Goal: Task Accomplishment & Management: Manage account settings

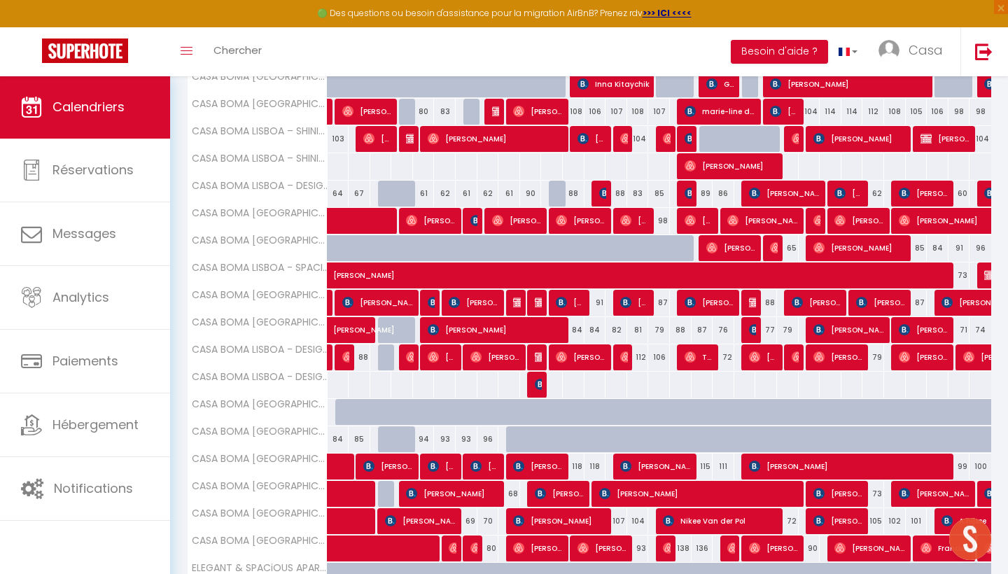
scroll to position [339, 0]
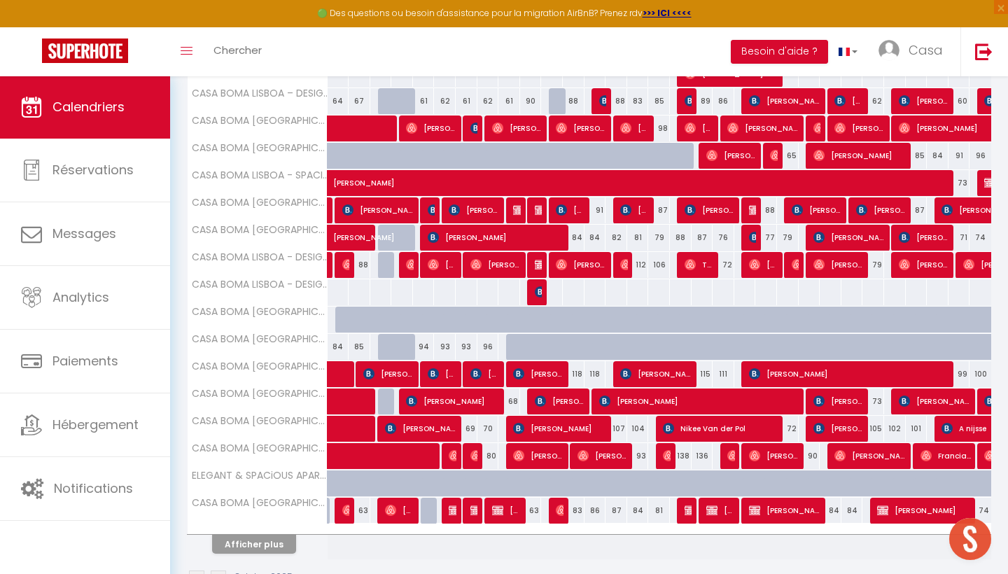
click at [262, 546] on button "Afficher plus" at bounding box center [254, 544] width 84 height 19
select select
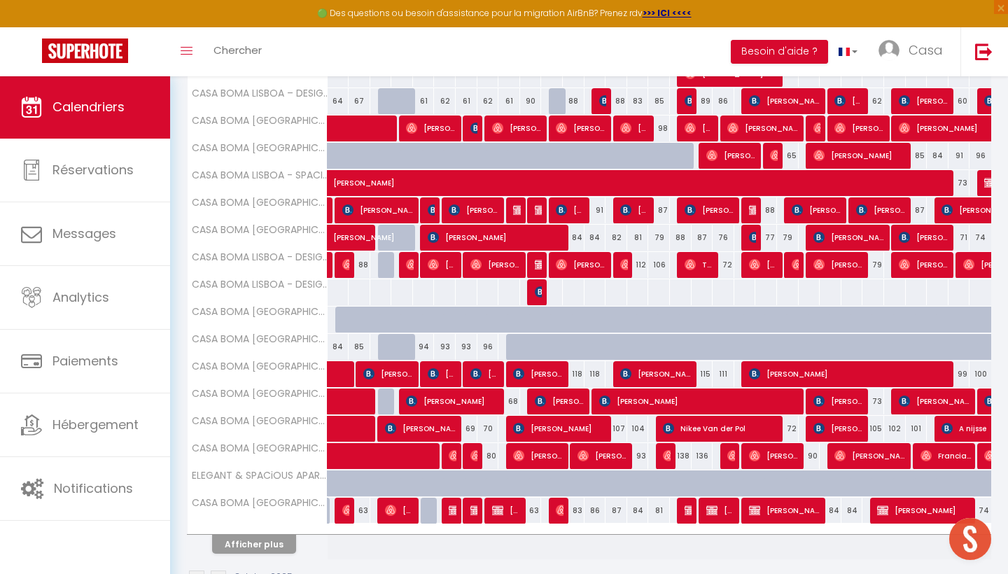
select select
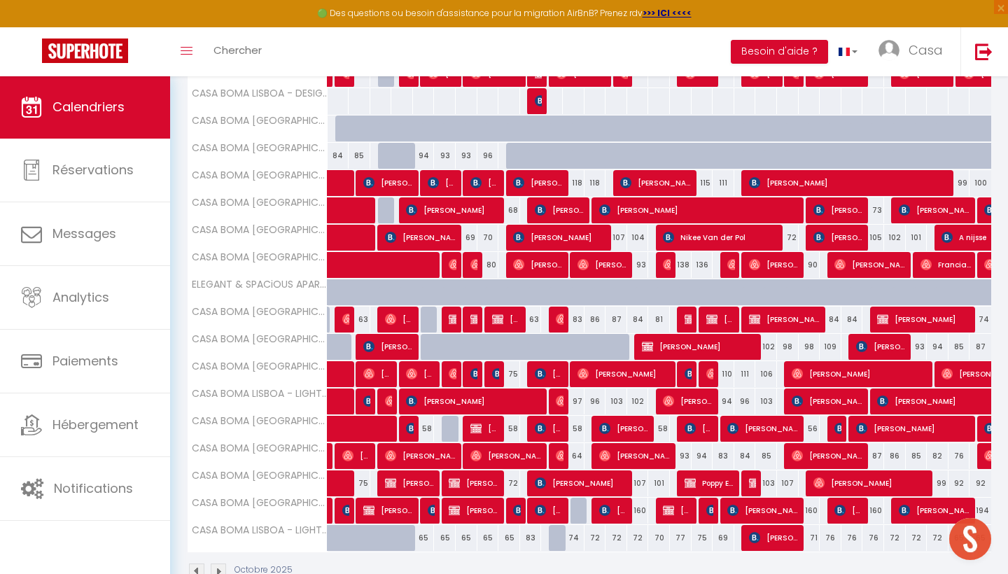
scroll to position [528, 0]
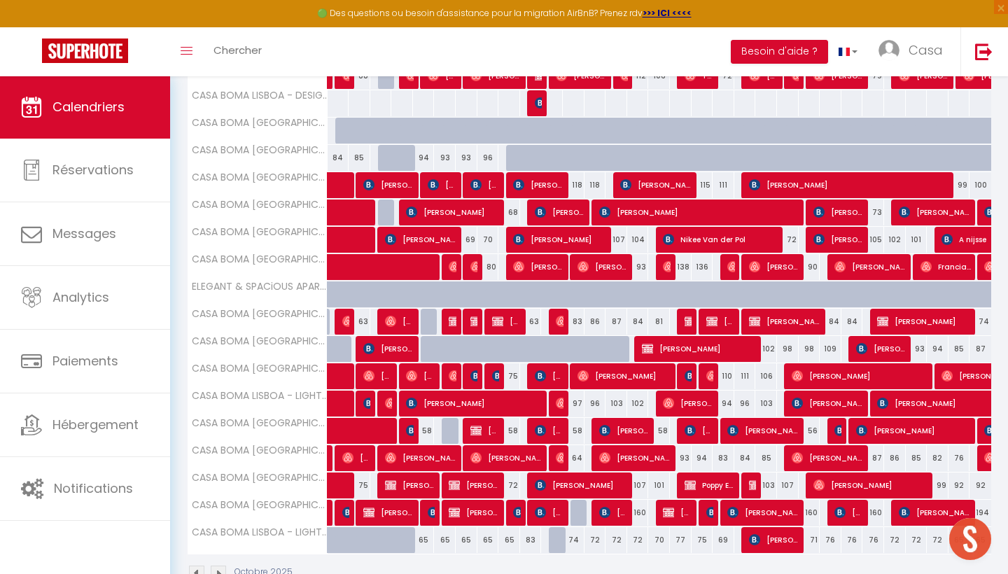
click at [549, 484] on span "[PERSON_NAME]" at bounding box center [582, 485] width 94 height 27
select select "OK"
select select "KO"
select select "0"
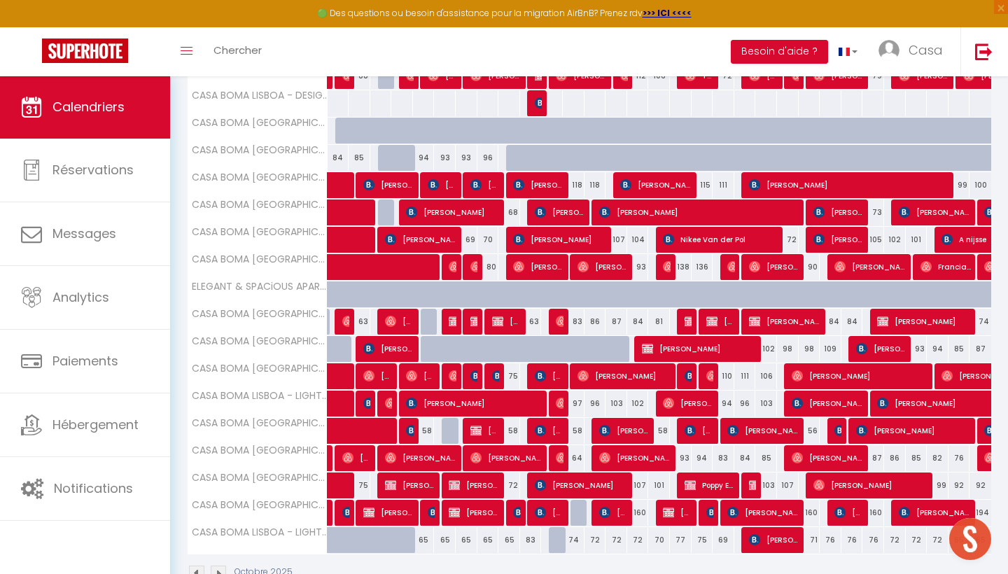
select select "1"
select select
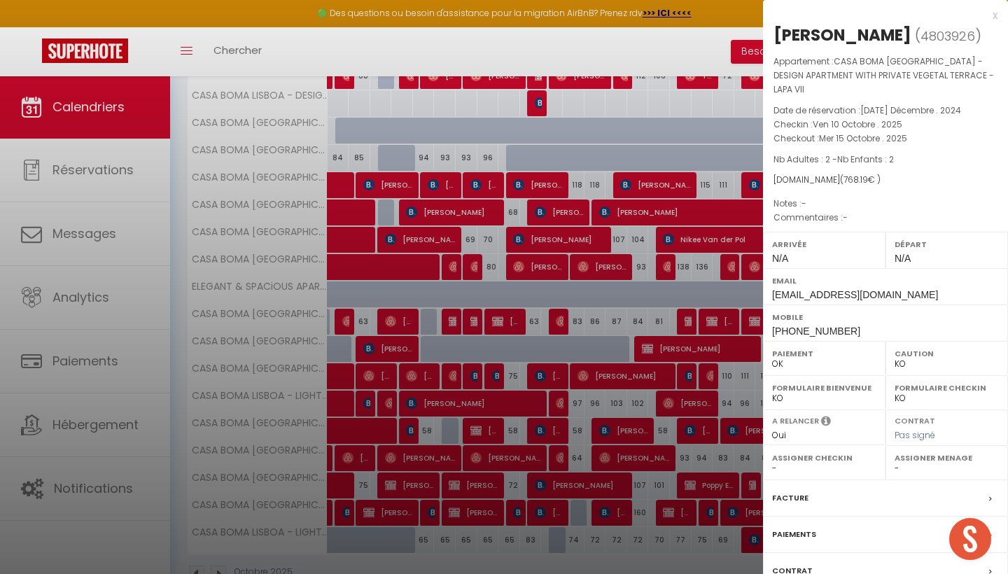
click at [993, 16] on div "x" at bounding box center [880, 15] width 234 height 17
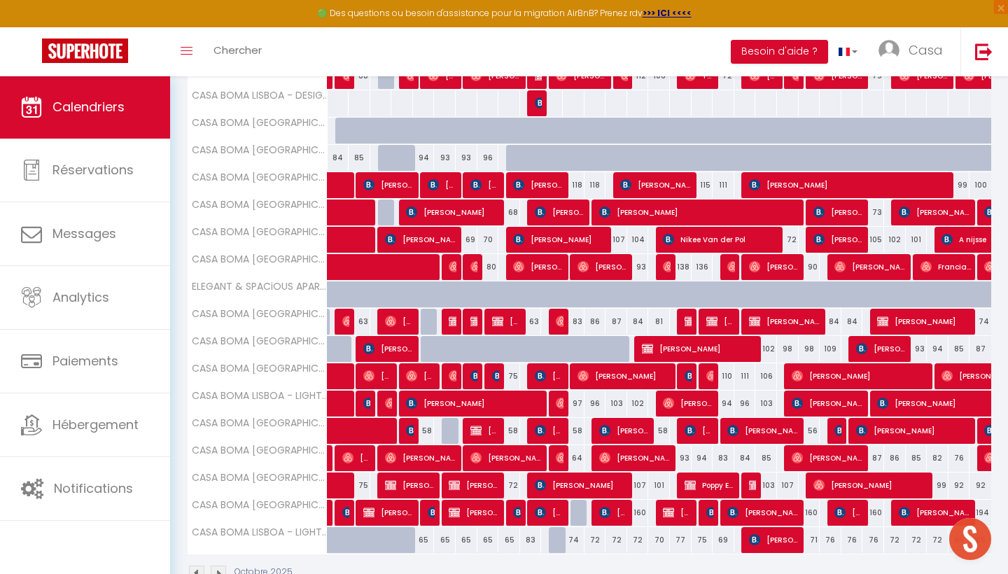
click at [477, 432] on img at bounding box center [475, 430] width 11 height 11
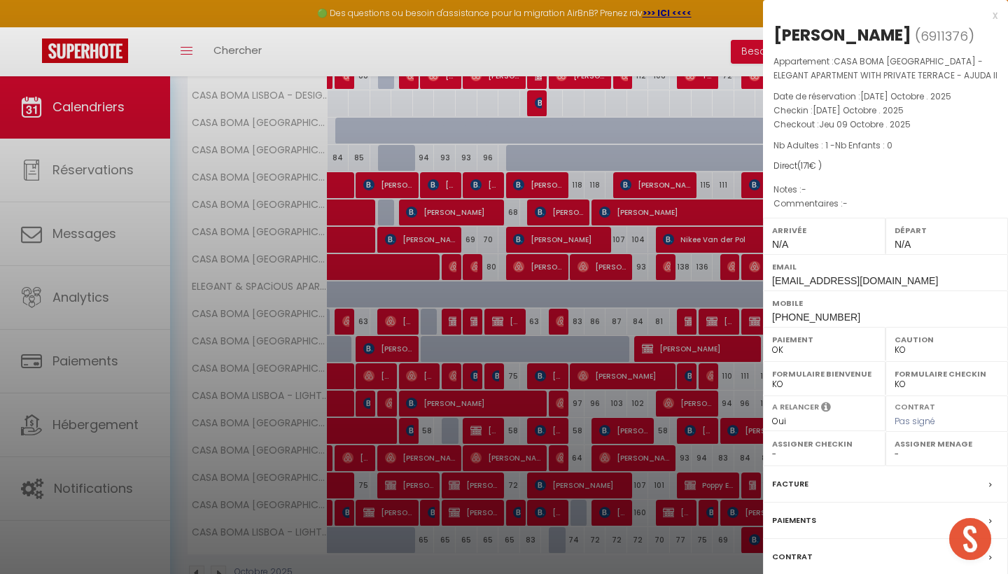
click at [995, 15] on div "x" at bounding box center [880, 15] width 234 height 17
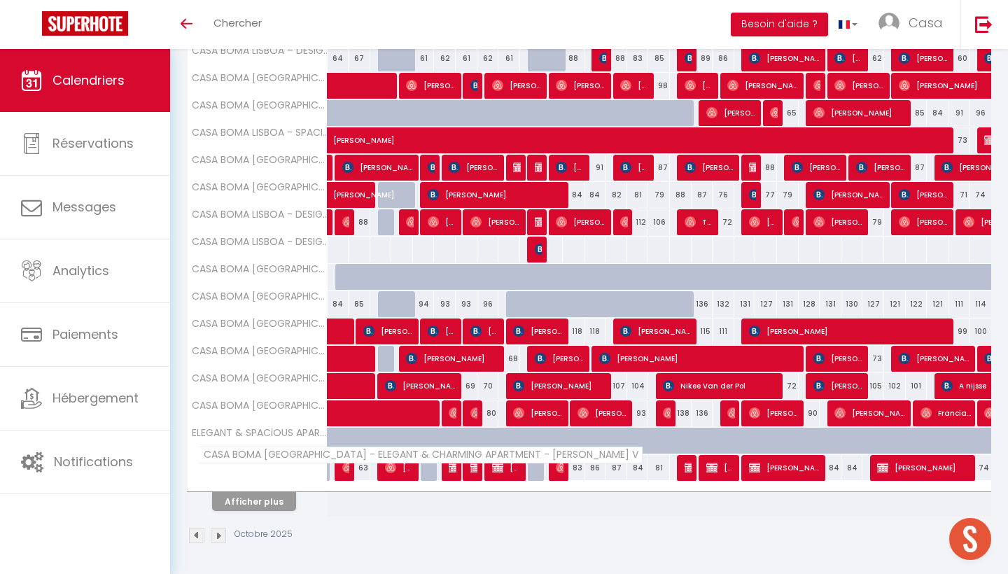
scroll to position [355, 0]
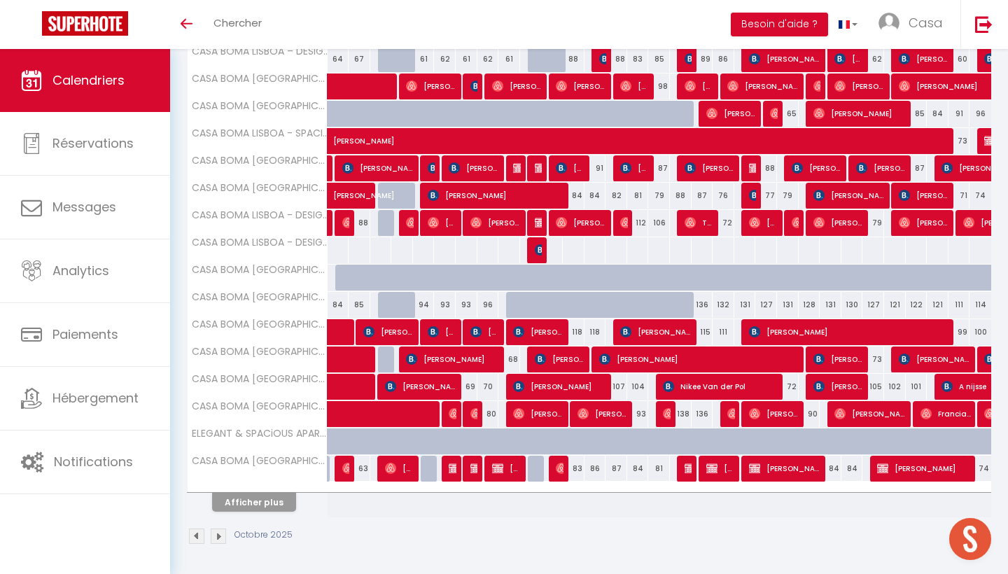
click at [252, 498] on button "Afficher plus" at bounding box center [254, 502] width 84 height 19
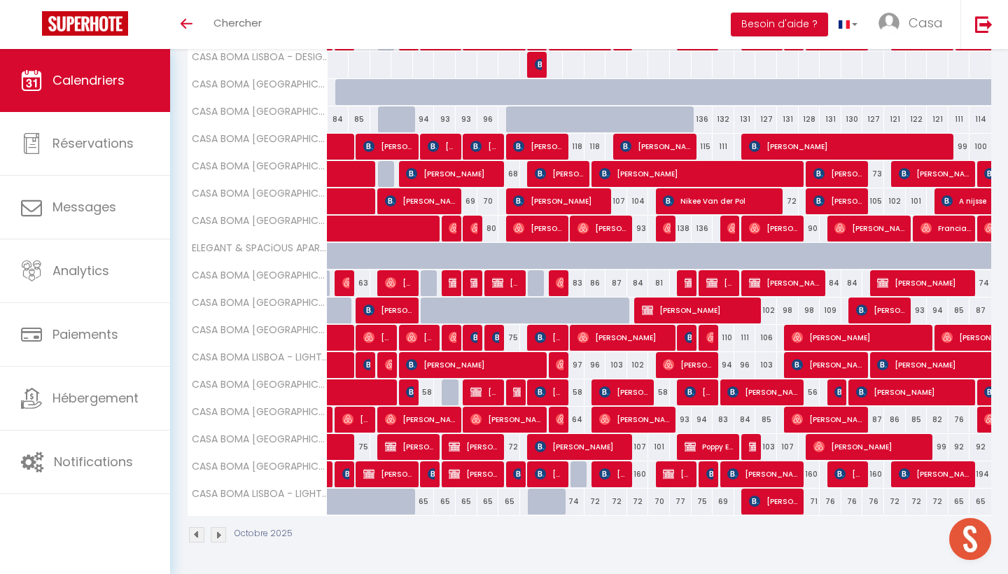
scroll to position [539, 0]
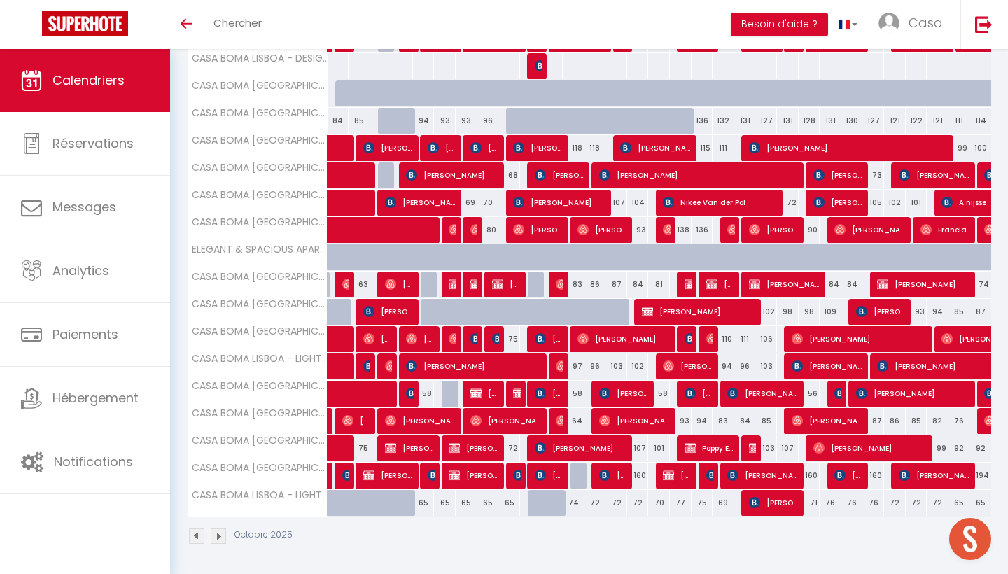
click at [533, 284] on div at bounding box center [539, 285] width 22 height 27
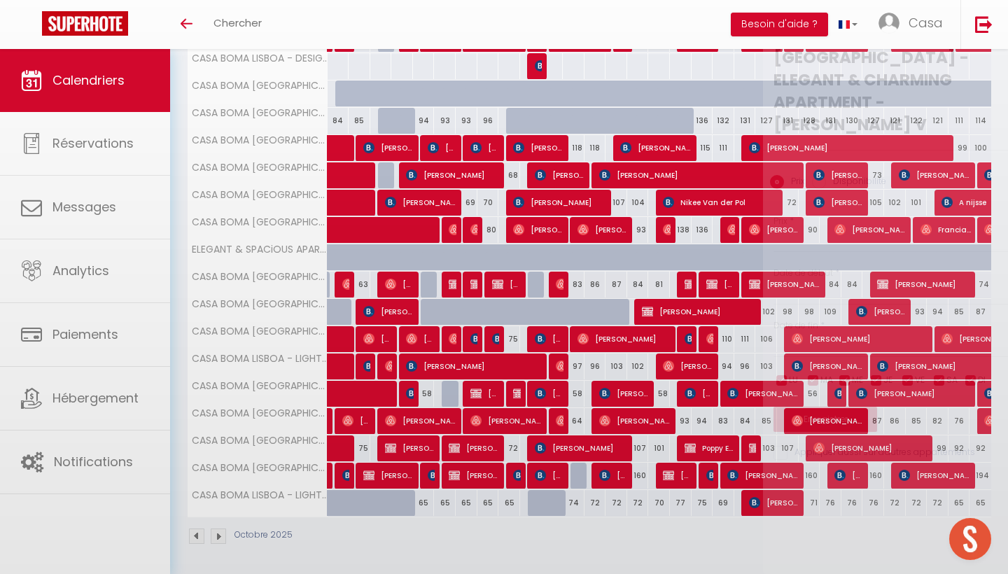
type input "63"
type input "Ven 10 Octobre 2025"
type input "Sam 11 Octobre 2025"
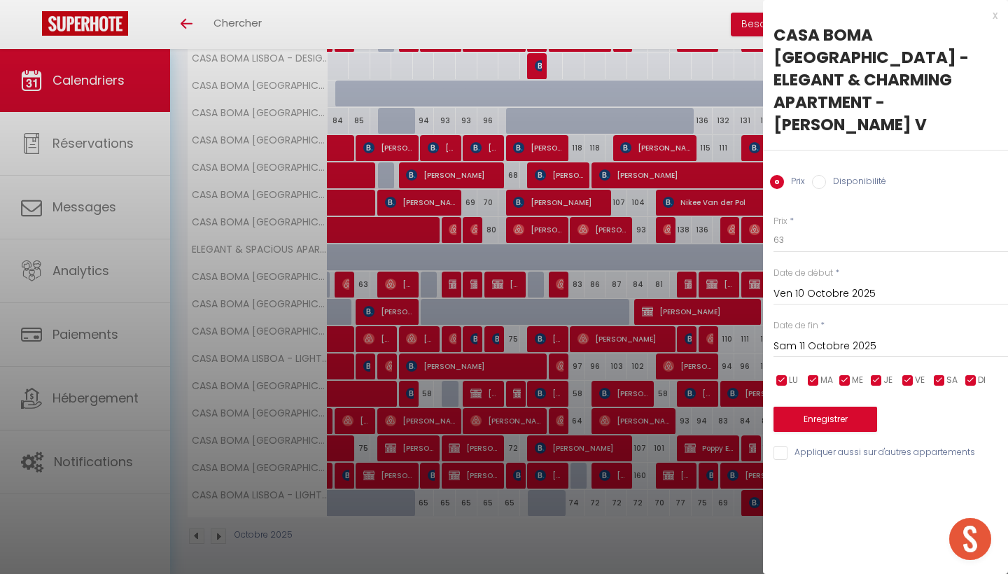
click at [849, 150] on div "Prix Disponibilité" at bounding box center [885, 173] width 245 height 47
click at [848, 175] on label "Disponibilité" at bounding box center [856, 182] width 60 height 15
click at [826, 175] on input "Disponibilité" at bounding box center [819, 182] width 14 height 14
radio input "true"
radio input "false"
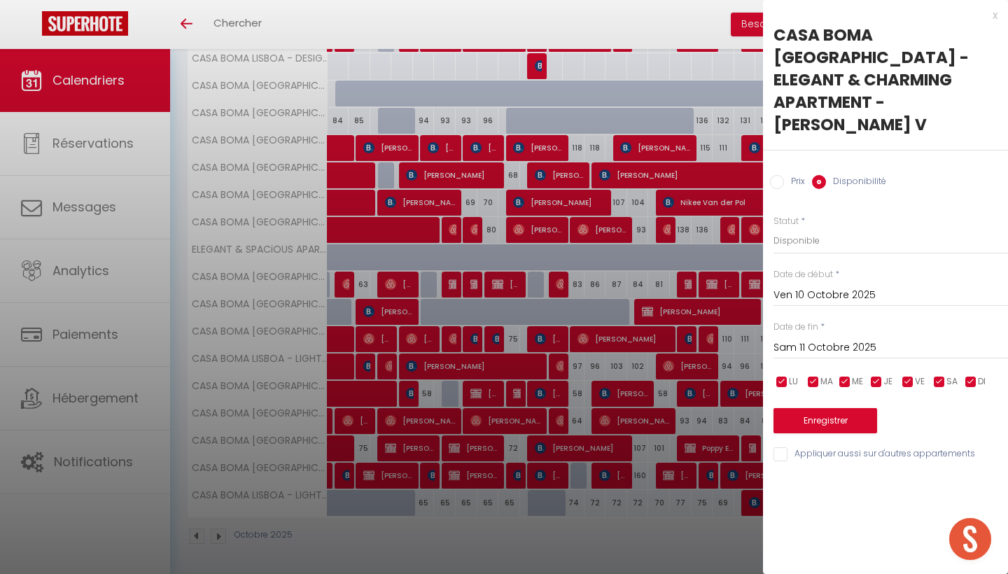
click at [832, 408] on button "Enregistrer" at bounding box center [825, 420] width 104 height 25
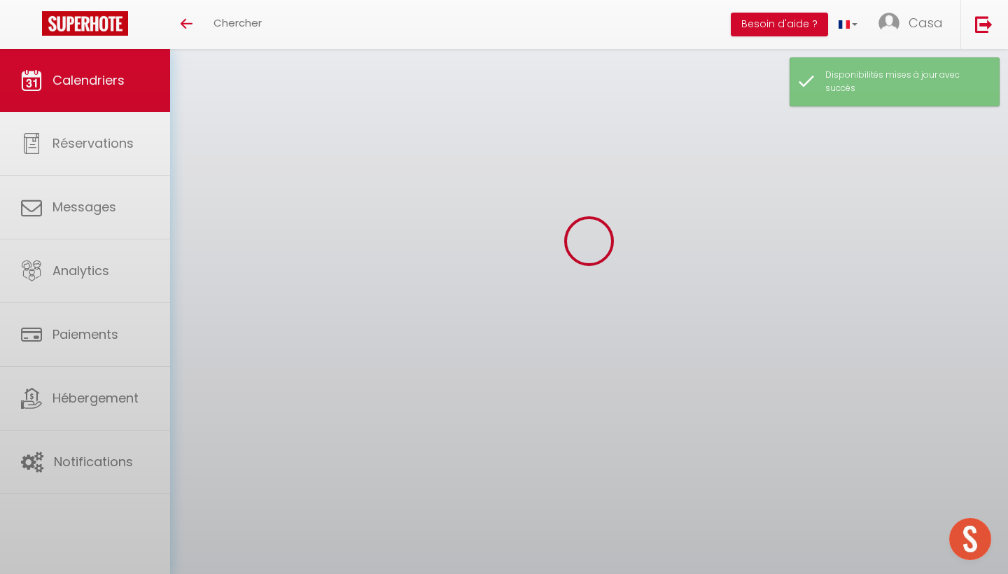
scroll to position [49, 0]
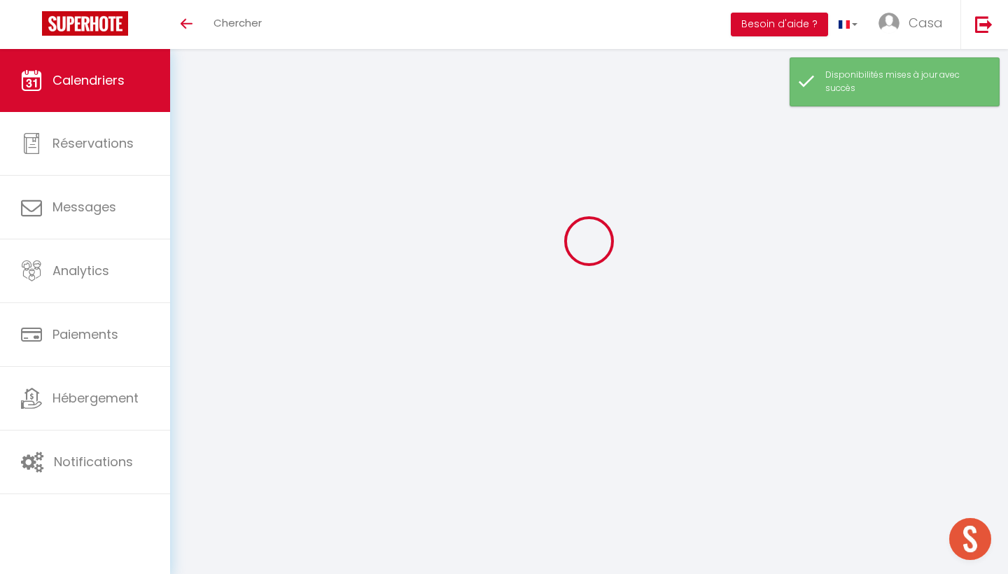
select select
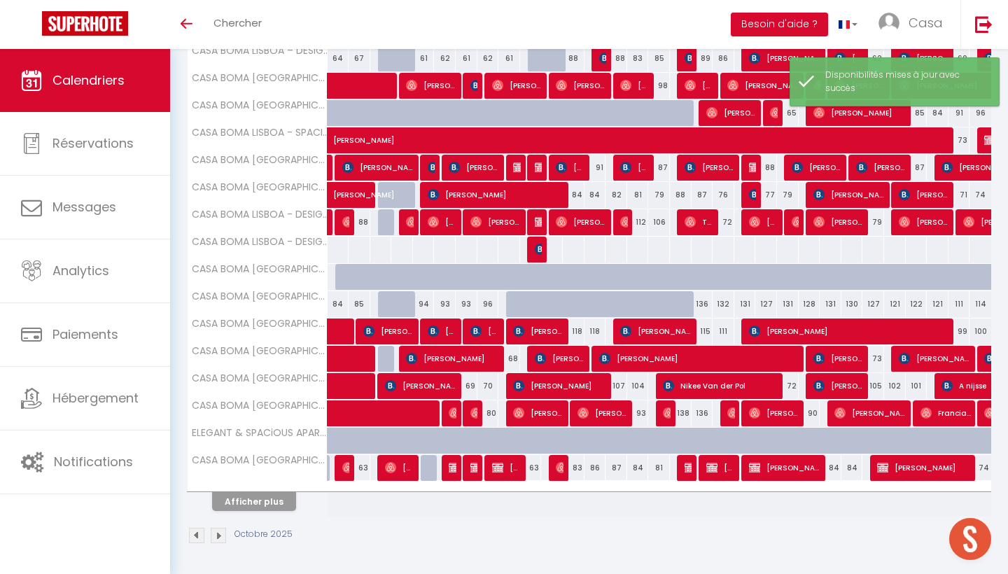
scroll to position [355, 0]
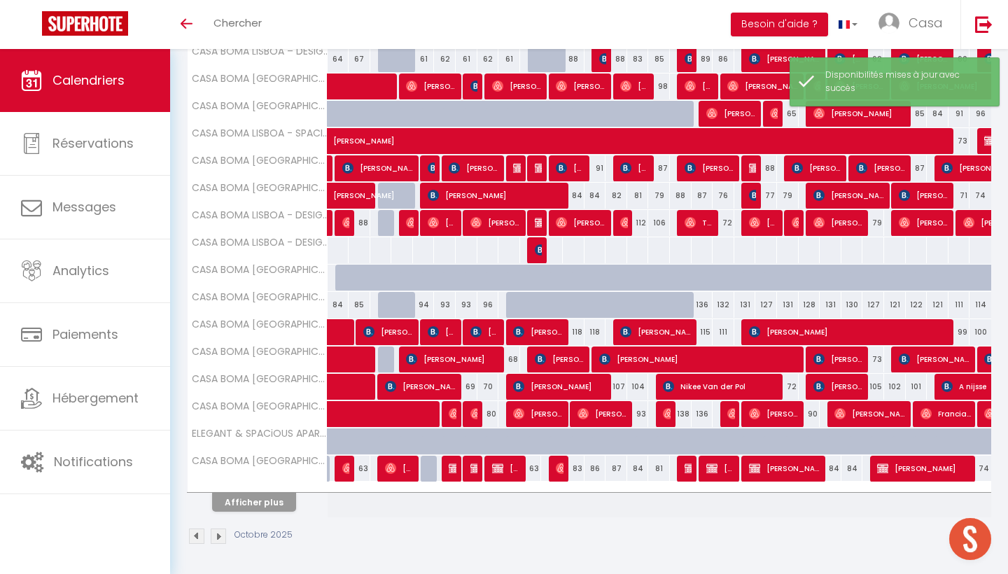
click at [272, 507] on button "Afficher plus" at bounding box center [254, 502] width 84 height 19
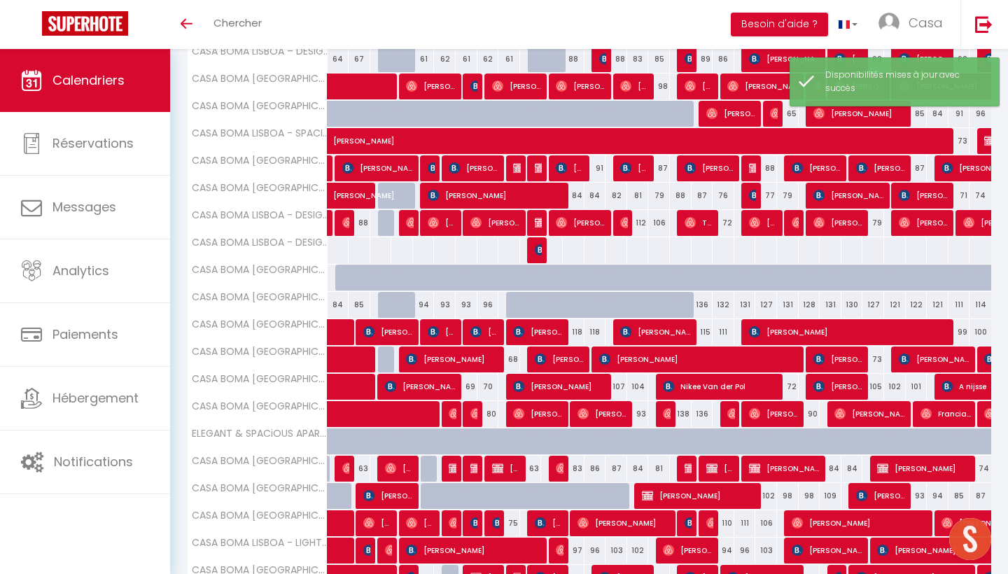
select select
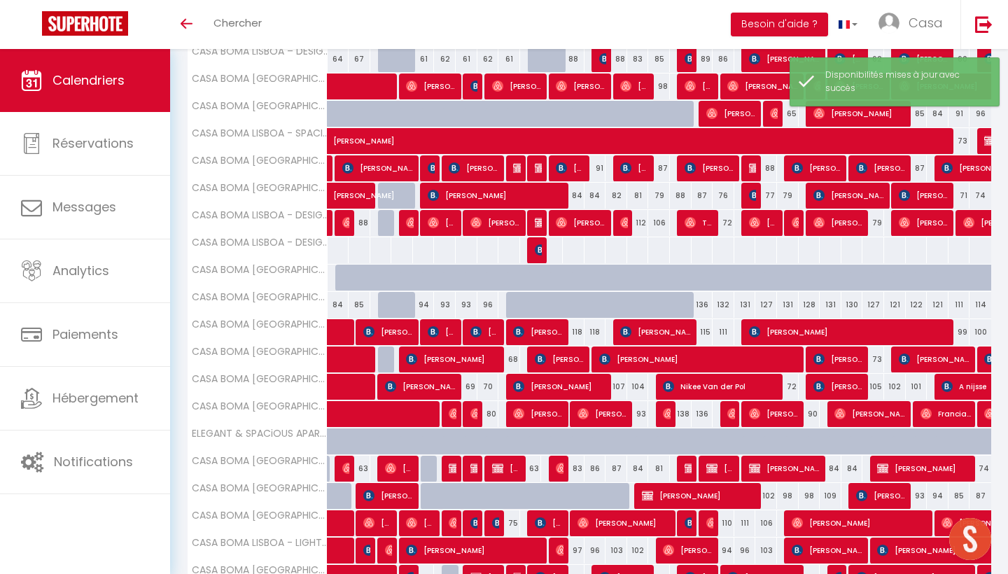
select select
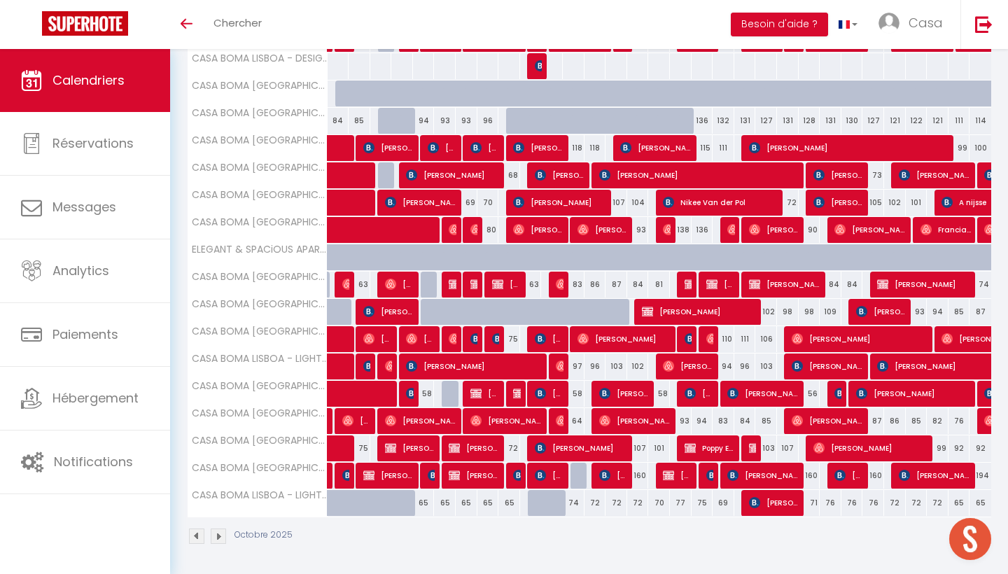
scroll to position [517, 0]
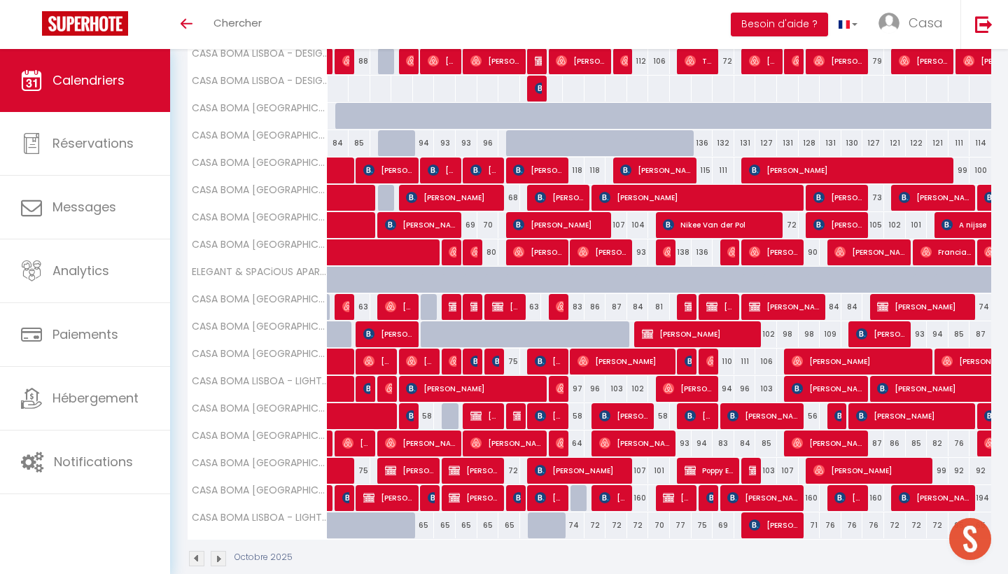
click at [535, 89] on img at bounding box center [540, 88] width 11 height 11
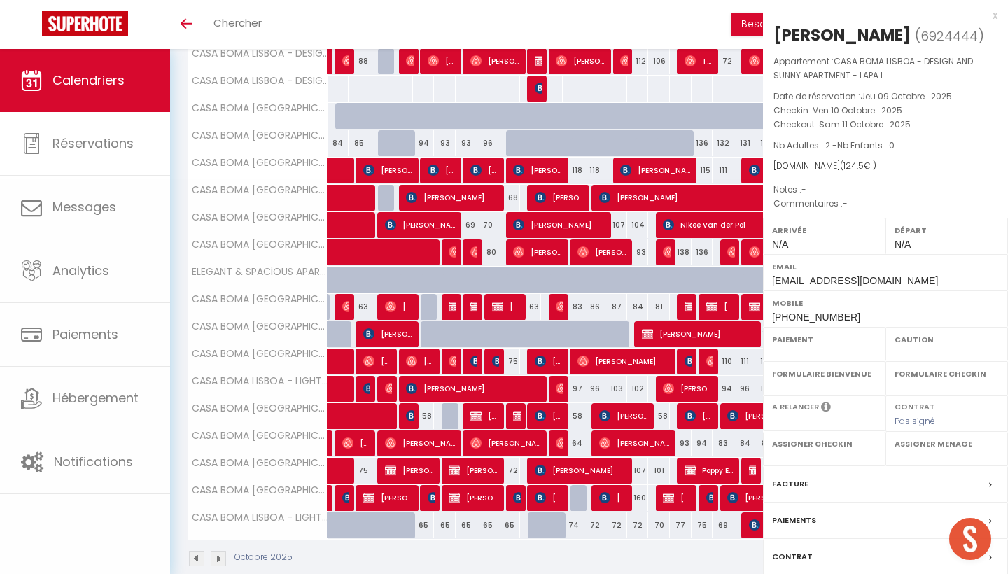
select select "OK"
select select "KO"
select select "0"
select select "1"
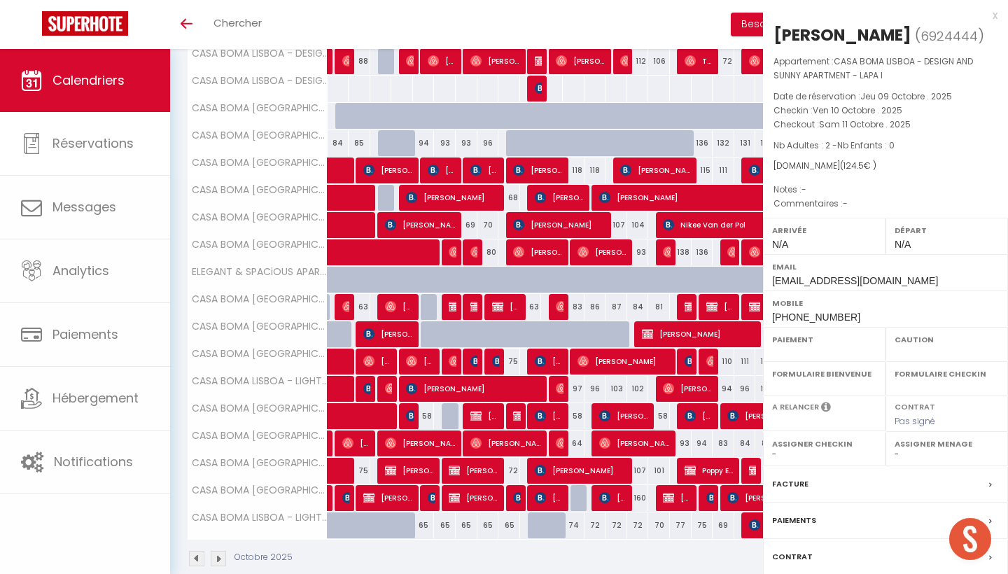
select select
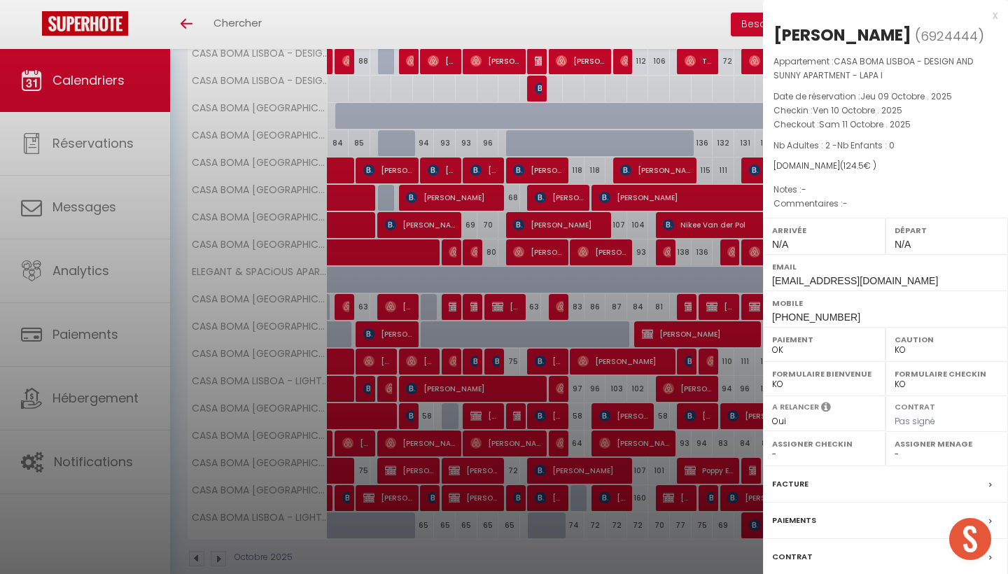
click at [994, 17] on div "x" at bounding box center [880, 15] width 234 height 17
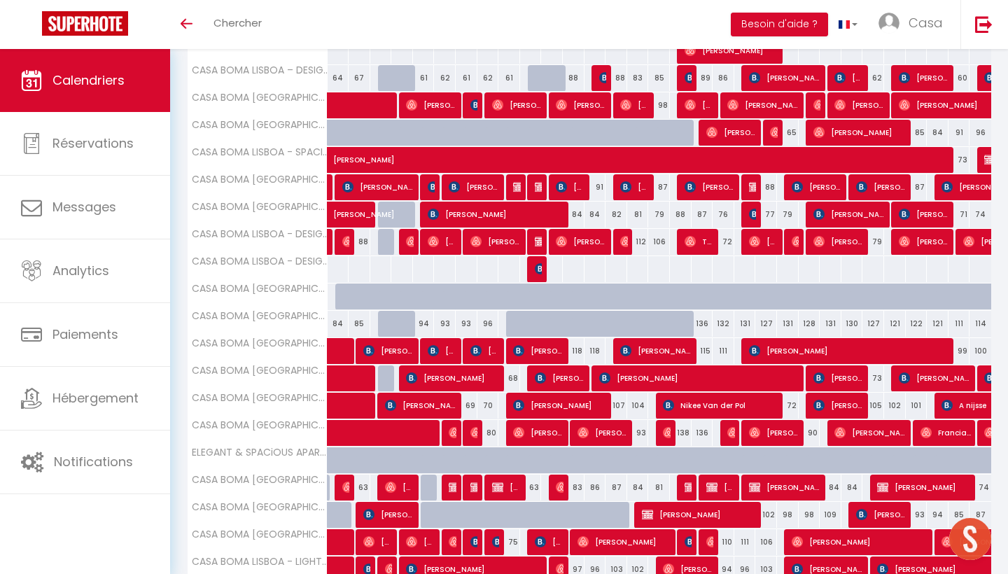
scroll to position [309, 0]
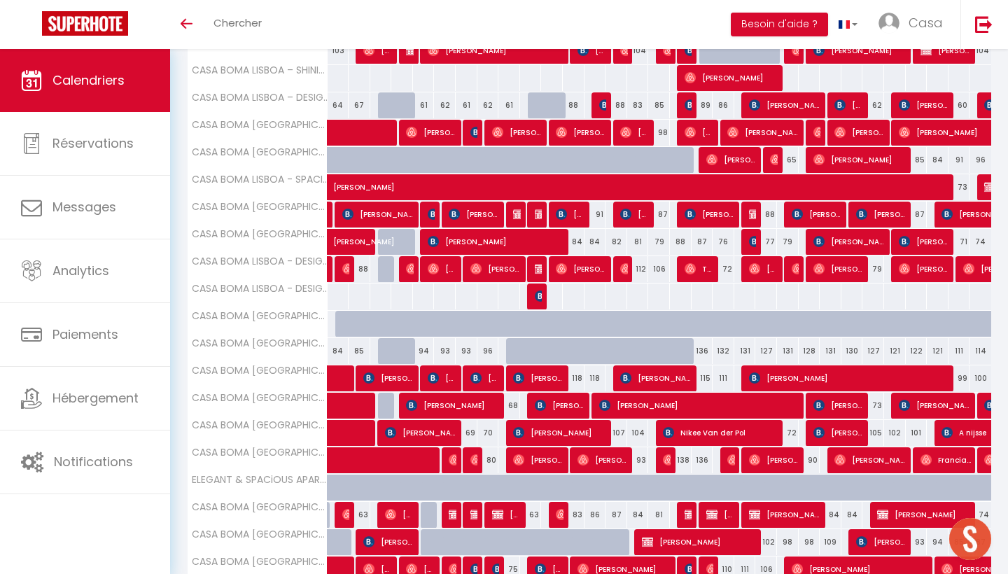
click at [539, 269] on img at bounding box center [540, 268] width 11 height 11
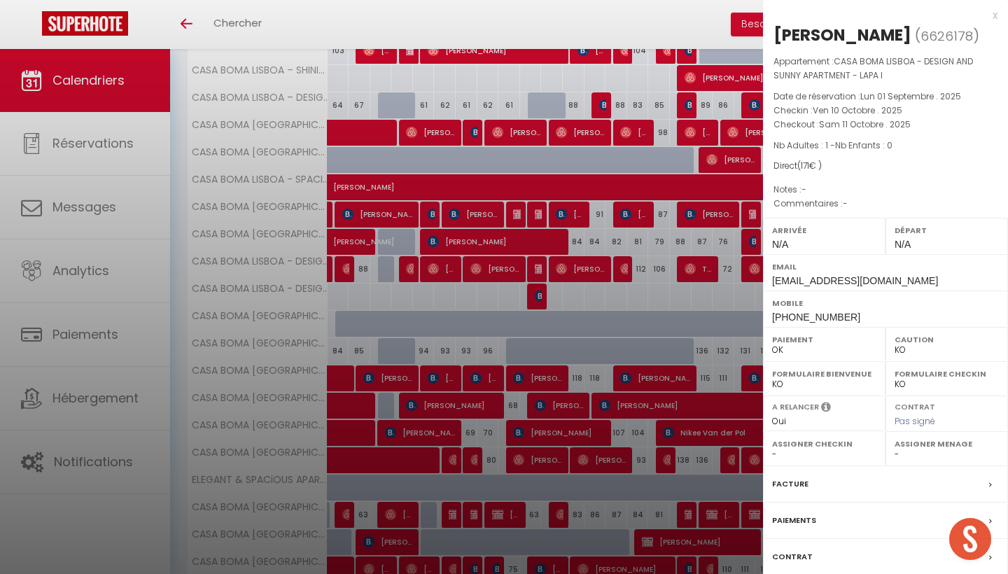
click at [787, 484] on label "Facture" at bounding box center [790, 484] width 36 height 15
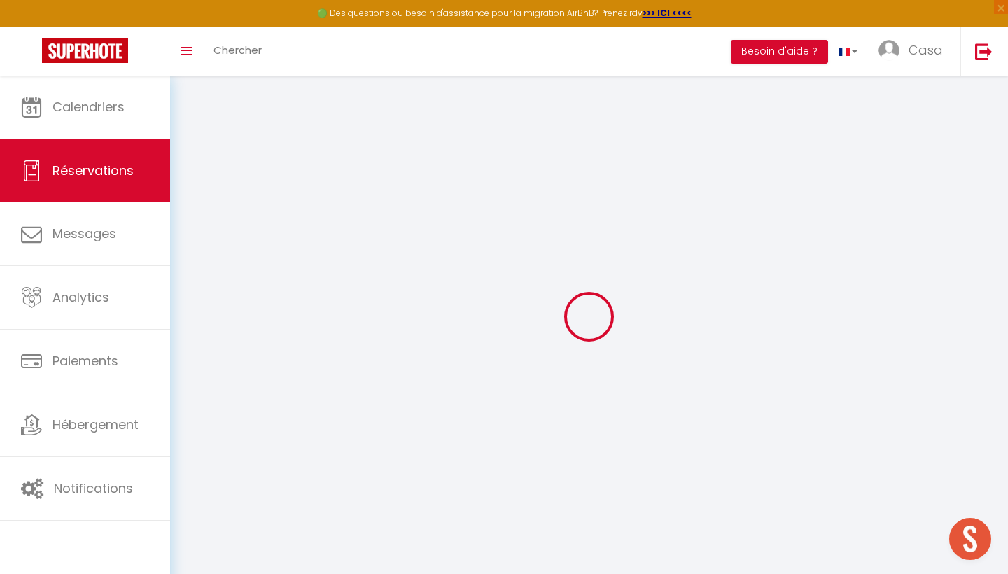
type input "Vitor"
type input "Costa"
type input "vcosta.326093@guest.booking.com"
type input "+351916444974"
type input "."
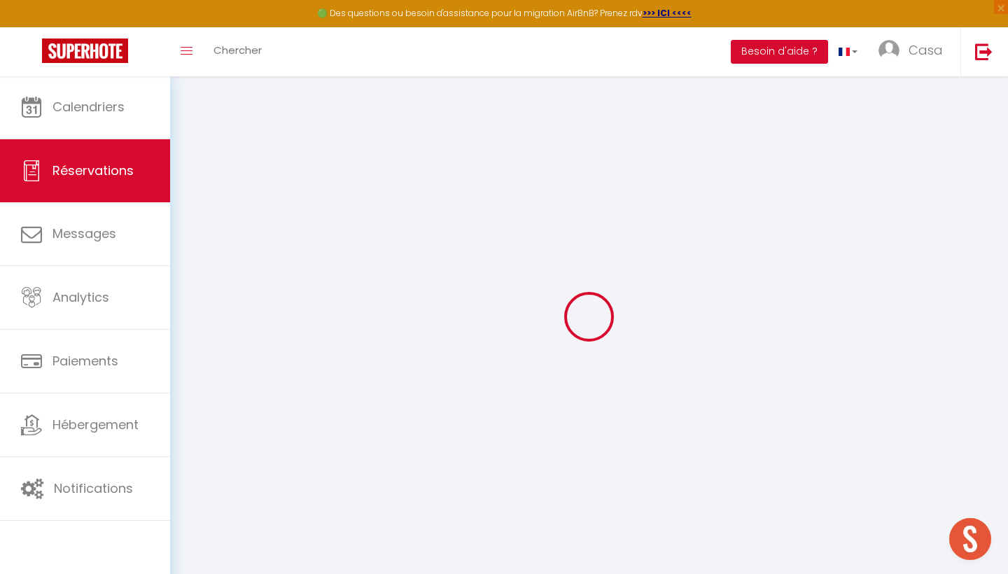
select select "PT"
type input "25.5"
select select "1277"
select select "1"
type input "Ven 10 Octobre 2025"
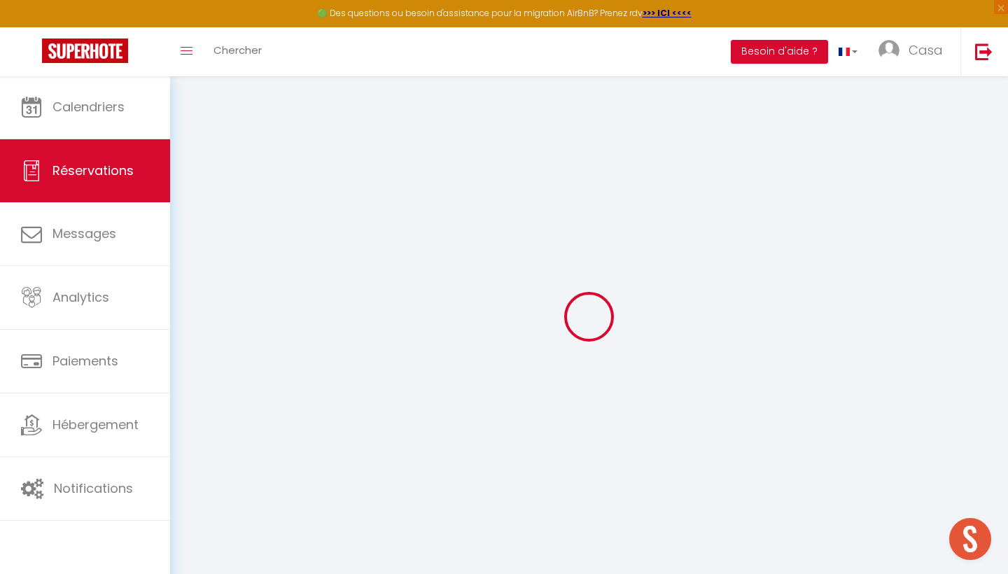
select select
type input "Sam 11 Octobre 2025"
select select
type input "1"
select select "12"
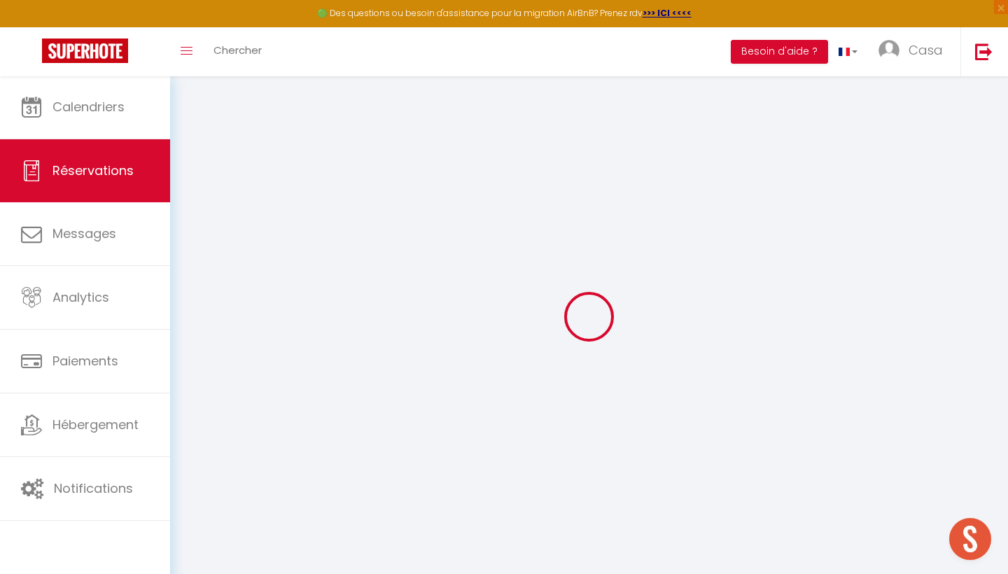
select select
type input "0"
select select
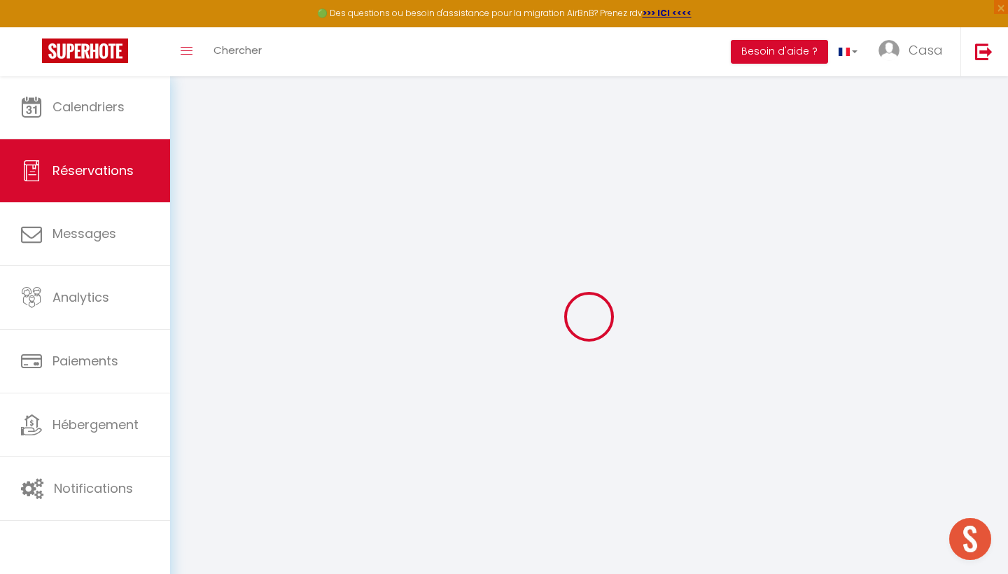
select select
select select "14"
select select
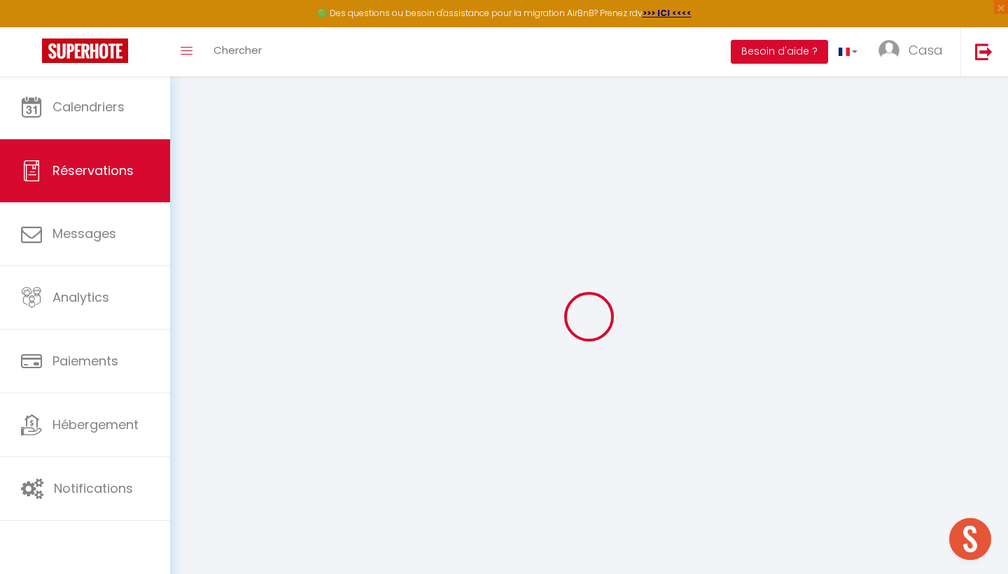
select select
checkbox input "false"
select select
checkbox input "false"
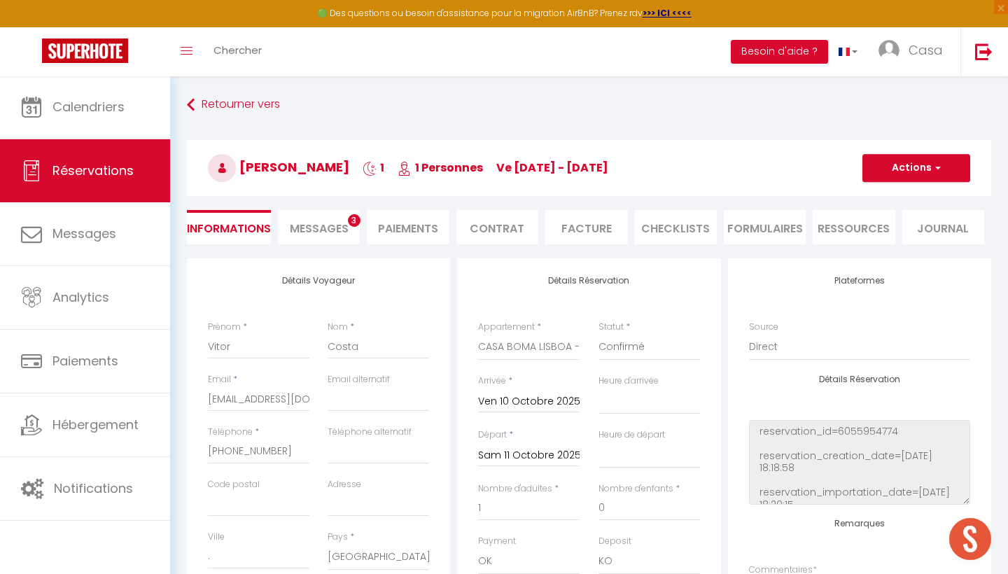
type input "37"
type input "1"
select select
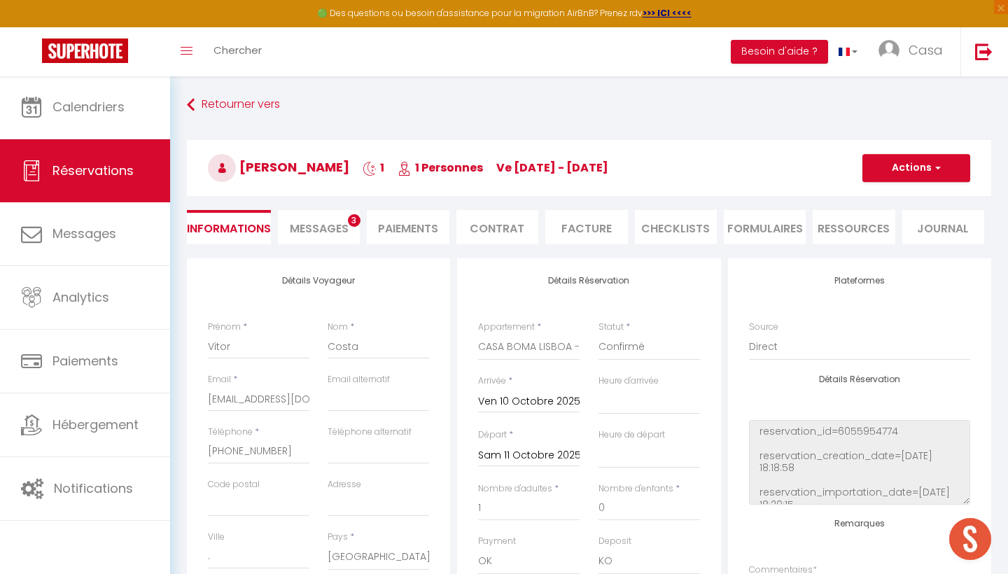
select select
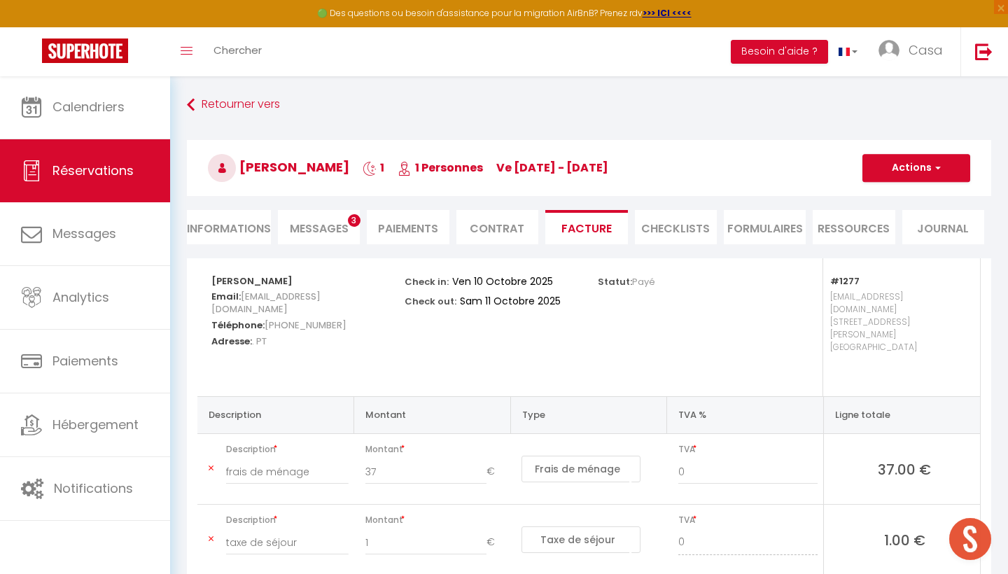
click at [222, 223] on li "Informations" at bounding box center [229, 227] width 84 height 34
select select
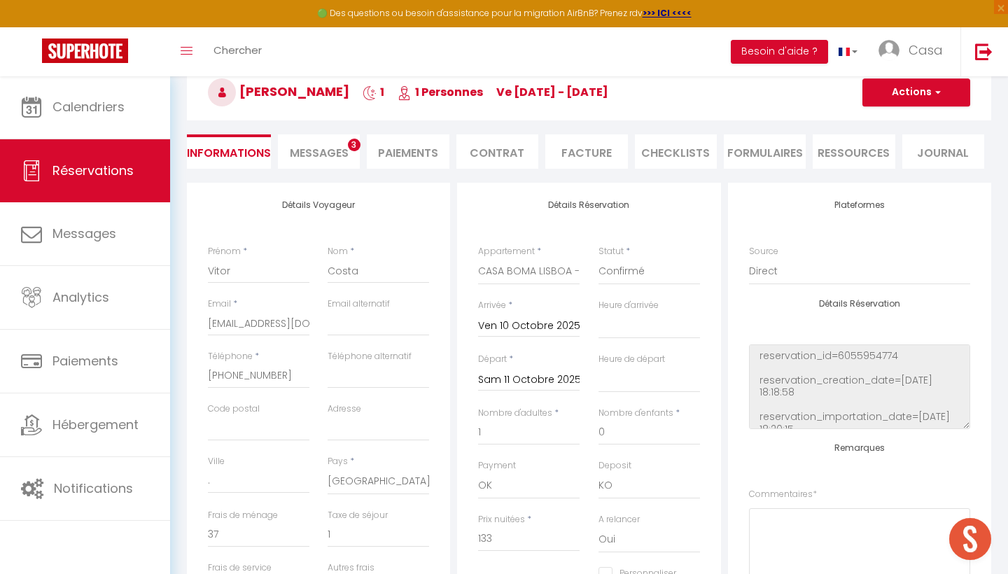
scroll to position [59, 0]
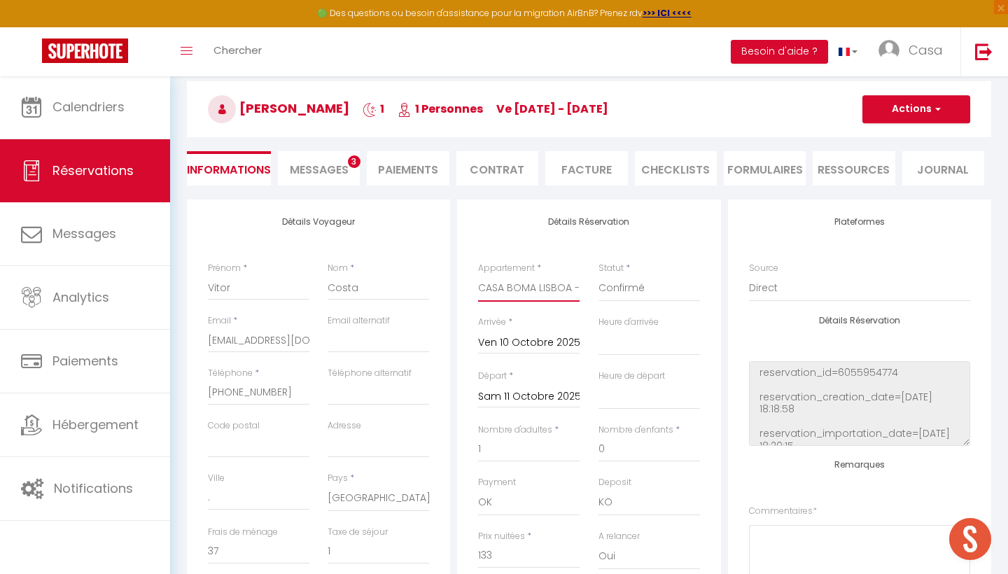
select select "6272"
select select
checkbox input "false"
select select
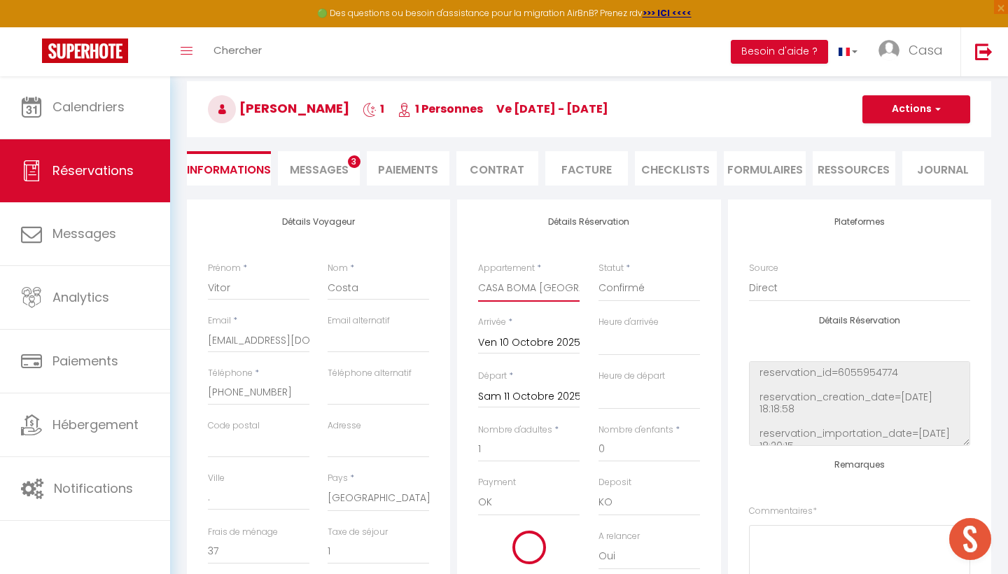
select select
checkbox input "false"
type input "2"
select select
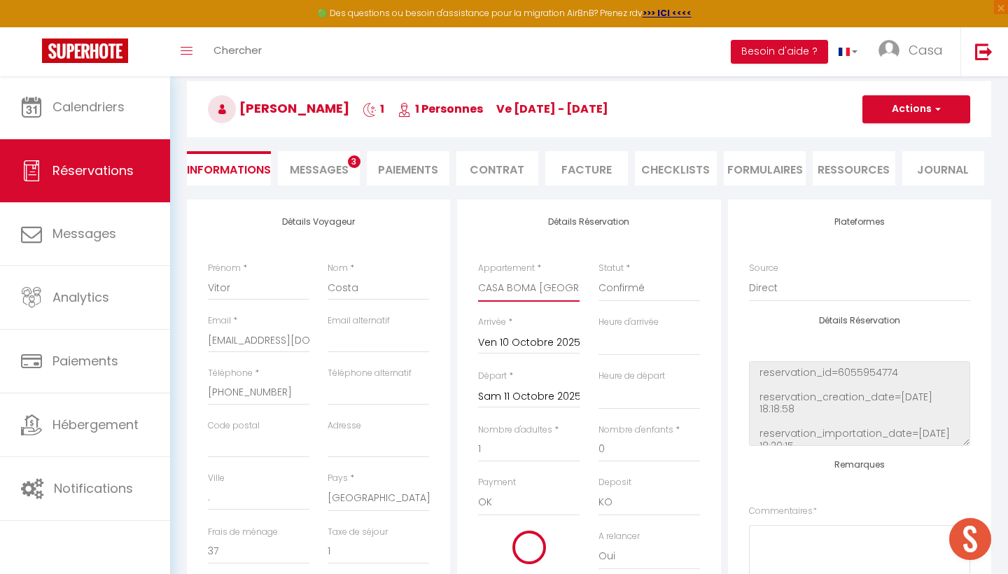
type input "63"
checkbox input "false"
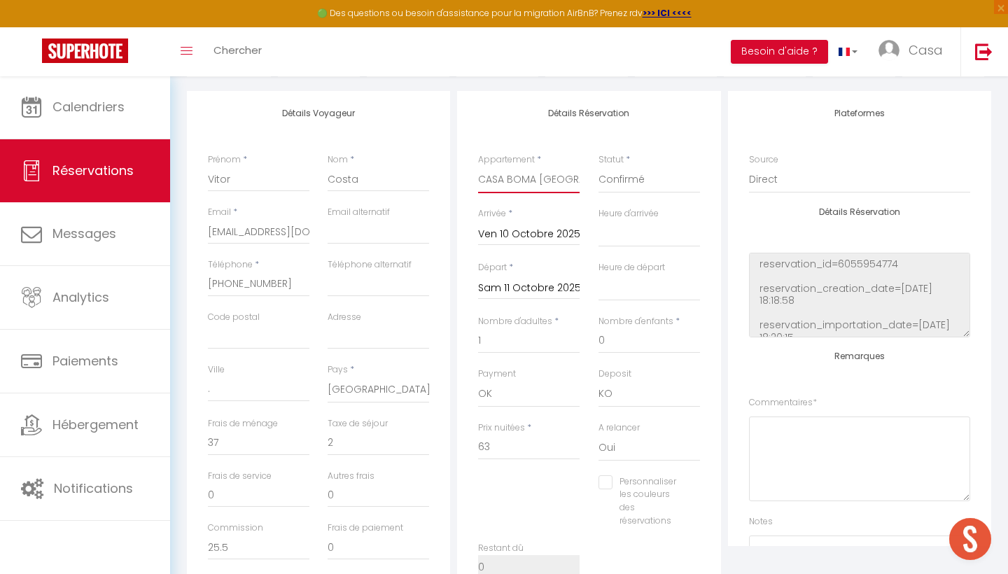
scroll to position [183, 0]
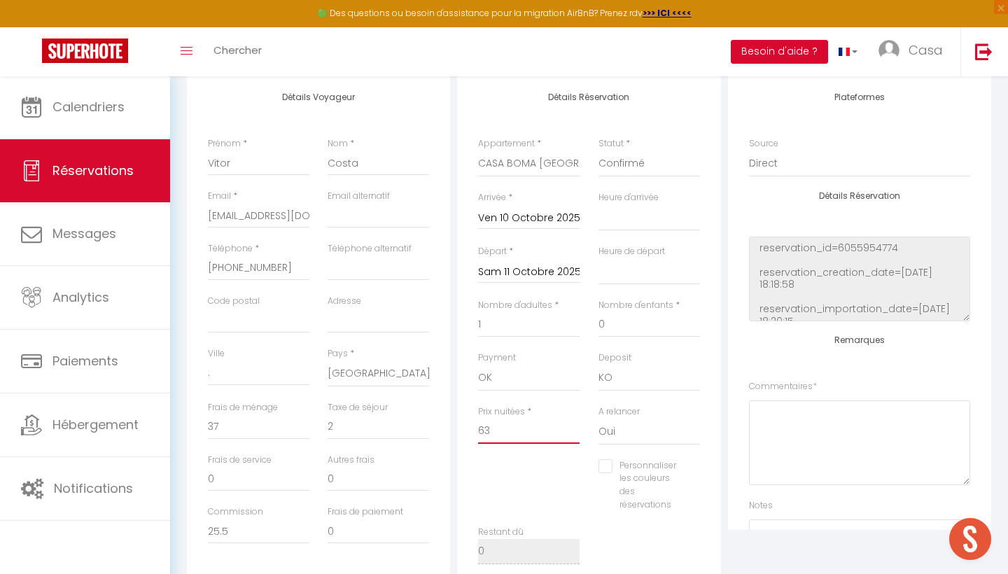
click at [529, 430] on input "63" at bounding box center [528, 431] width 101 height 25
type input "1"
select select
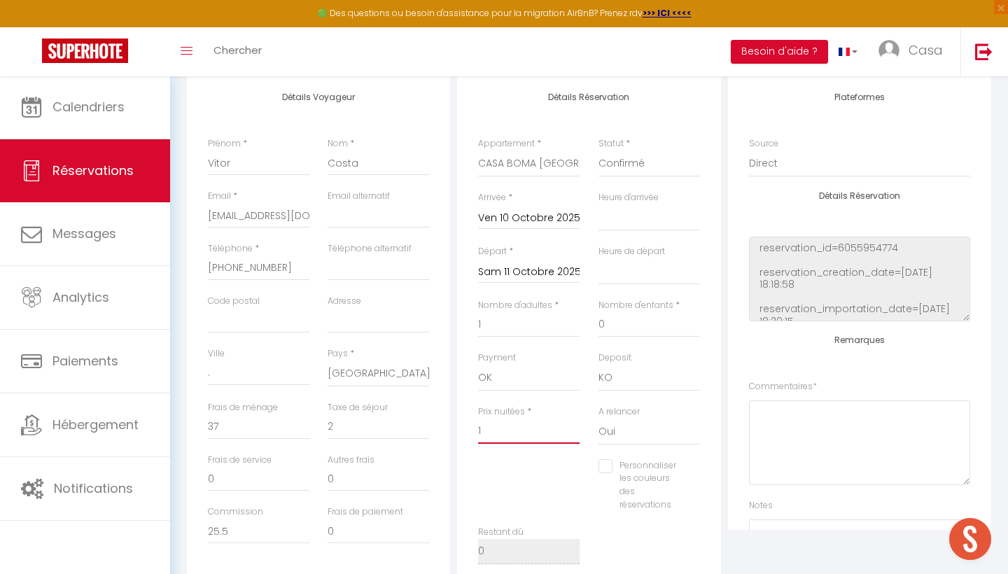
checkbox input "false"
type input "13"
select select
checkbox input "false"
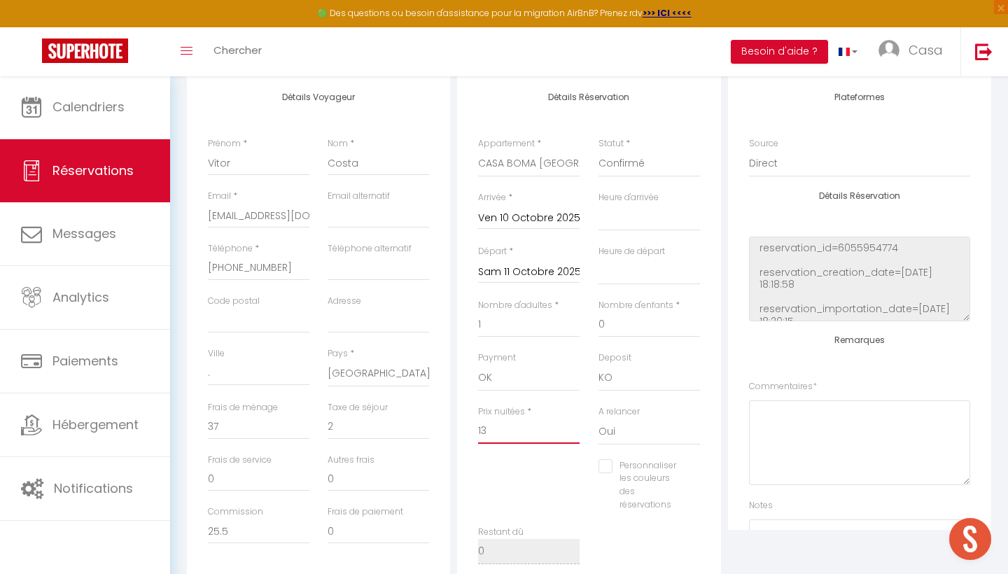
type input "133"
select select
checkbox input "false"
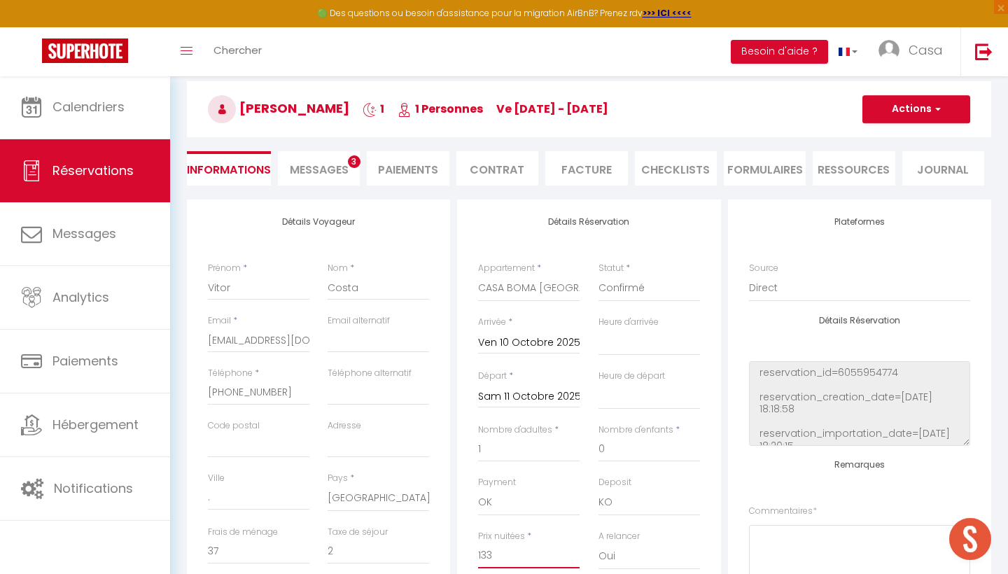
type input "133"
type input "0"
select select
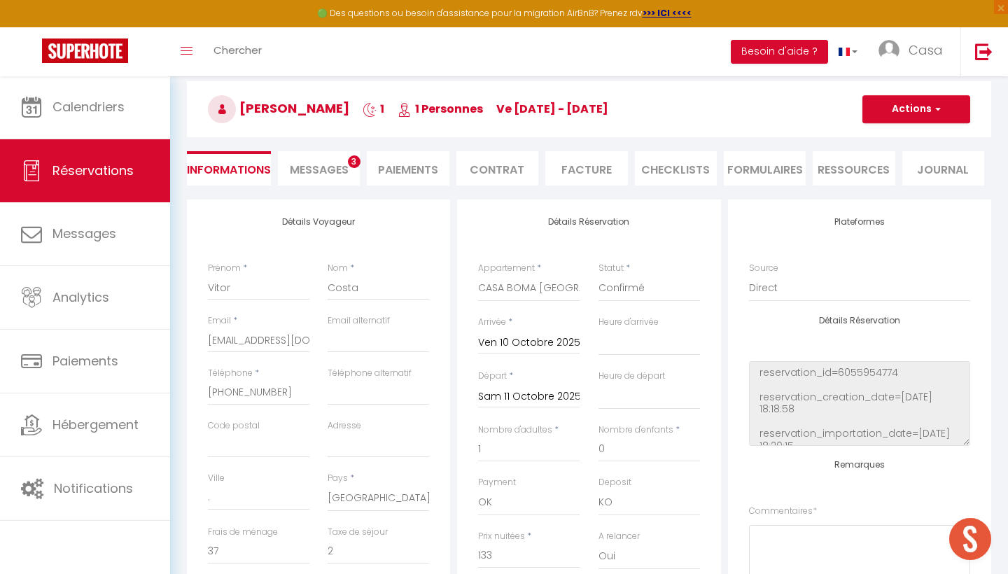
checkbox input "false"
click at [904, 108] on button "Actions" at bounding box center [916, 109] width 108 height 28
click at [899, 141] on link "Enregistrer" at bounding box center [902, 140] width 111 height 18
select select
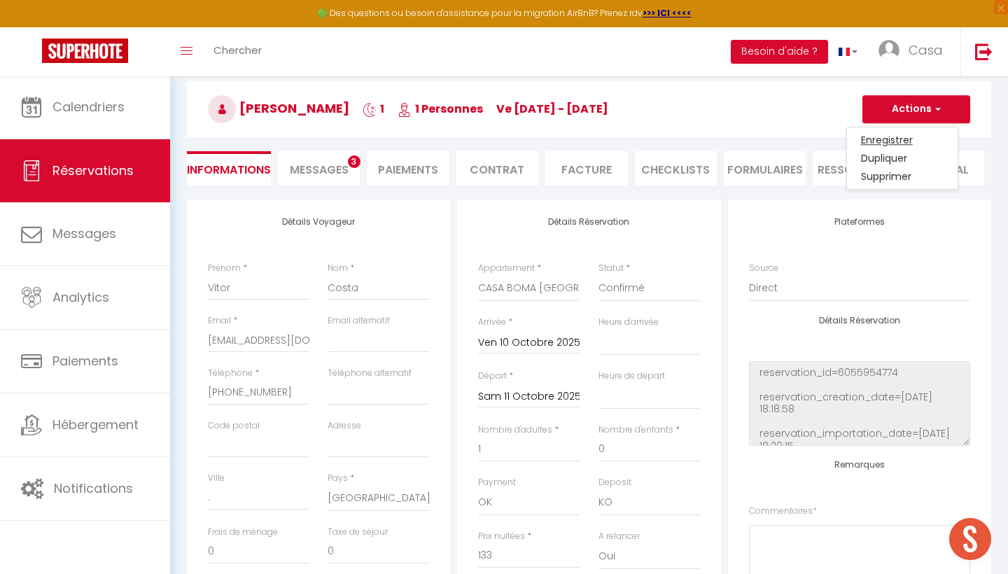
checkbox input "false"
select select
checkbox input "false"
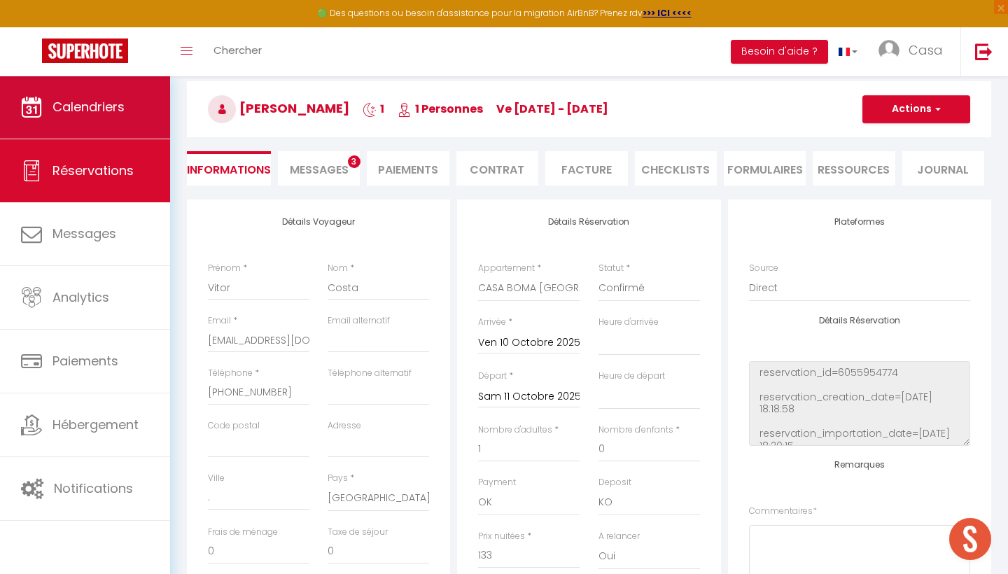
click at [94, 136] on link "Calendriers" at bounding box center [85, 107] width 170 height 63
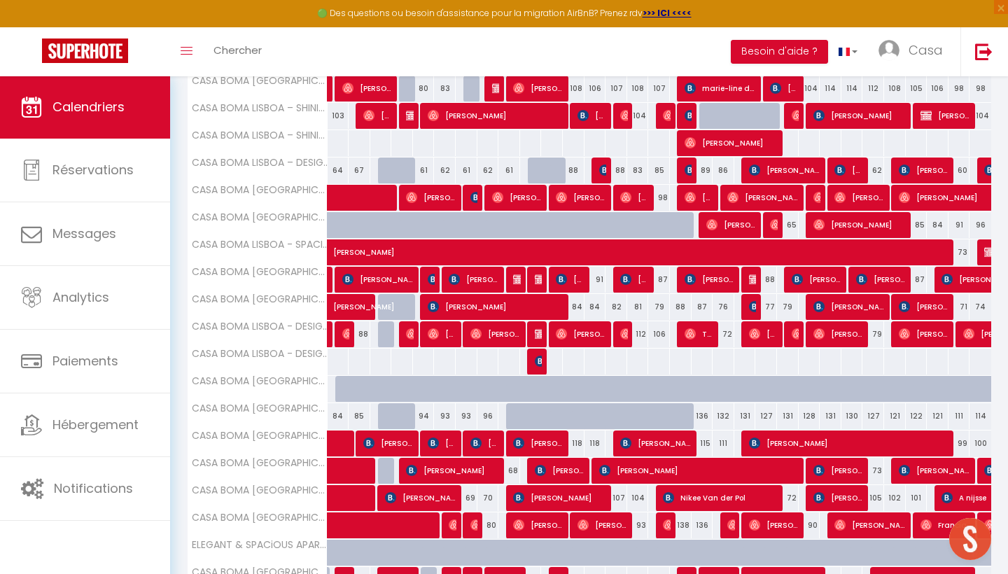
scroll to position [330, 0]
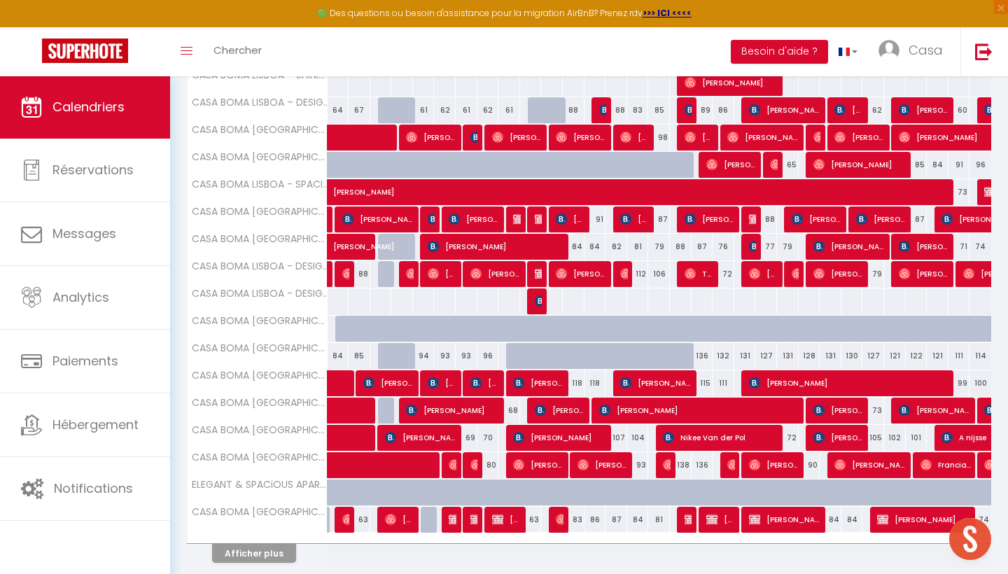
click at [265, 553] on button "Afficher plus" at bounding box center [254, 553] width 84 height 19
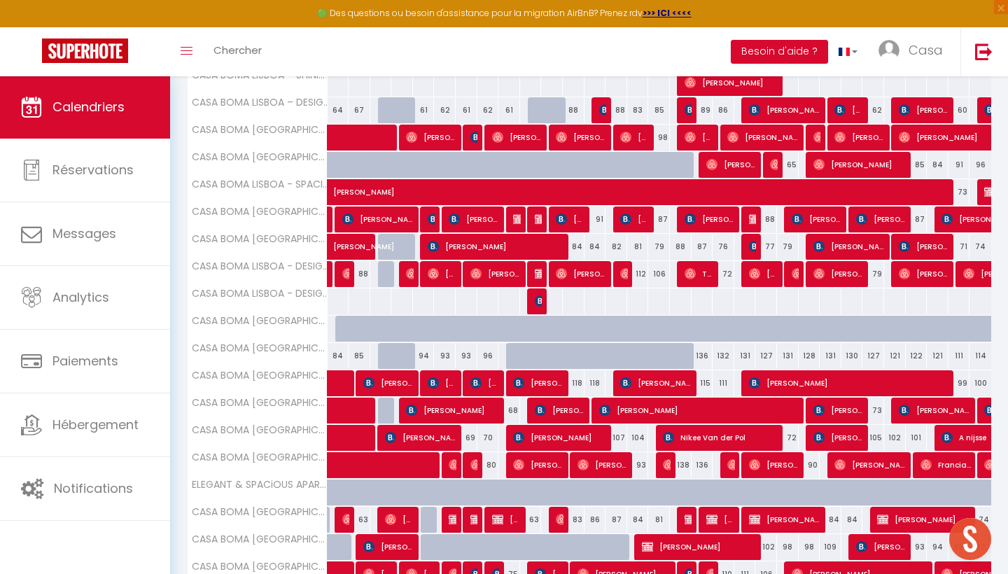
click at [537, 304] on img at bounding box center [540, 300] width 11 height 11
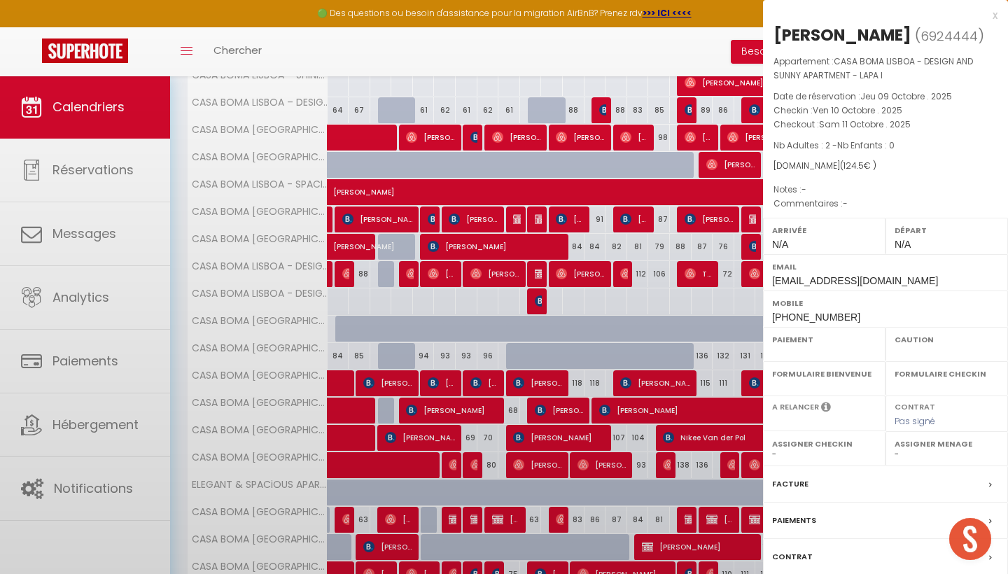
select select "OK"
select select "KO"
select select "0"
select select "1"
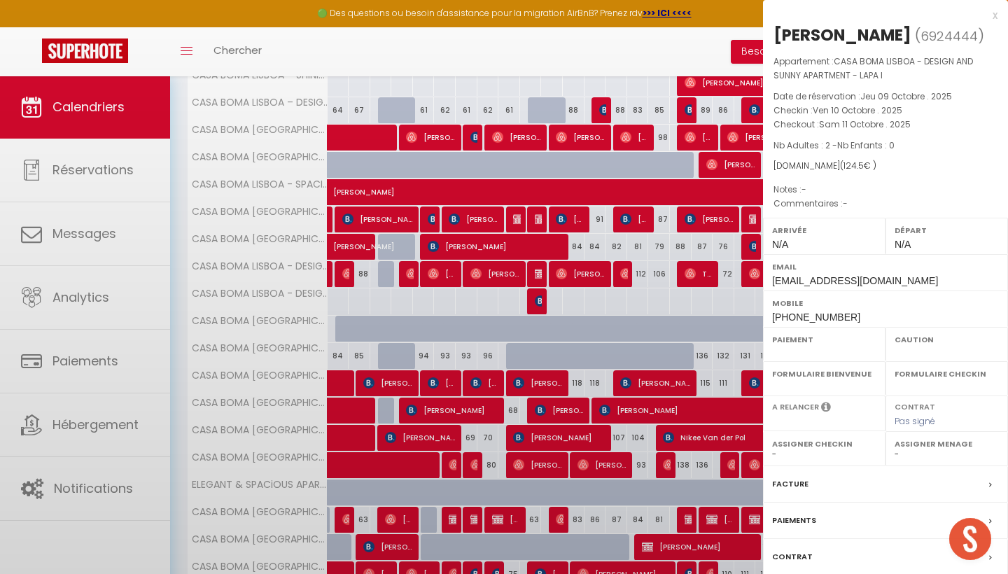
select select
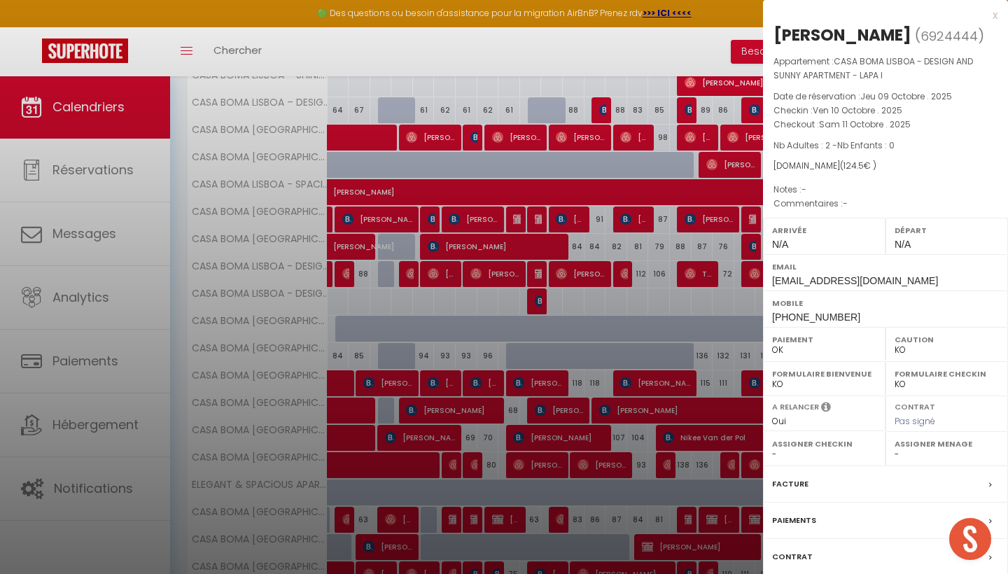
click at [786, 482] on label "Facture" at bounding box center [790, 484] width 36 height 15
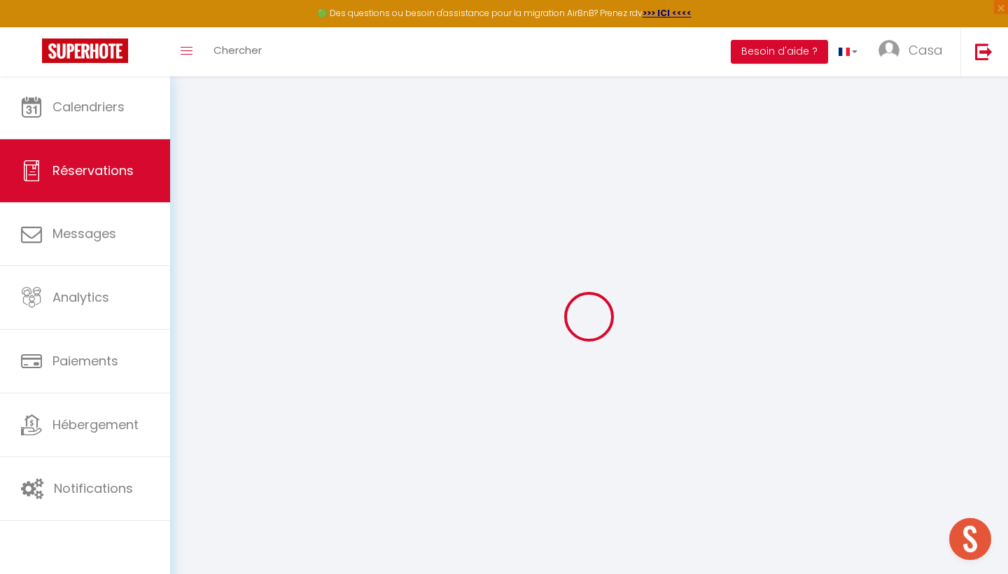
select select "cleaning"
select select "taxes"
select select
checkbox input "false"
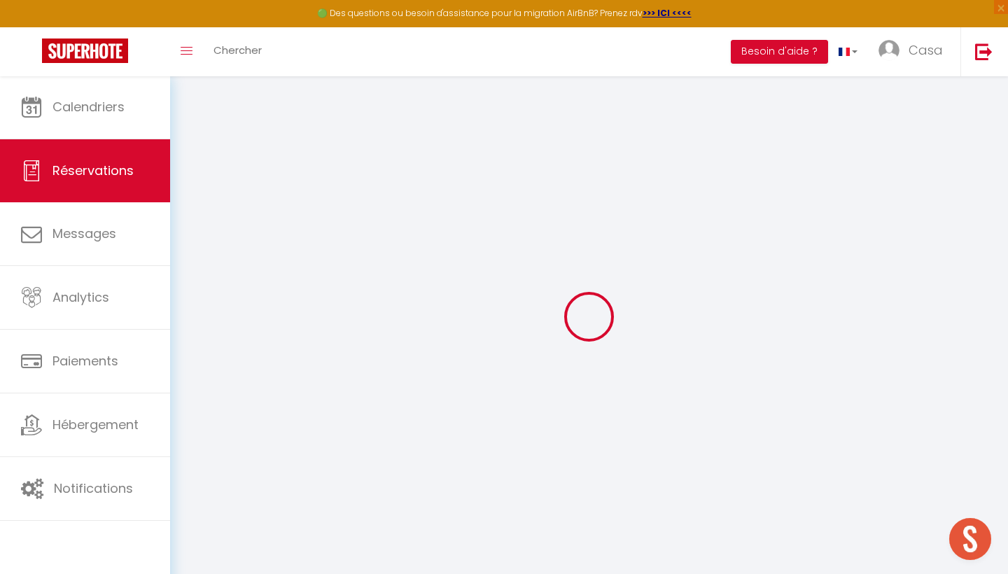
select select
checkbox input "false"
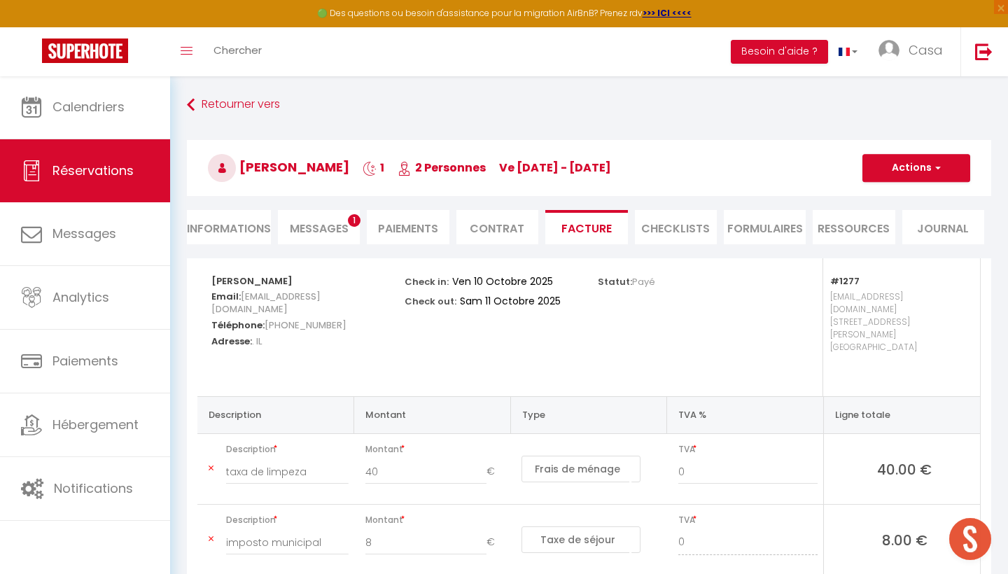
click at [238, 234] on li "Informations" at bounding box center [229, 227] width 84 height 34
select select
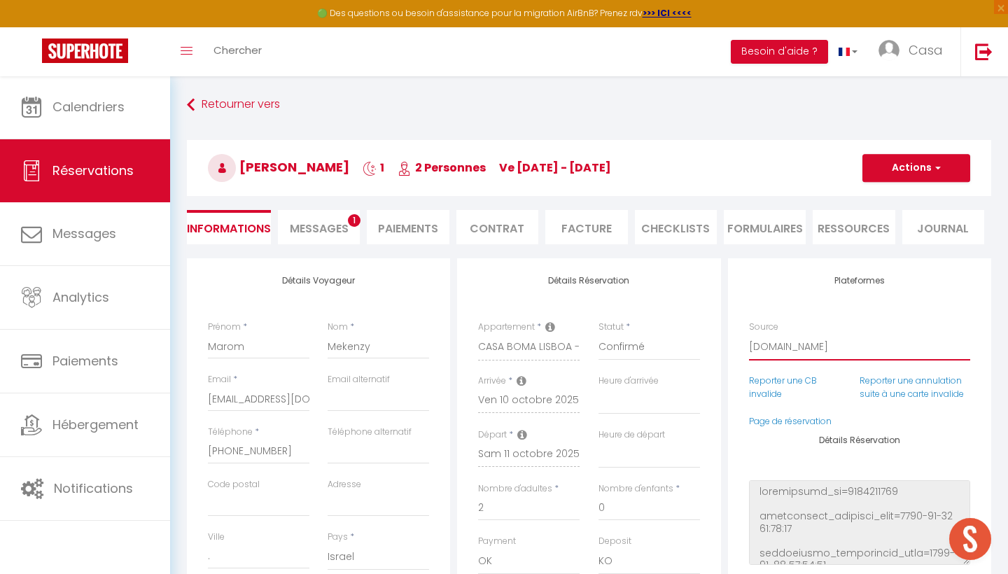
select select "54"
select select
checkbox input "false"
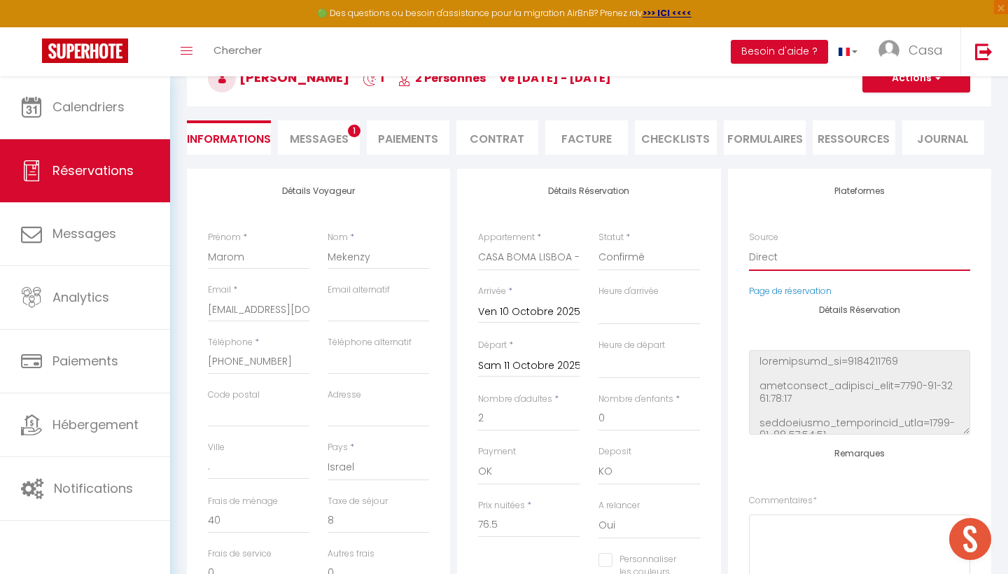
scroll to position [66, 0]
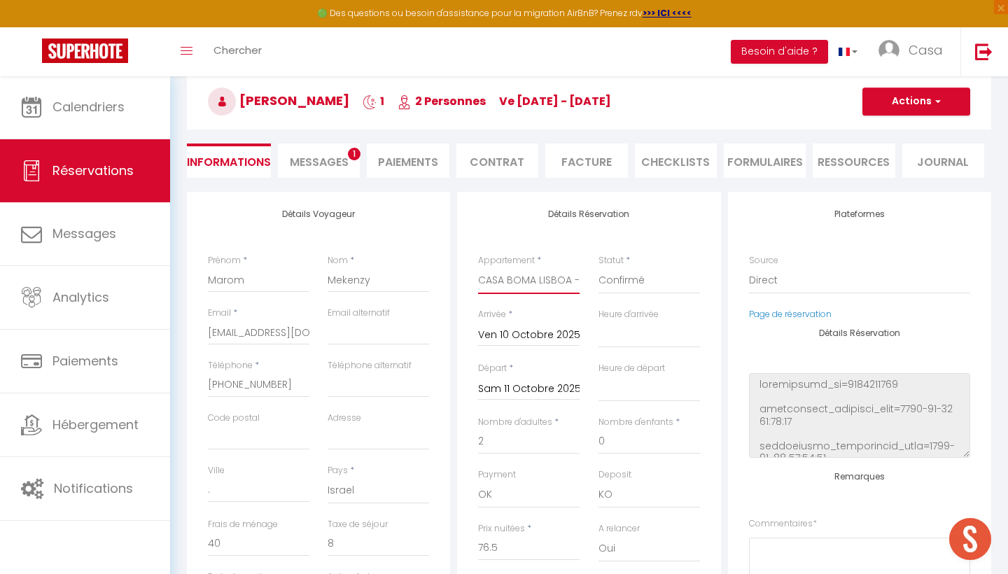
select select "6272"
select select
checkbox input "false"
select select
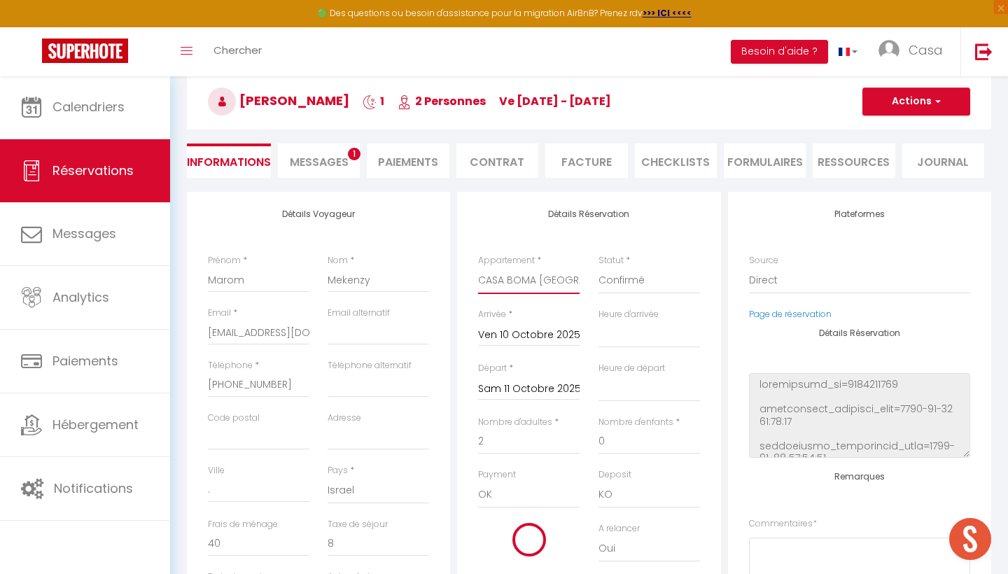
select select
checkbox input "false"
type input "37"
type input "4"
select select
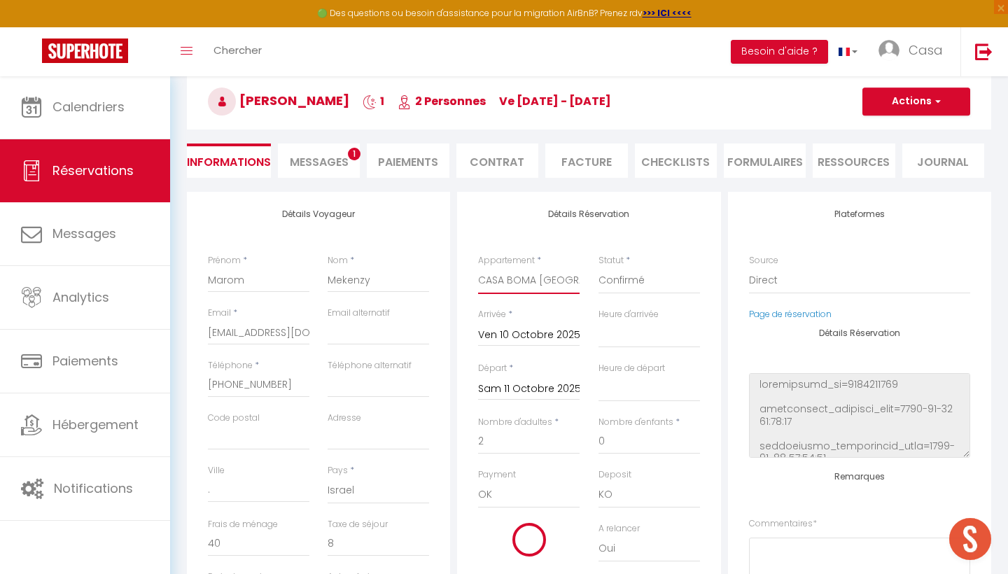
select select
type input "63"
checkbox input "false"
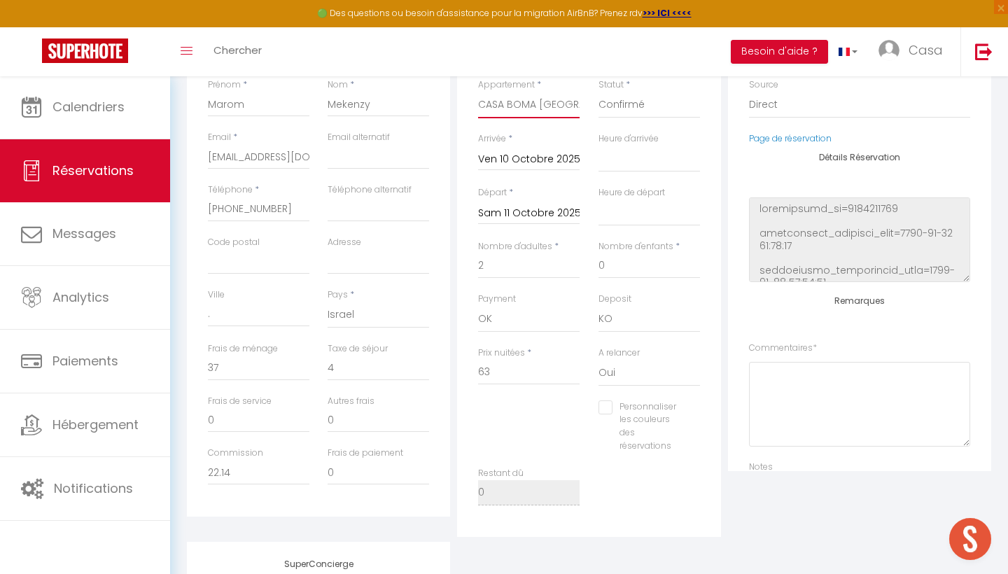
scroll to position [249, 0]
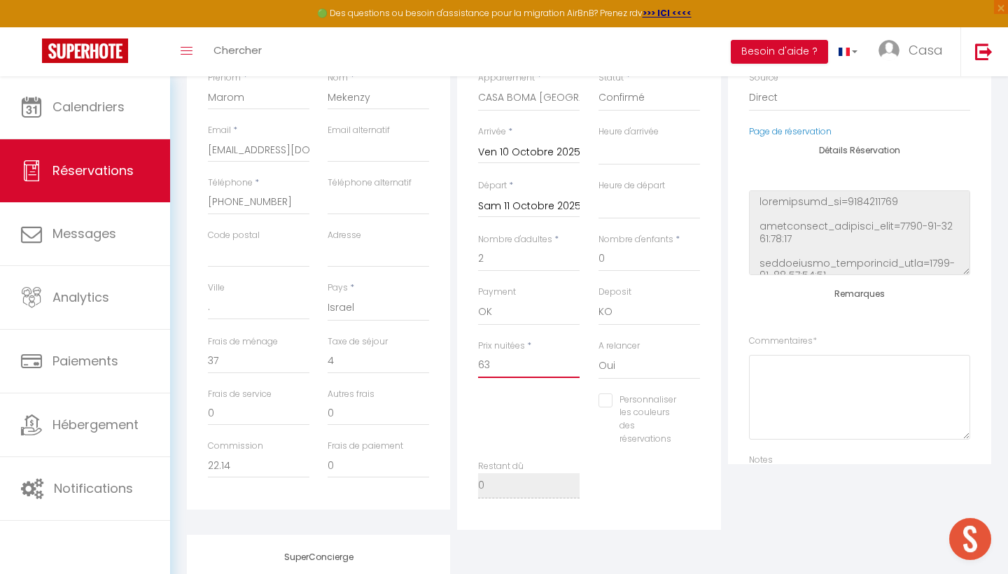
click at [539, 358] on input "63" at bounding box center [528, 365] width 101 height 25
type input "7"
select select
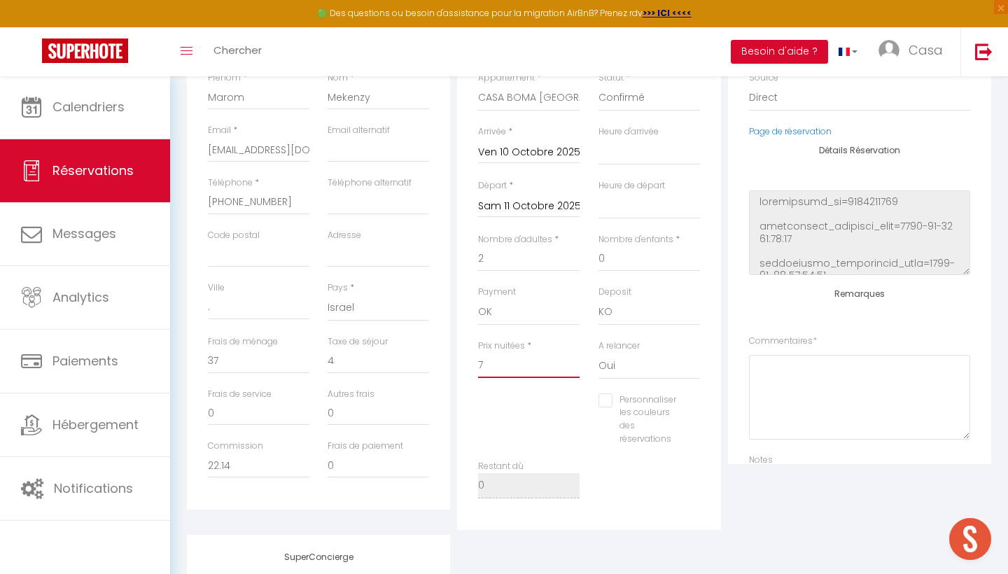
checkbox input "false"
type input "76"
select select
checkbox input "false"
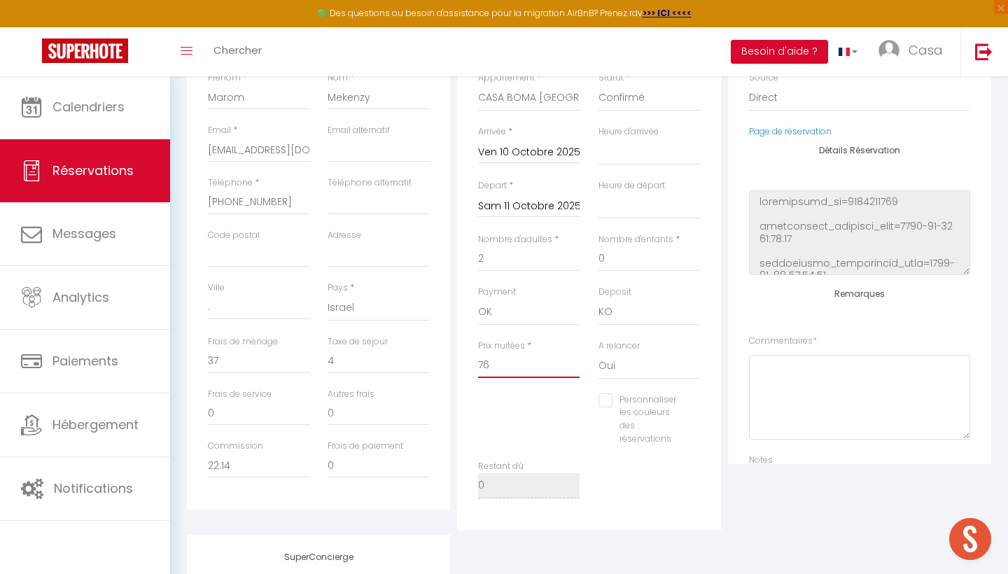
type input "76"
type input "0"
select select
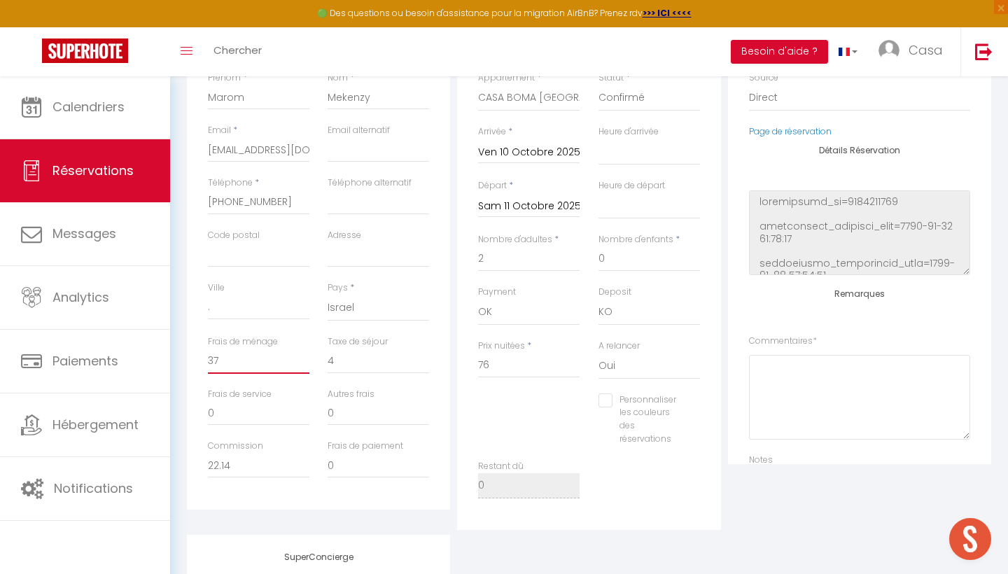
checkbox input "false"
click at [267, 357] on input "0" at bounding box center [258, 361] width 101 height 25
type input "5"
select select
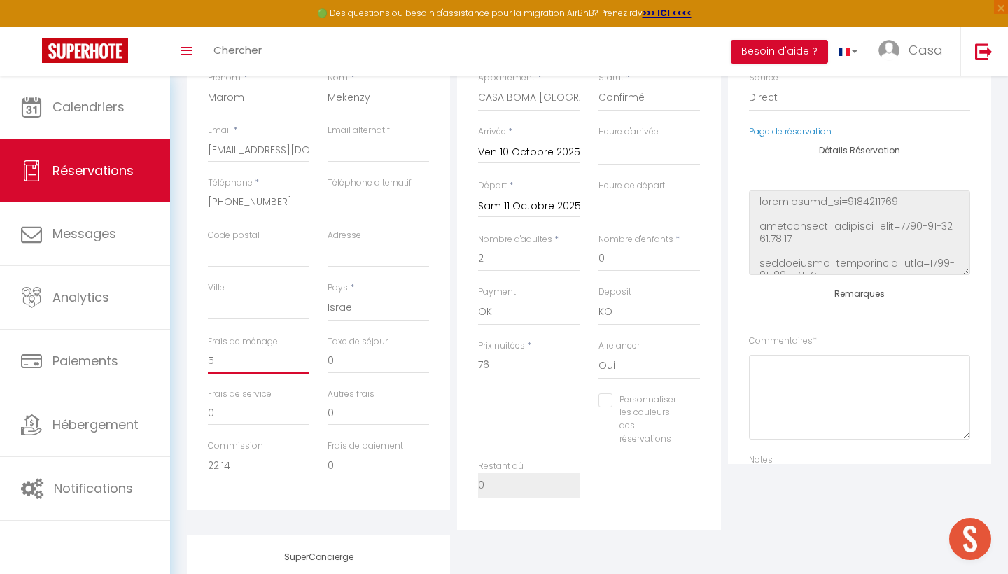
select select
checkbox input "false"
select select
checkbox input "false"
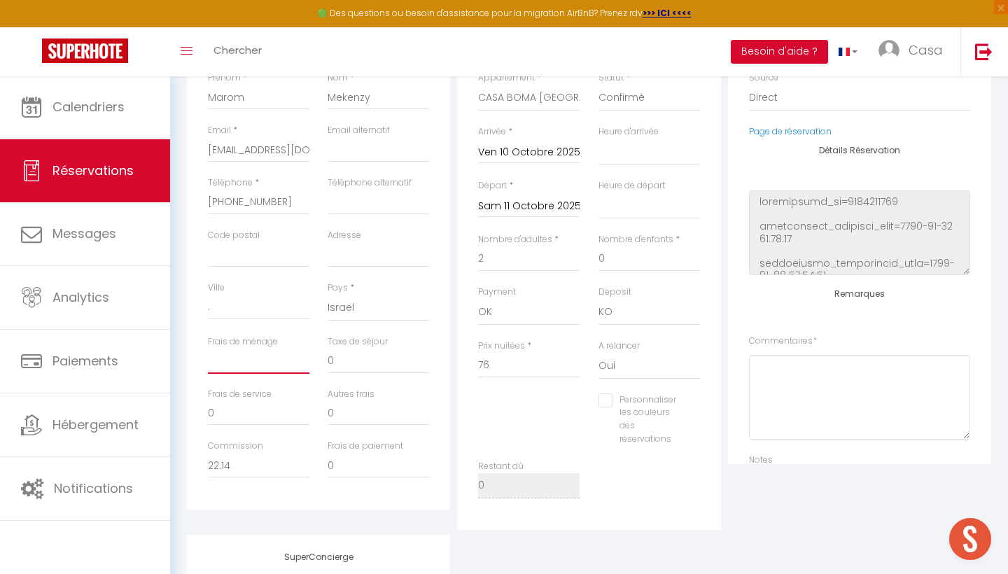
type input "4"
select select
checkbox input "false"
type input "40"
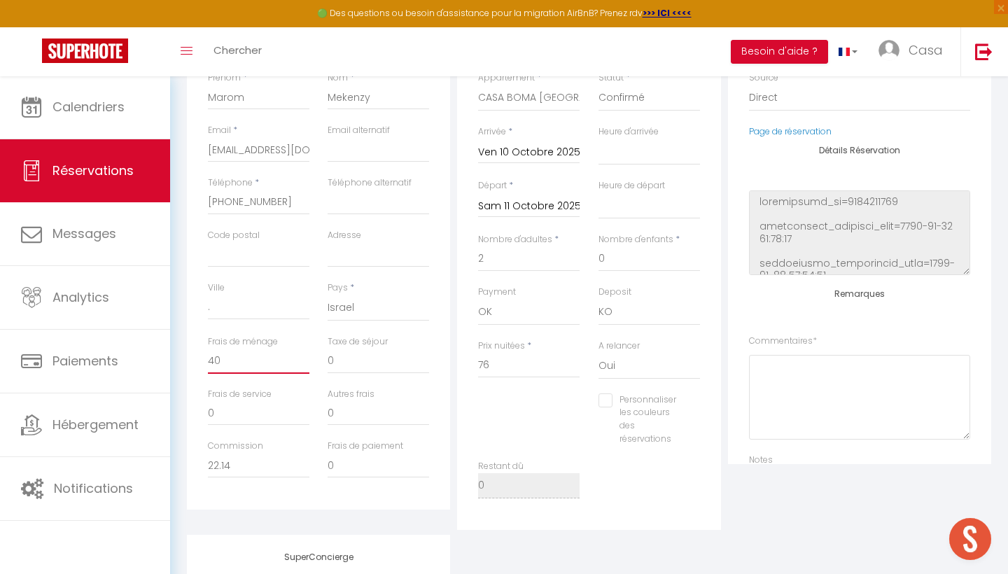
select select
checkbox input "false"
type input "40"
click at [352, 353] on input "0" at bounding box center [378, 361] width 101 height 25
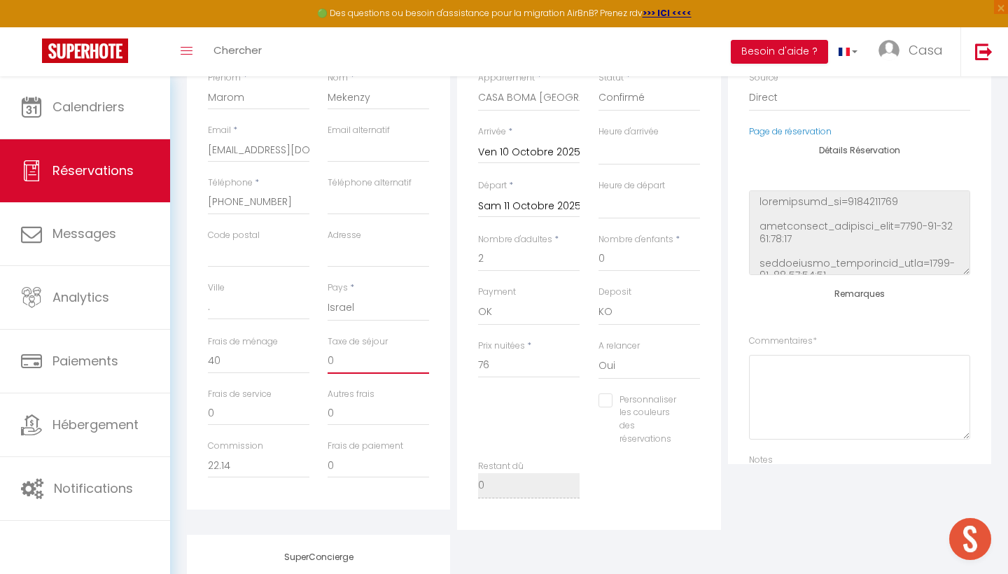
type input "8"
select select
checkbox input "false"
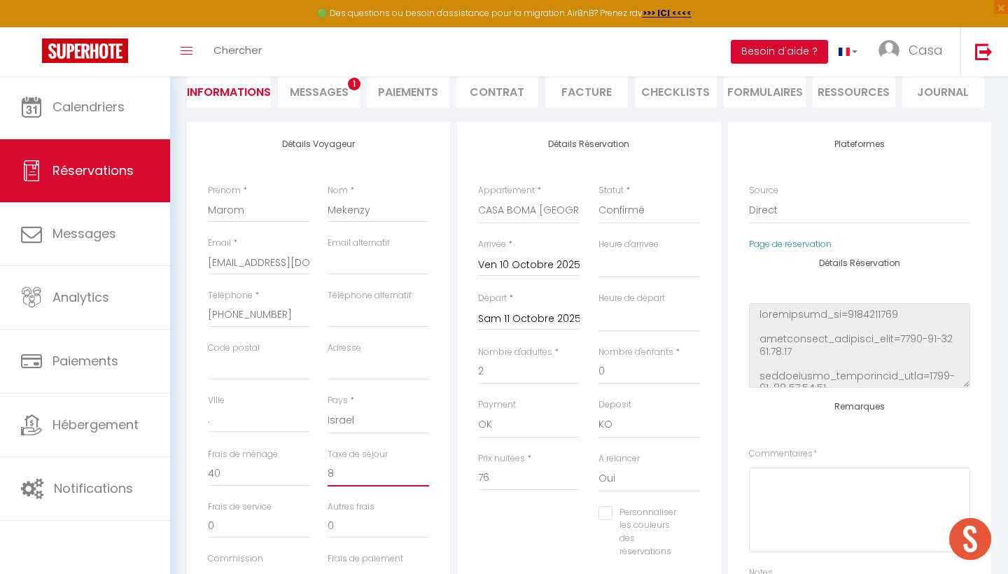
scroll to position [52, 0]
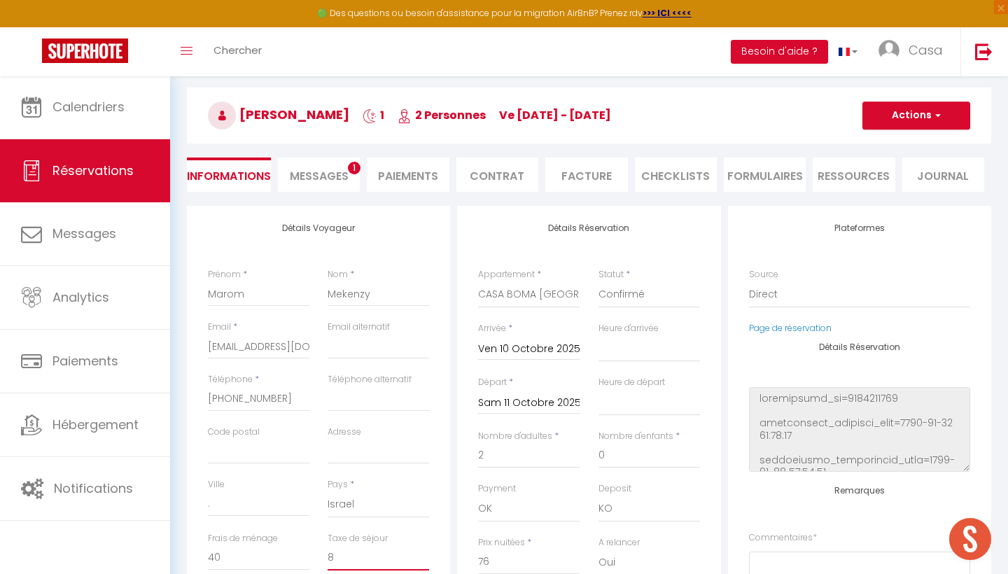
type input "8"
click at [915, 115] on button "Actions" at bounding box center [916, 115] width 108 height 28
click at [899, 141] on link "Enregistrer" at bounding box center [902, 146] width 111 height 18
select select
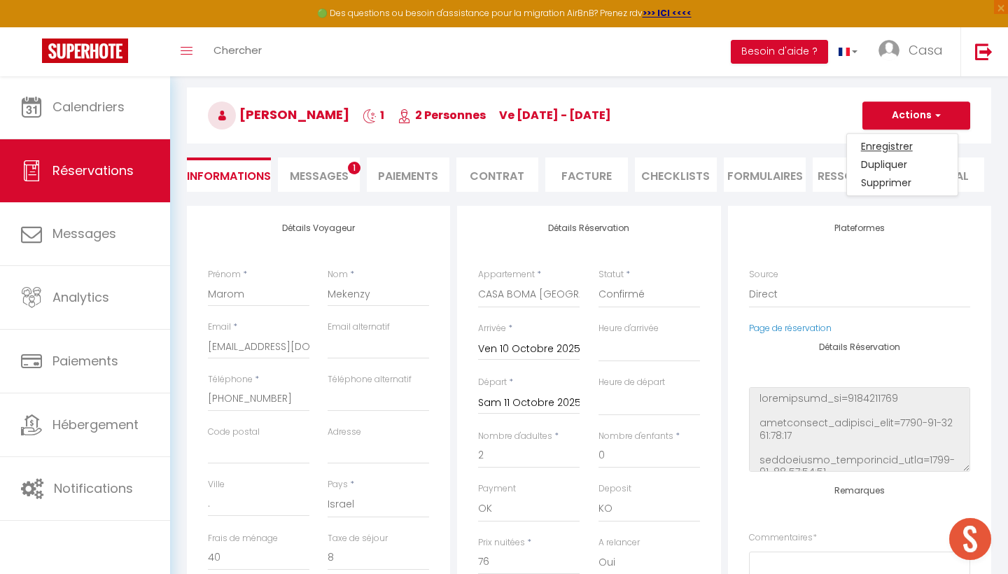
checkbox input "false"
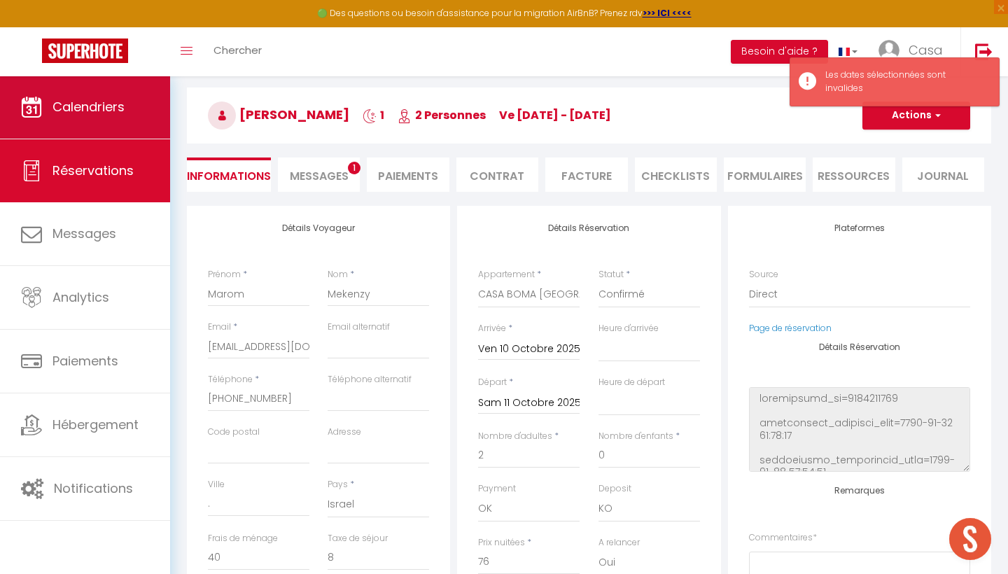
click at [126, 122] on link "Calendriers" at bounding box center [85, 107] width 170 height 63
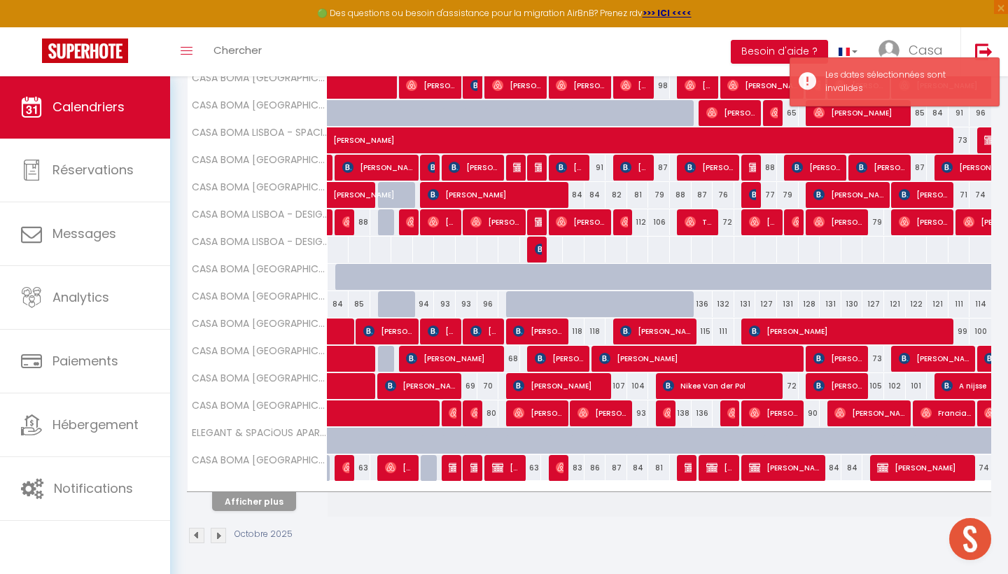
scroll to position [381, 0]
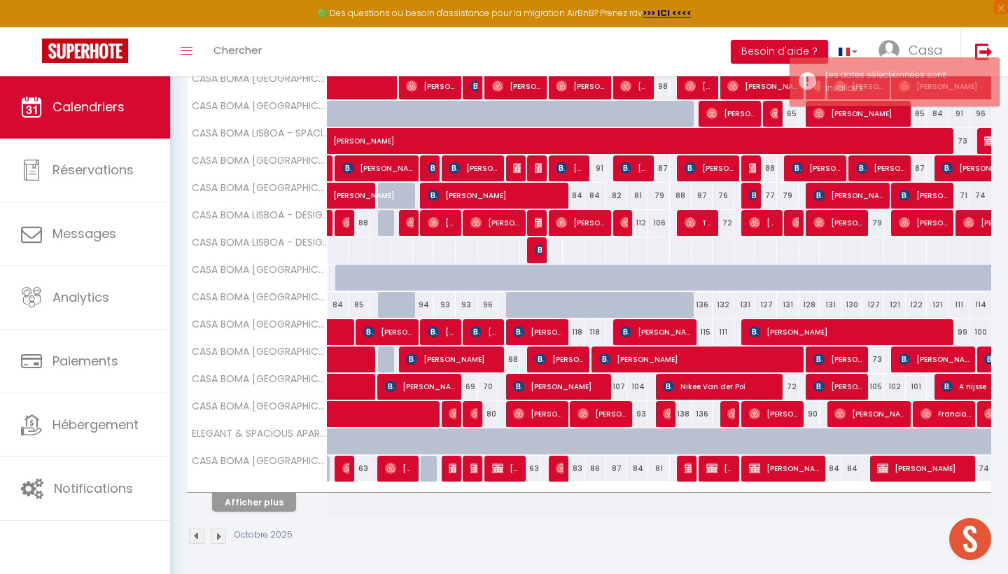
click at [279, 496] on button "Afficher plus" at bounding box center [254, 502] width 84 height 19
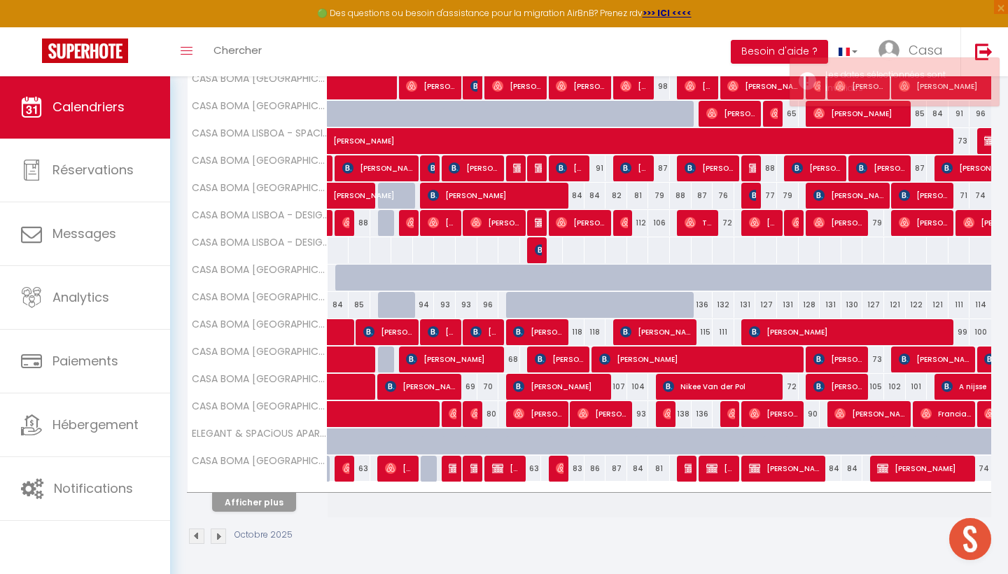
select select
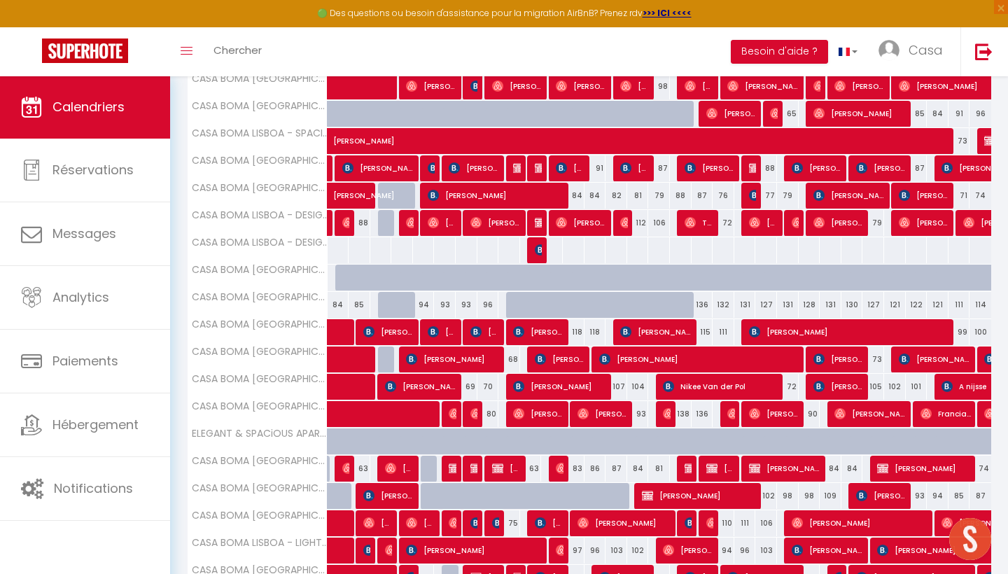
click at [531, 468] on div "63" at bounding box center [531, 469] width 22 height 26
type input "63"
select select "1"
type input "Ven 10 Octobre 2025"
type input "Sam 11 Octobre 2025"
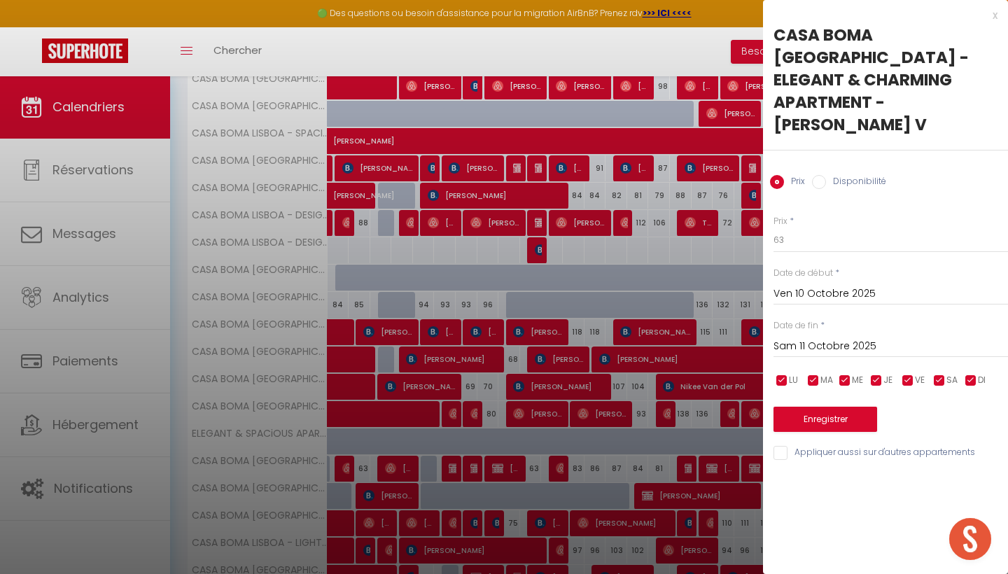
click at [857, 175] on label "Disponibilité" at bounding box center [856, 182] width 60 height 15
click at [826, 175] on input "Disponibilité" at bounding box center [819, 182] width 14 height 14
radio input "true"
radio input "false"
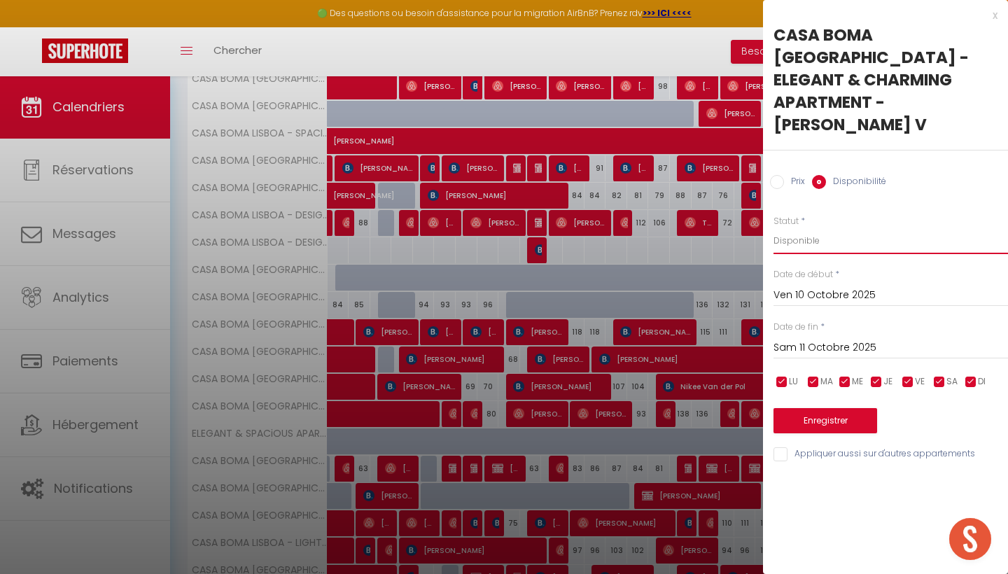
select select "0"
click at [842, 408] on button "Enregistrer" at bounding box center [825, 420] width 104 height 25
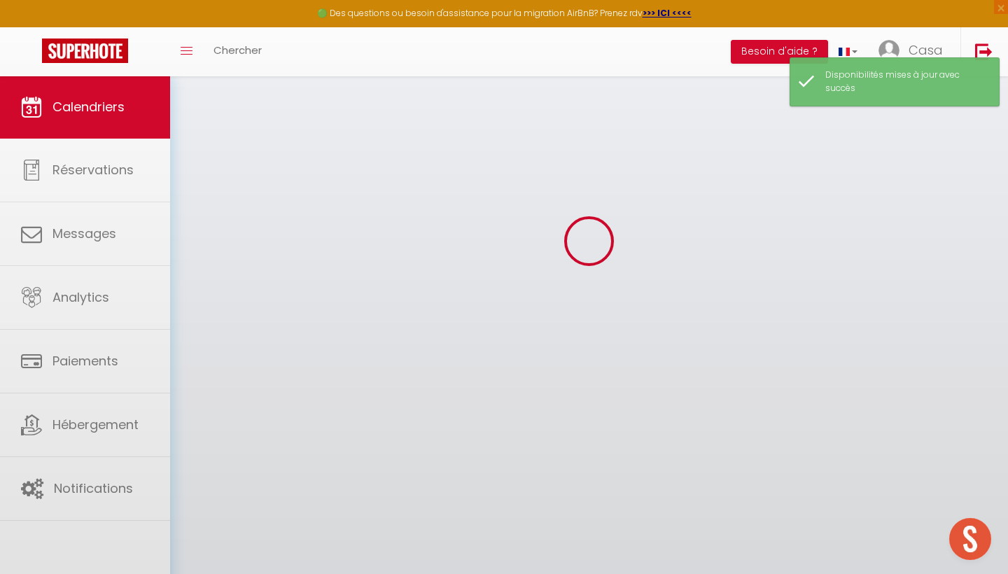
scroll to position [76, 0]
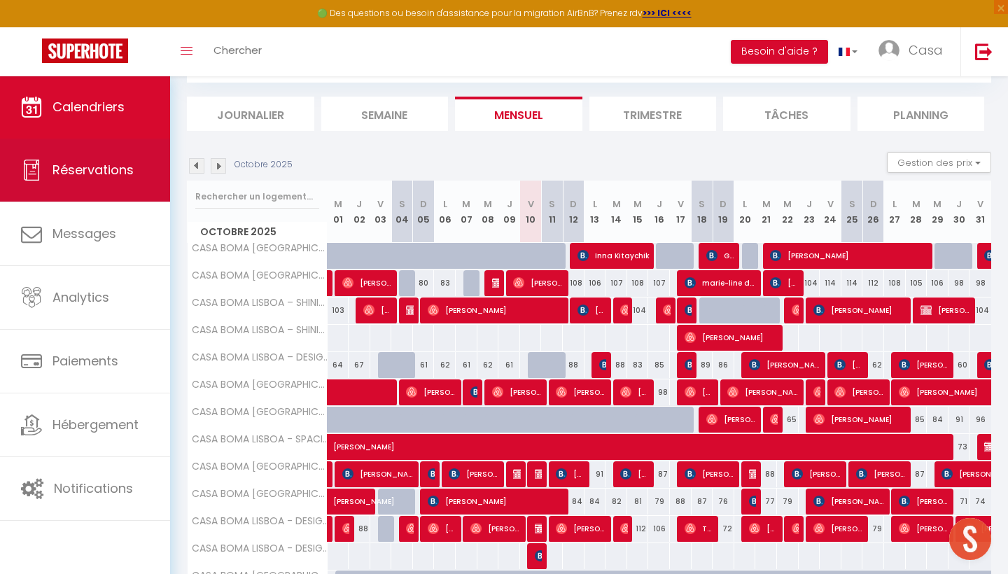
click at [83, 188] on link "Réservations" at bounding box center [85, 170] width 170 height 63
select select "not_cancelled"
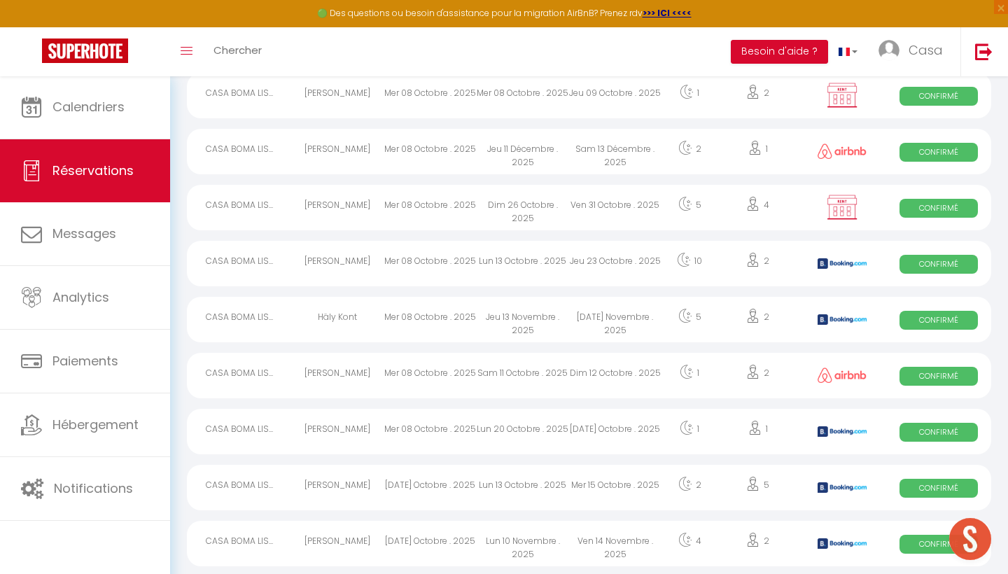
scroll to position [979, 0]
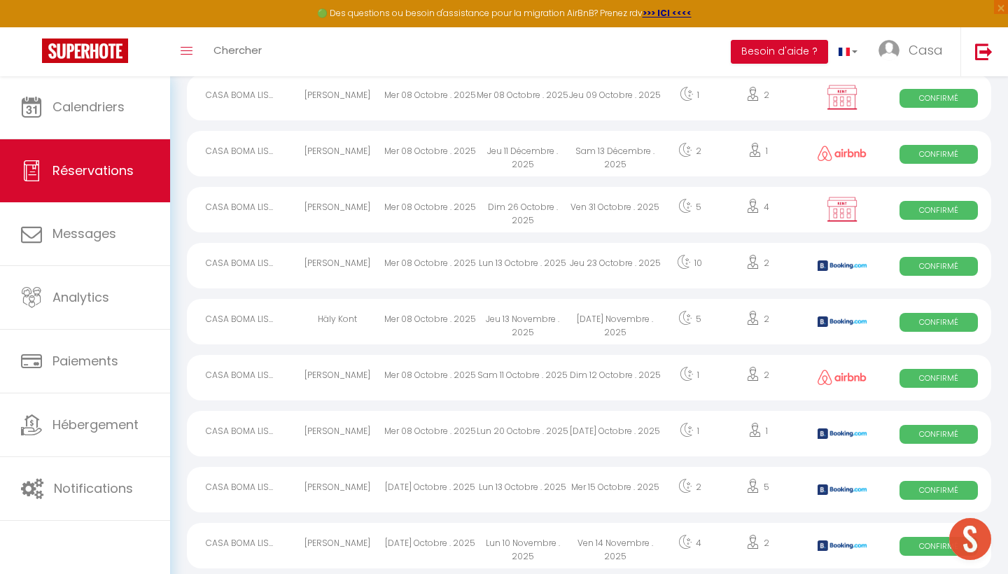
click at [489, 435] on div "Lun 20 Octobre . 2025" at bounding box center [523, 433] width 92 height 45
select select "OK"
select select "KO"
select select "0"
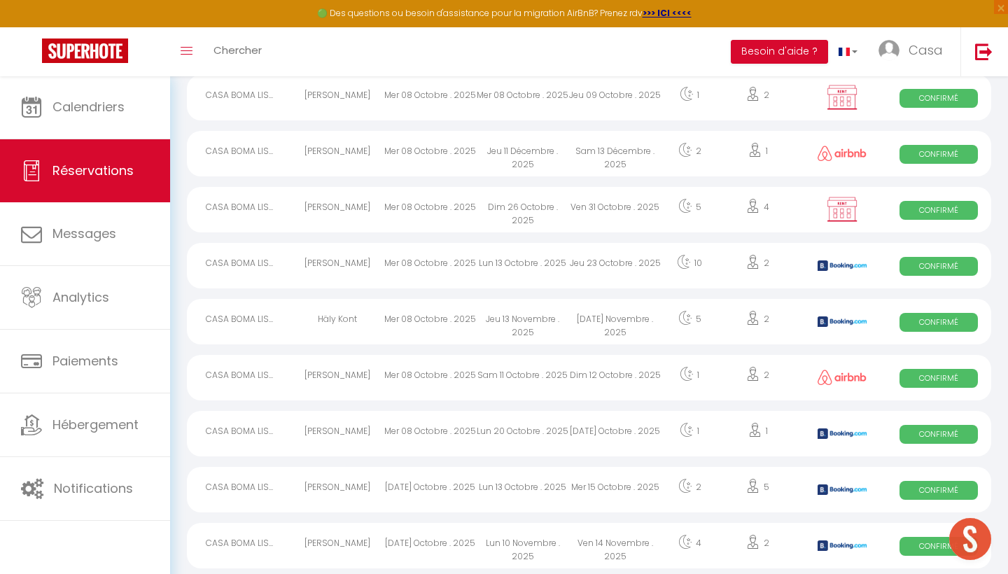
select select "1"
select select
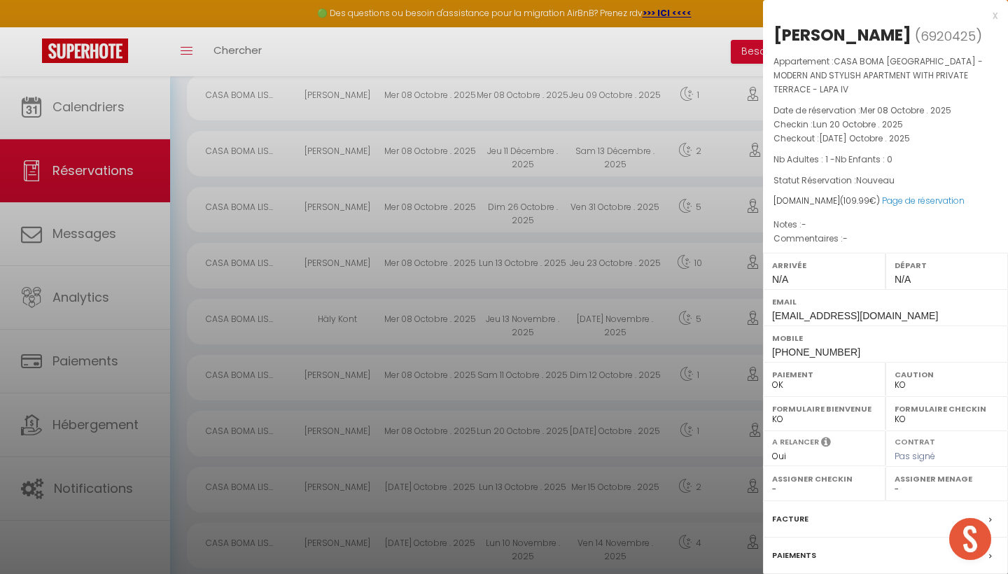
click at [994, 16] on div "x" at bounding box center [880, 15] width 234 height 17
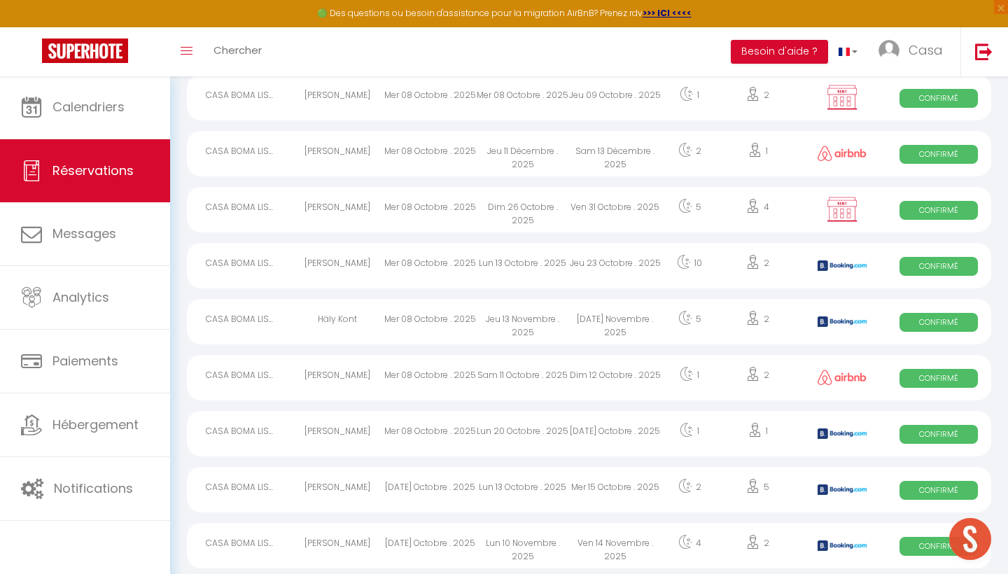
click at [600, 308] on div "Mar 18 Novembre . 2025" at bounding box center [615, 321] width 92 height 45
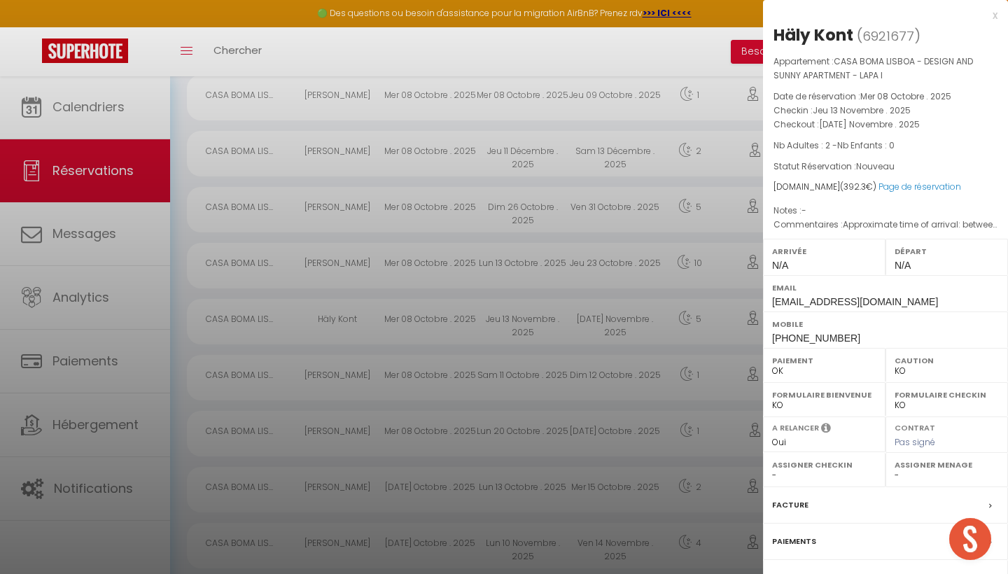
click at [993, 15] on div "x" at bounding box center [880, 15] width 234 height 17
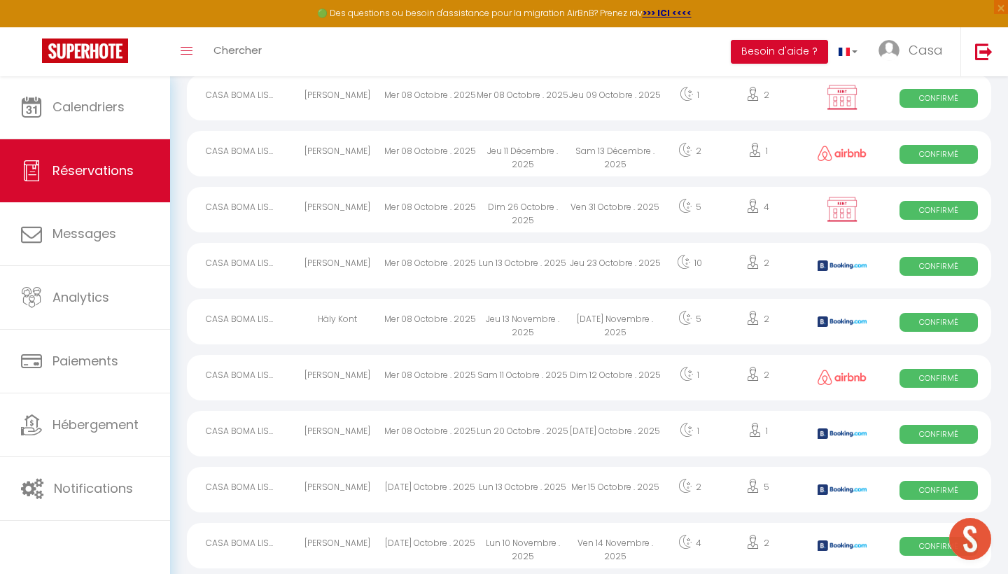
click at [566, 251] on div "Lun 13 Octobre . 2025" at bounding box center [523, 265] width 92 height 45
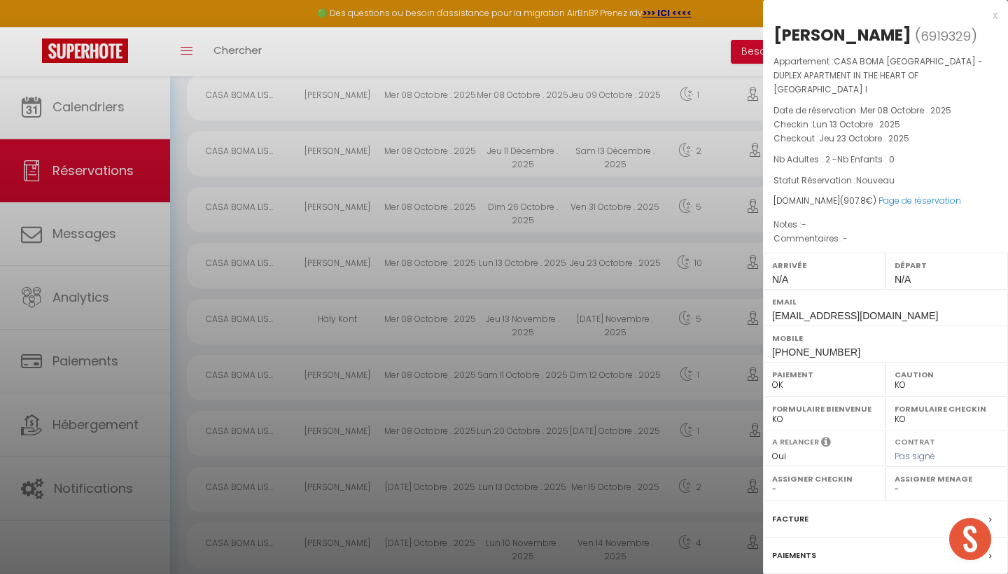
click at [992, 14] on div "x" at bounding box center [880, 15] width 234 height 17
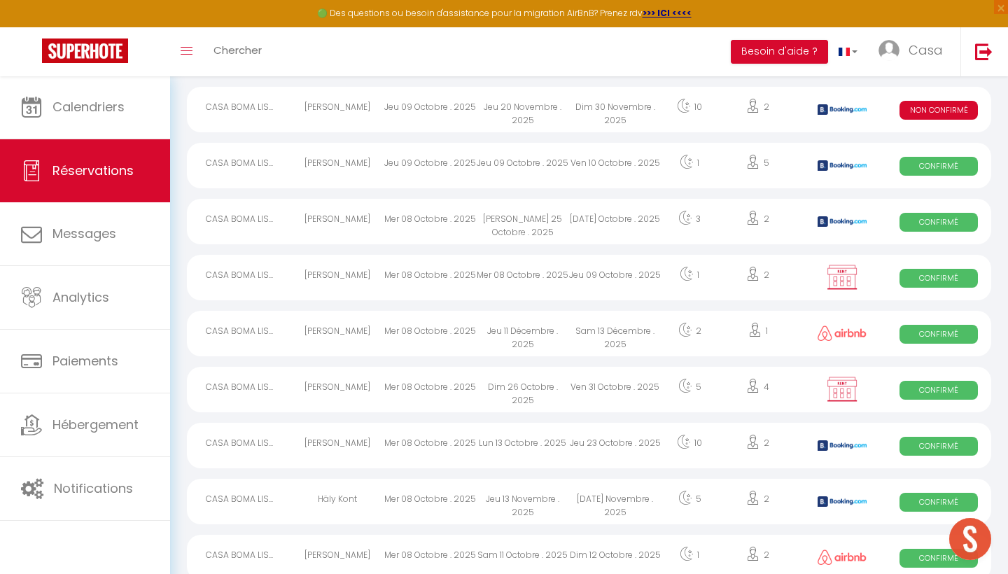
scroll to position [795, 0]
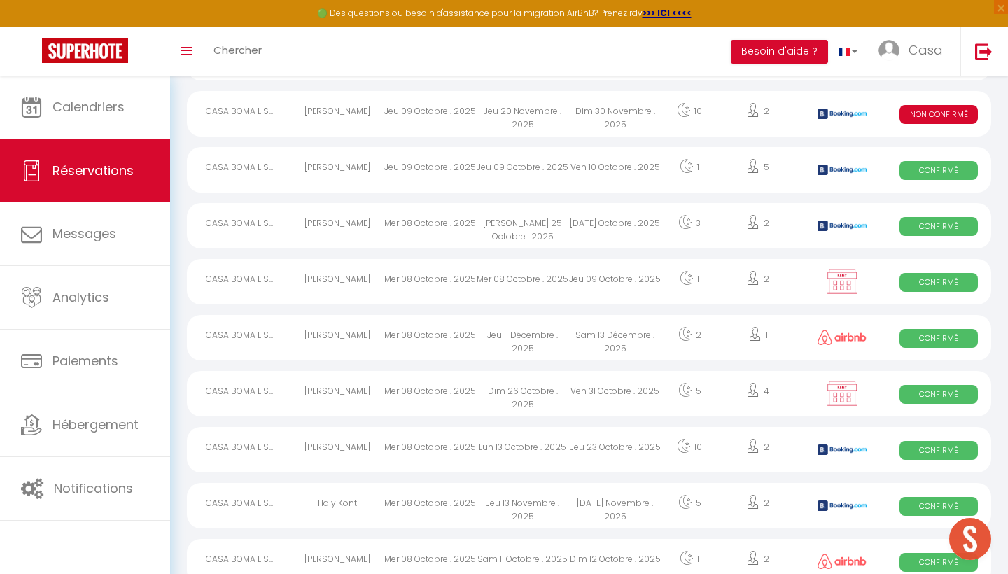
click at [599, 234] on div "Mar 28 Octobre . 2025" at bounding box center [615, 225] width 92 height 45
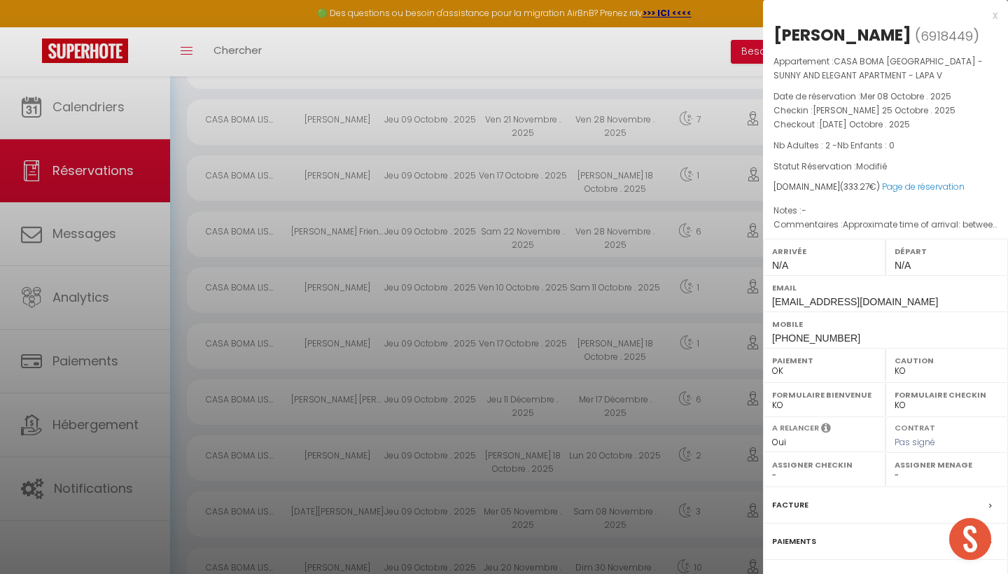
scroll to position [336, 0]
click at [995, 15] on div "x" at bounding box center [880, 15] width 234 height 17
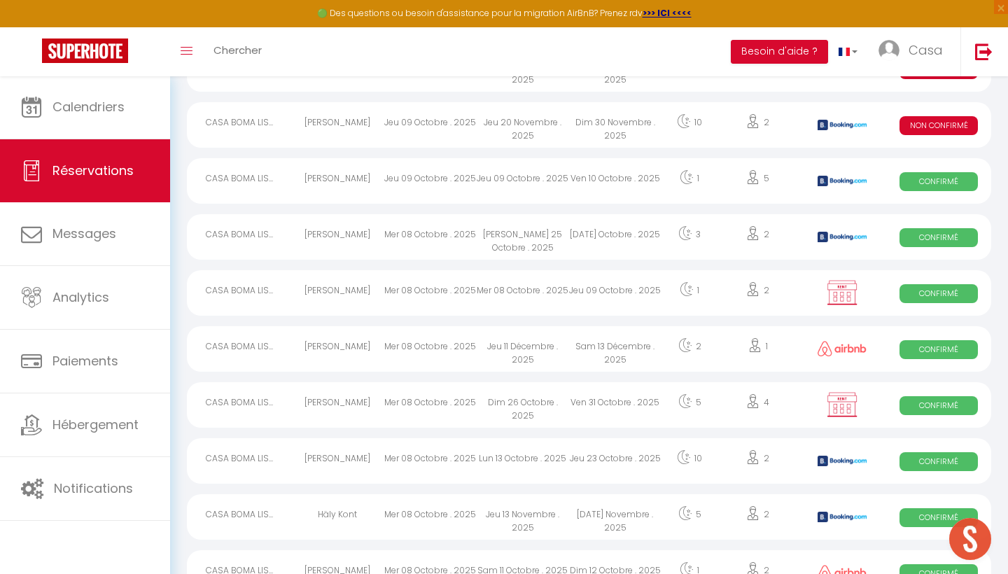
scroll to position [777, 0]
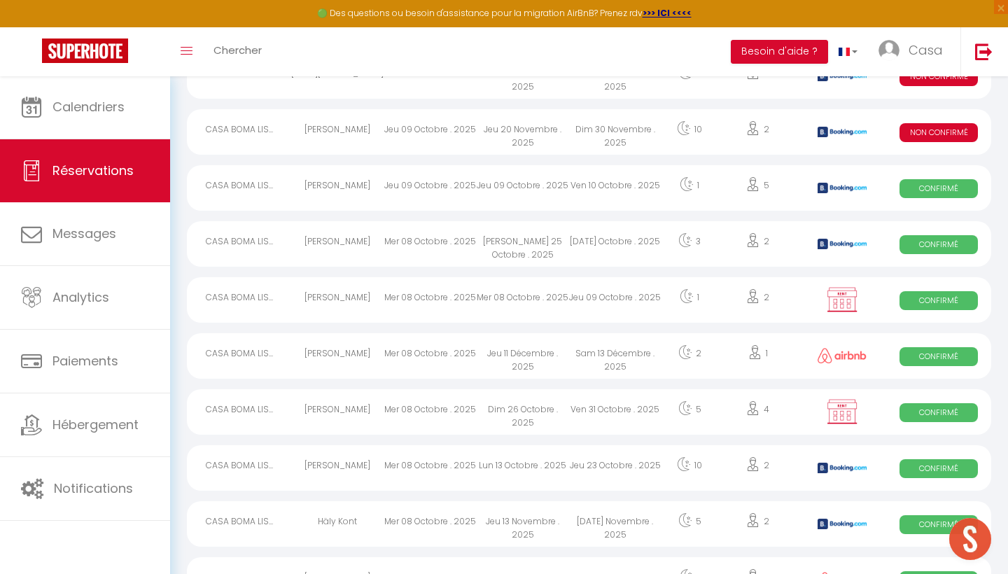
click at [594, 307] on div "Jeu 09 Octobre . 2025" at bounding box center [615, 299] width 92 height 45
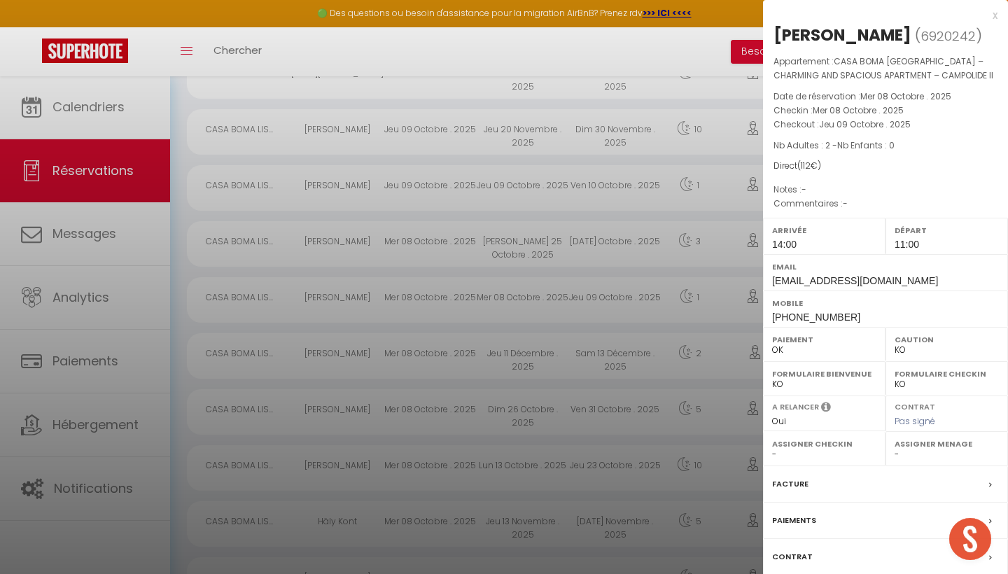
click at [994, 14] on div "x" at bounding box center [880, 15] width 234 height 17
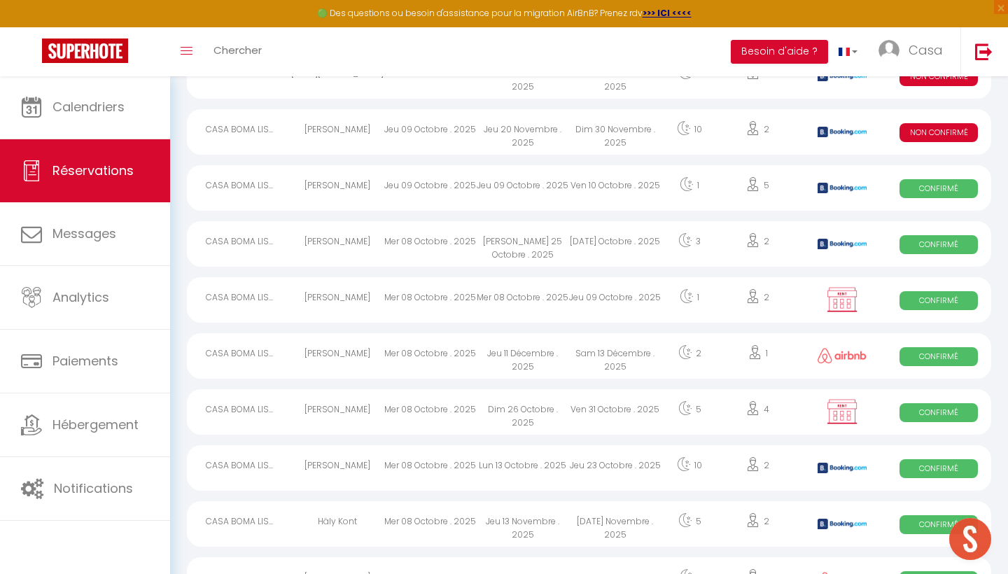
click at [599, 301] on div "Jeu 09 Octobre . 2025" at bounding box center [615, 299] width 92 height 45
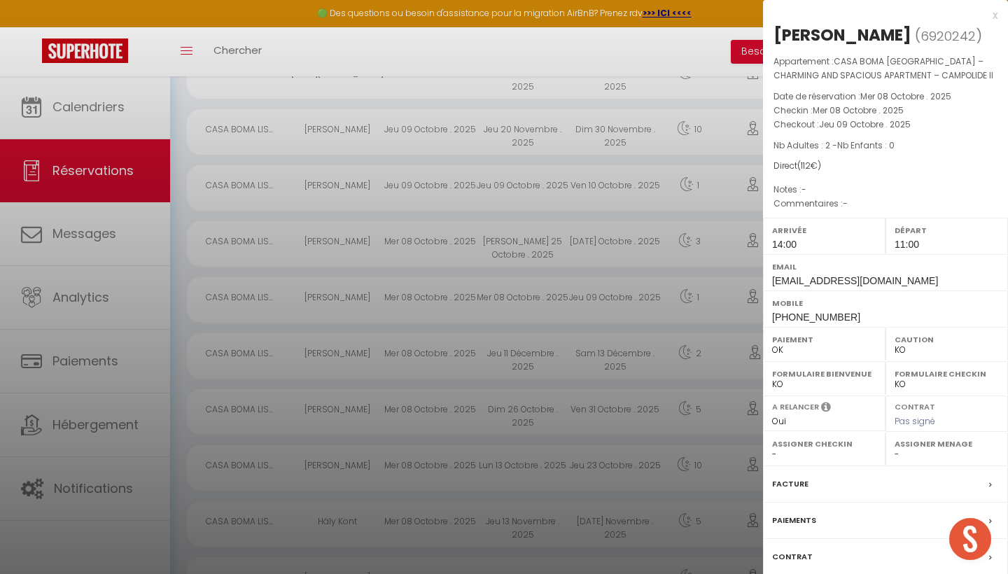
click at [991, 14] on div "x" at bounding box center [880, 15] width 234 height 17
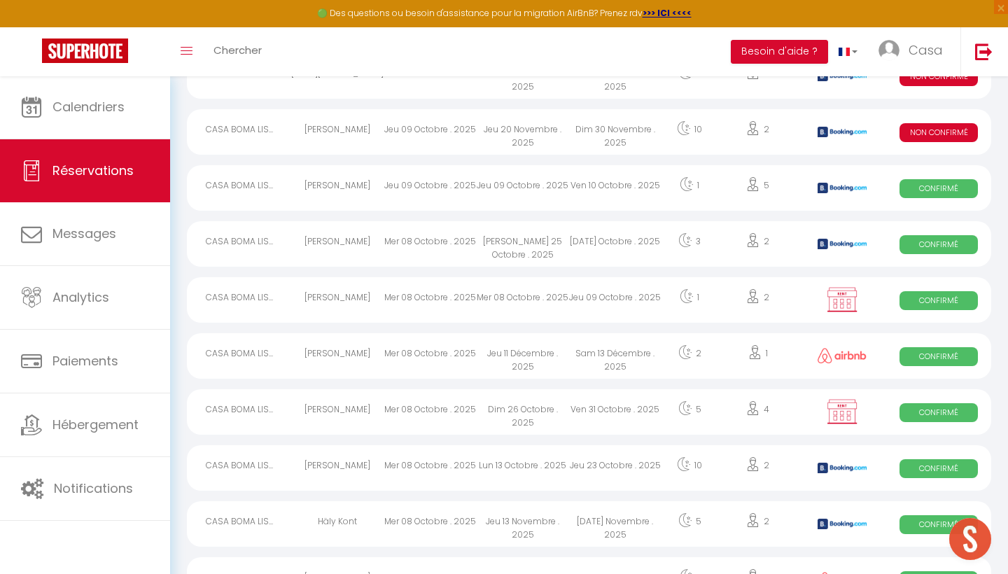
click at [588, 404] on div "Ven 31 Octobre . 2025" at bounding box center [615, 411] width 92 height 45
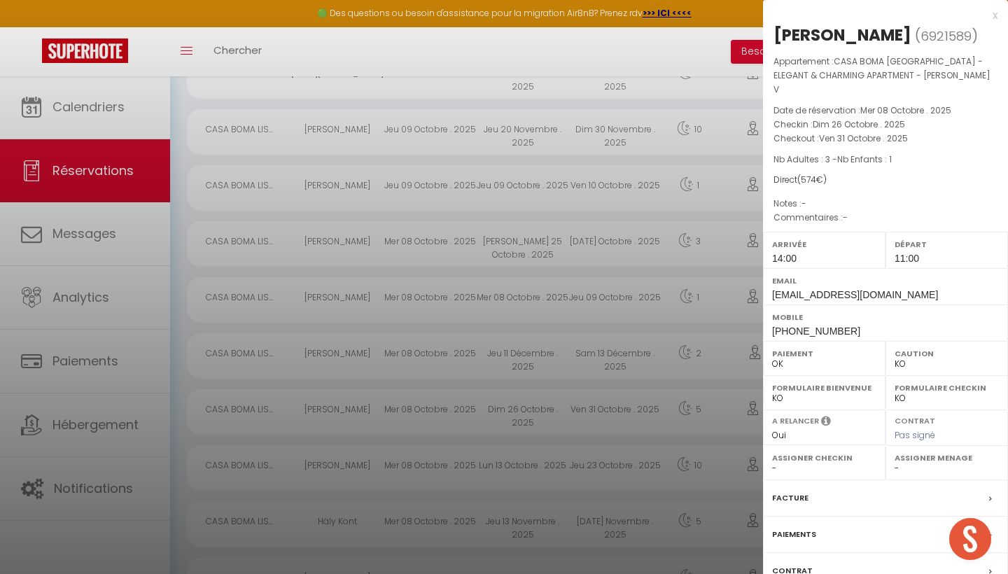
click at [993, 15] on div "x" at bounding box center [880, 15] width 234 height 17
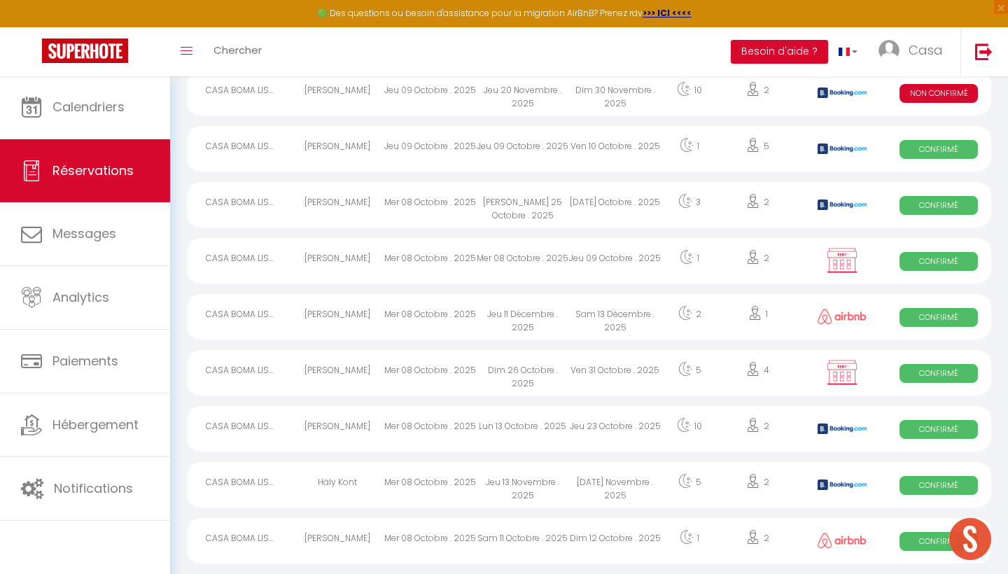
scroll to position [812, 0]
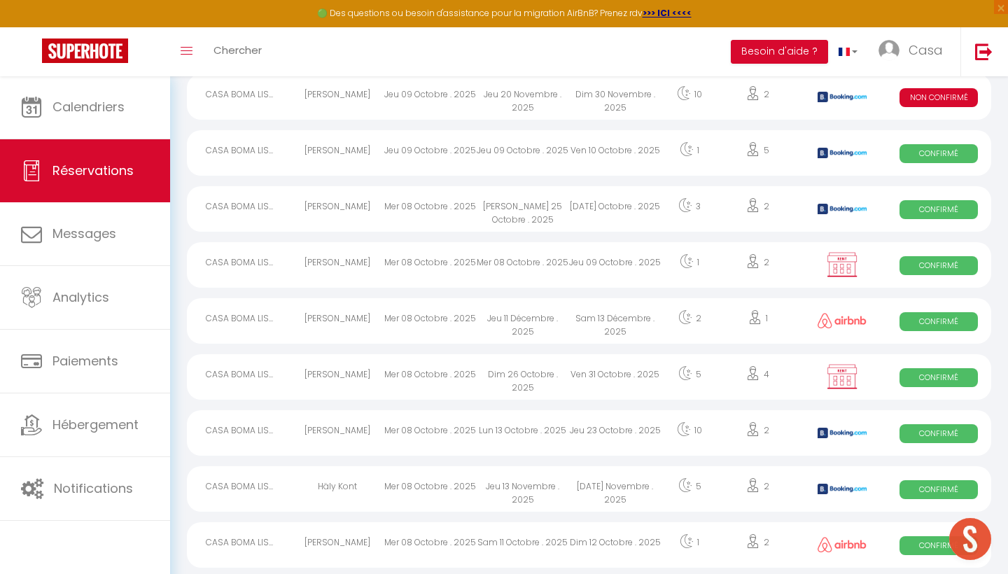
click at [633, 215] on div "Mar 28 Octobre . 2025" at bounding box center [615, 208] width 92 height 45
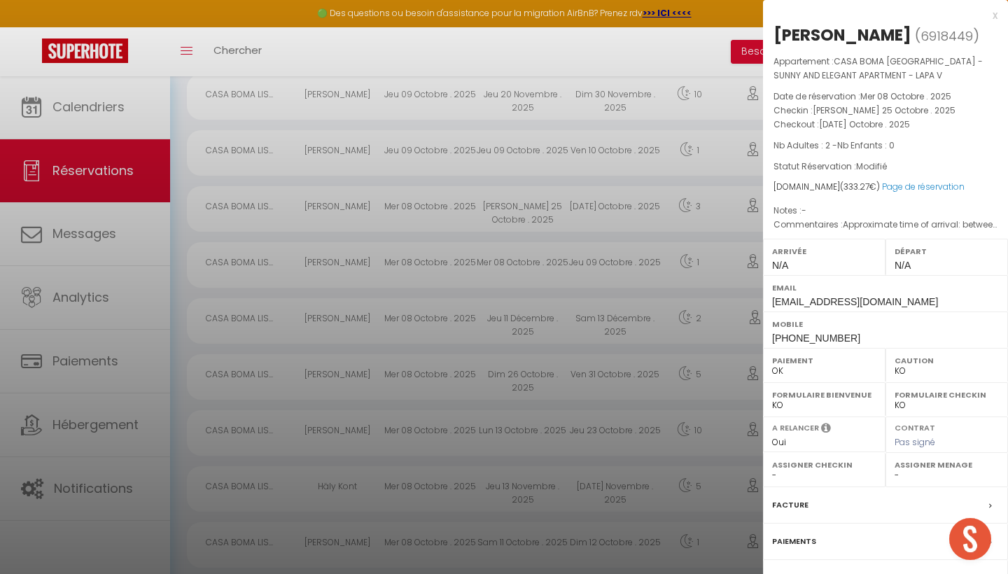
click at [993, 14] on div "x" at bounding box center [880, 15] width 234 height 17
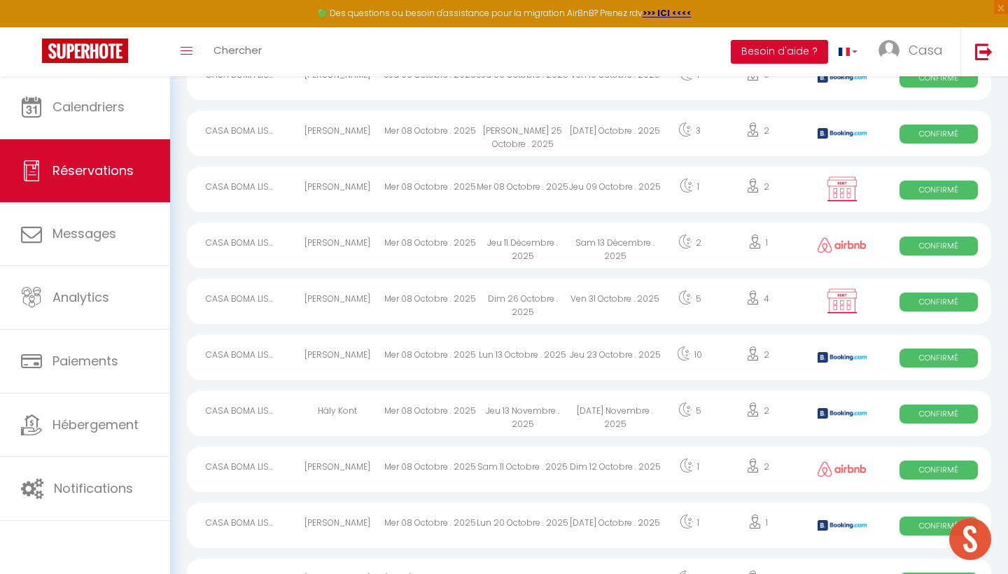
scroll to position [897, 0]
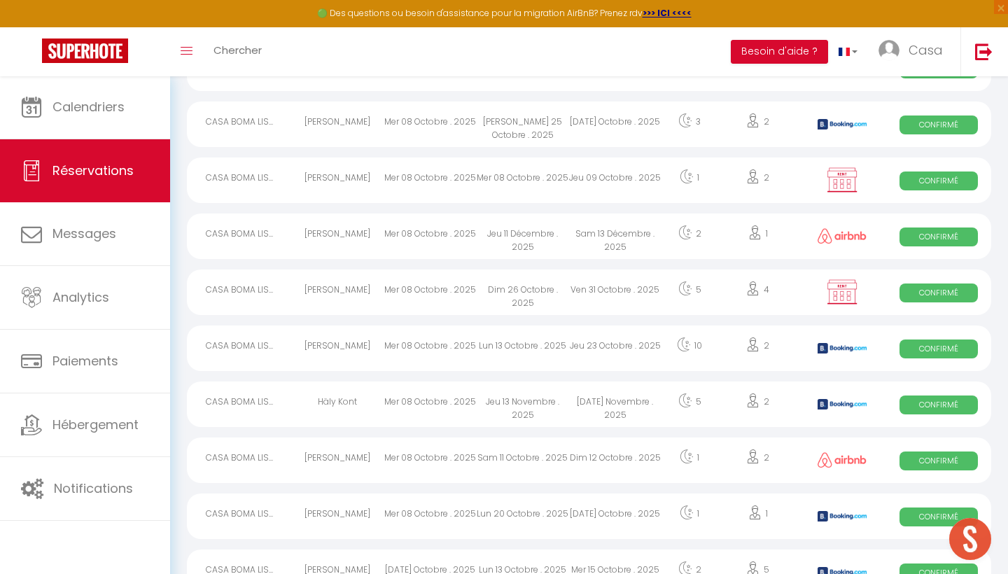
click at [616, 341] on div "Jeu 23 Octobre . 2025" at bounding box center [615, 347] width 92 height 45
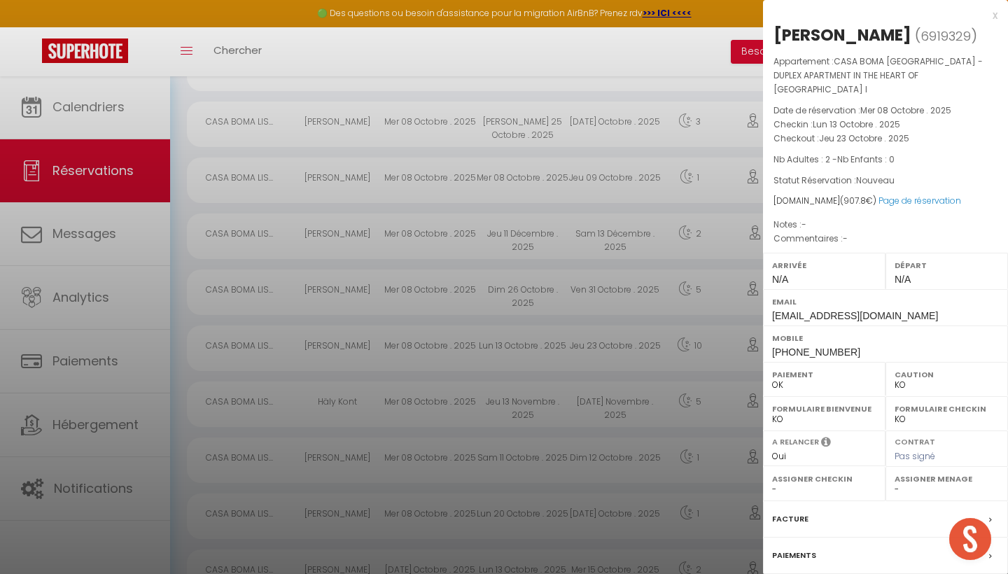
click at [992, 15] on div "x" at bounding box center [880, 15] width 234 height 17
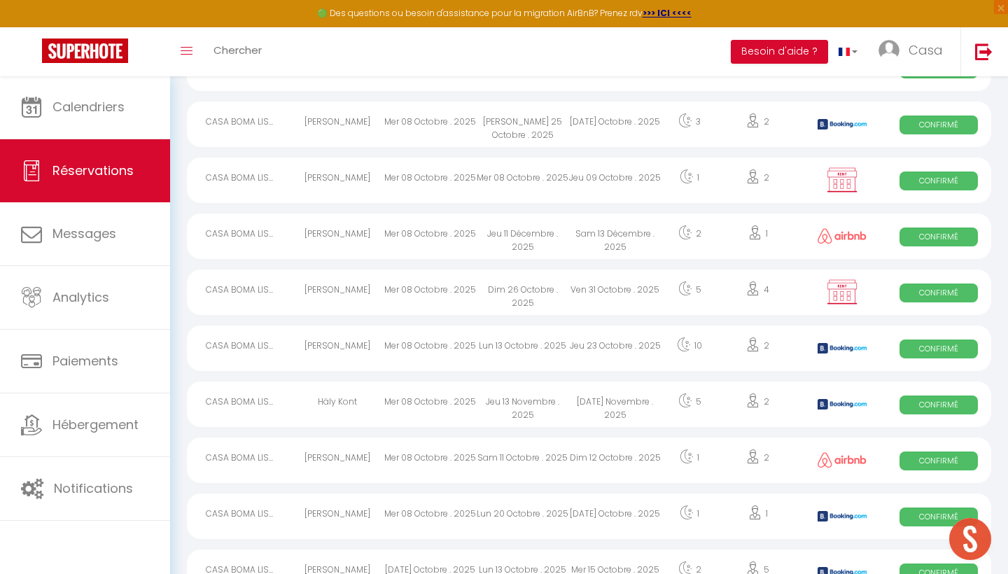
click at [616, 402] on div "Mar 18 Novembre . 2025" at bounding box center [615, 403] width 92 height 45
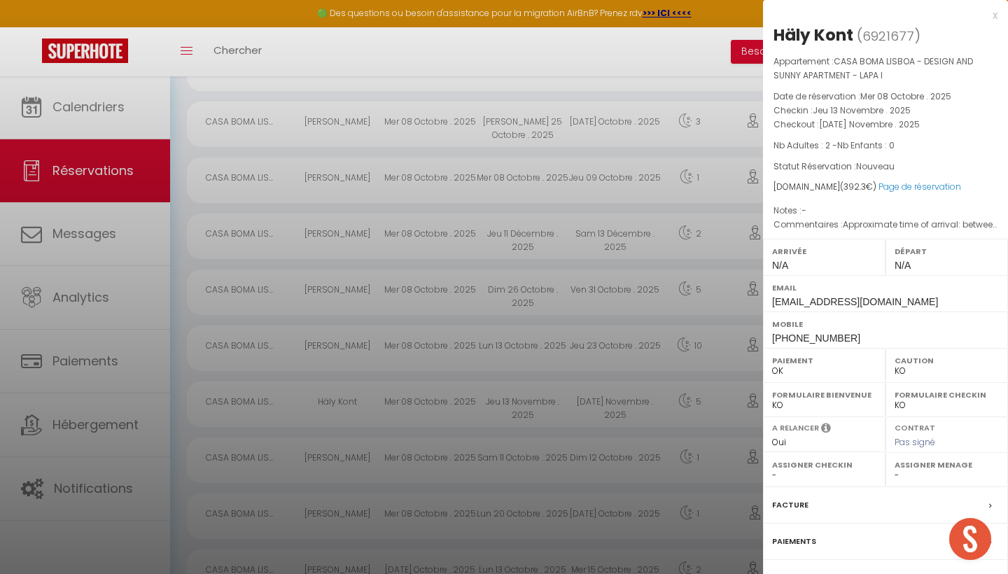
click at [993, 14] on div "x" at bounding box center [880, 15] width 234 height 17
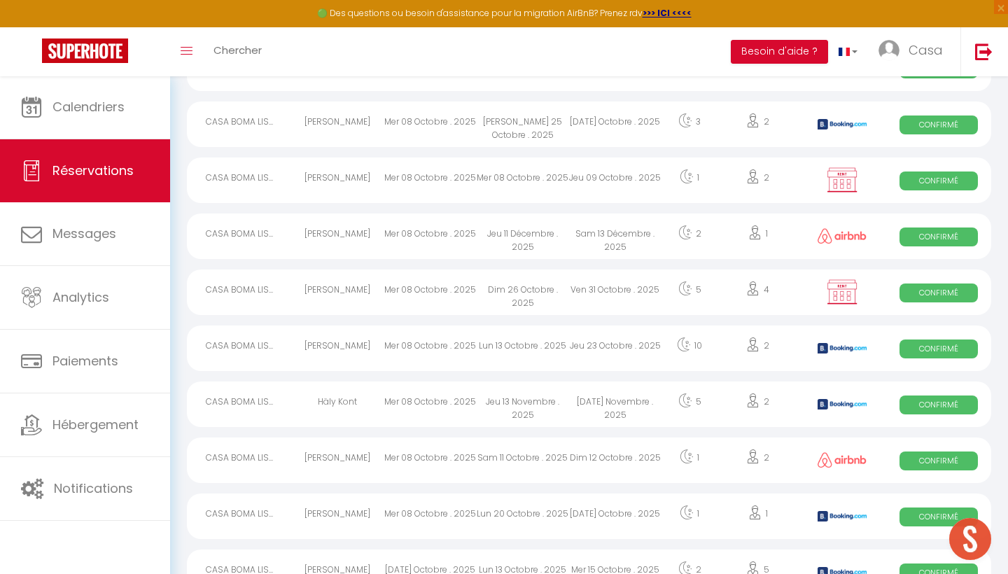
scroll to position [967, 0]
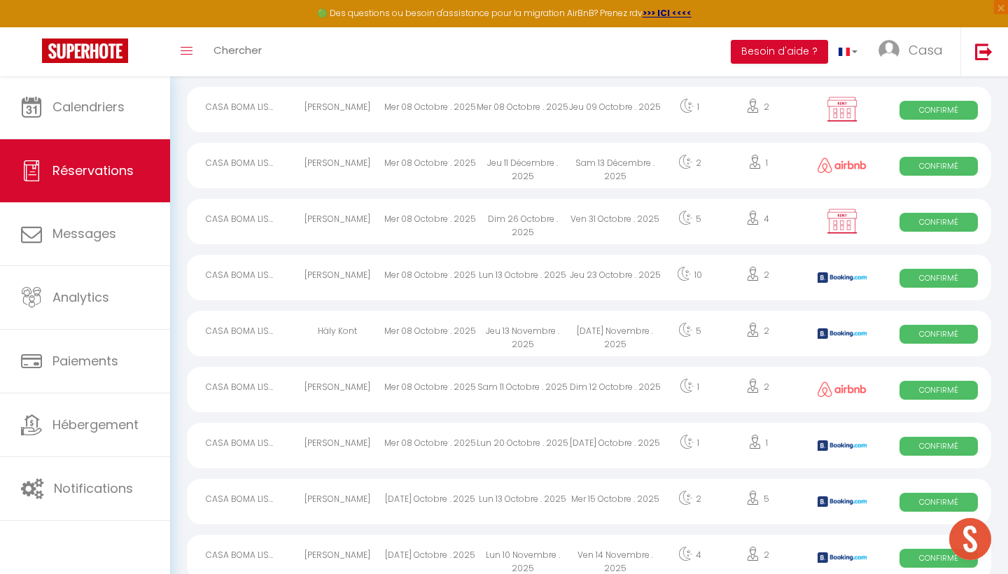
click at [614, 445] on div "Mar 21 Octobre . 2025" at bounding box center [615, 445] width 92 height 45
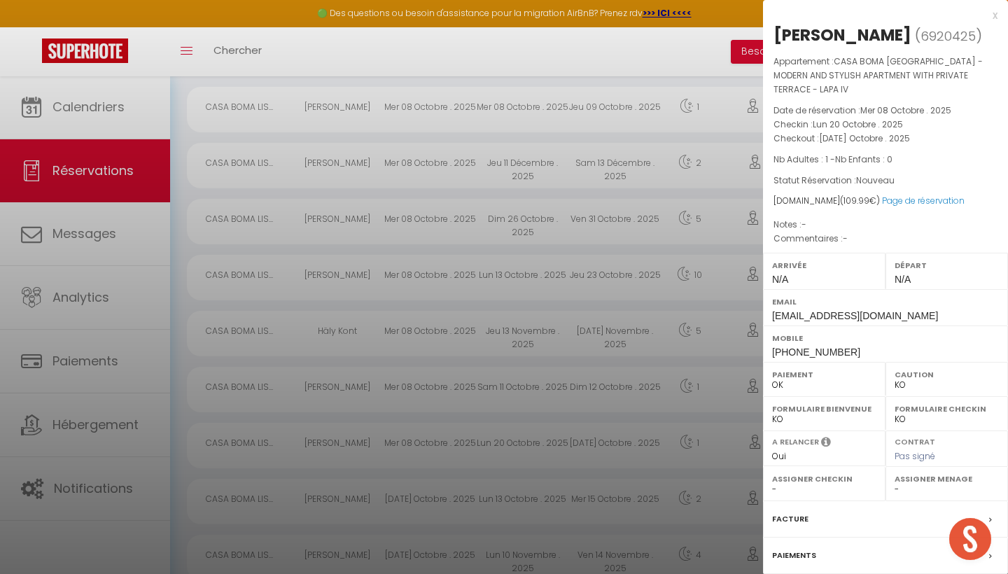
click at [995, 15] on div "x" at bounding box center [880, 15] width 234 height 17
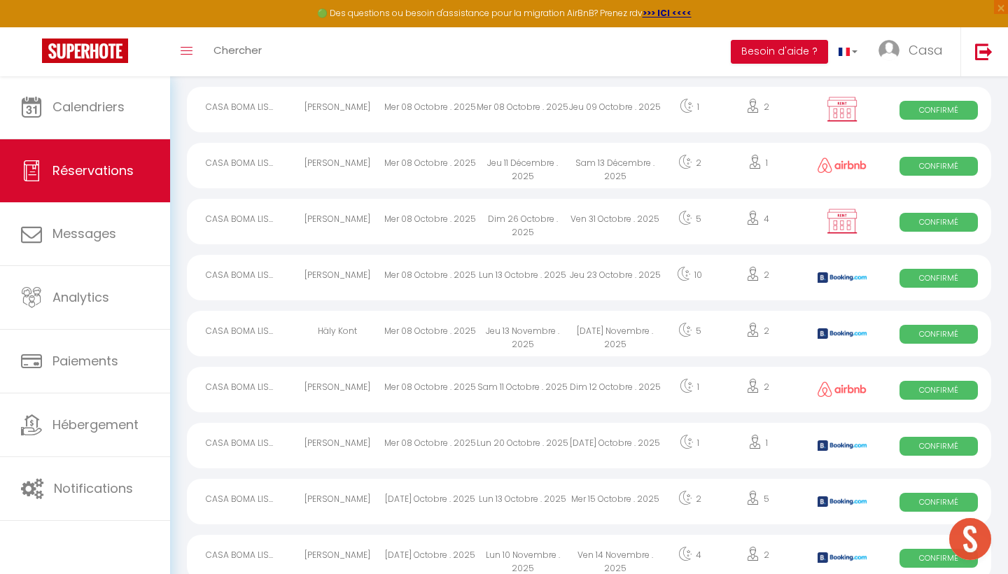
click at [626, 386] on div "Dim 12 Octobre . 2025" at bounding box center [615, 389] width 92 height 45
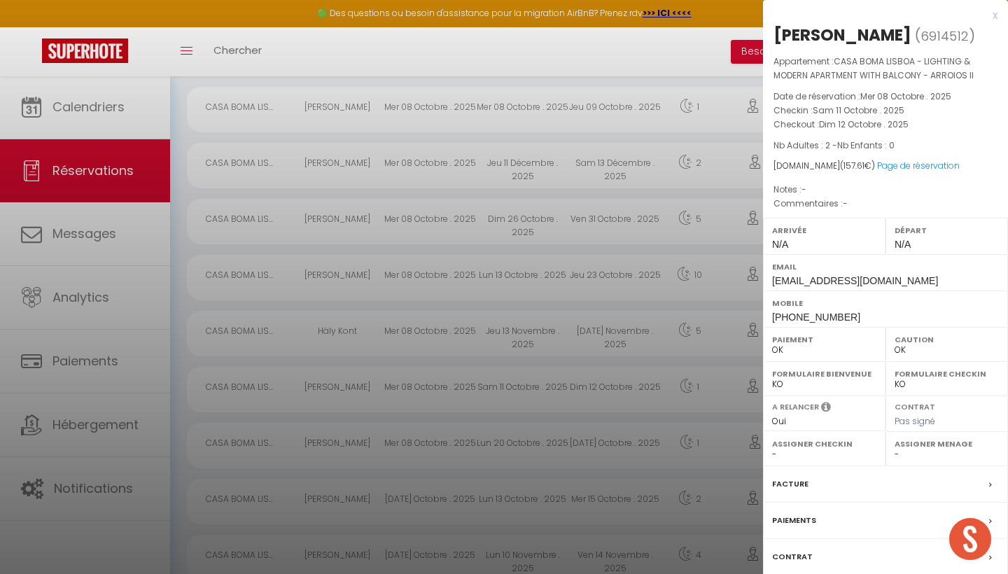
click at [994, 16] on div "x" at bounding box center [880, 15] width 234 height 17
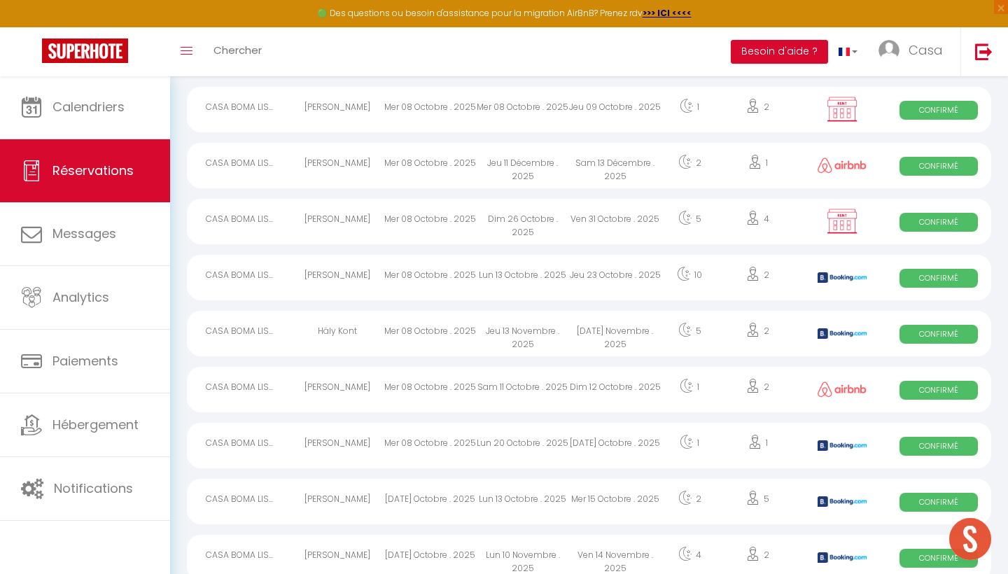
scroll to position [937, 0]
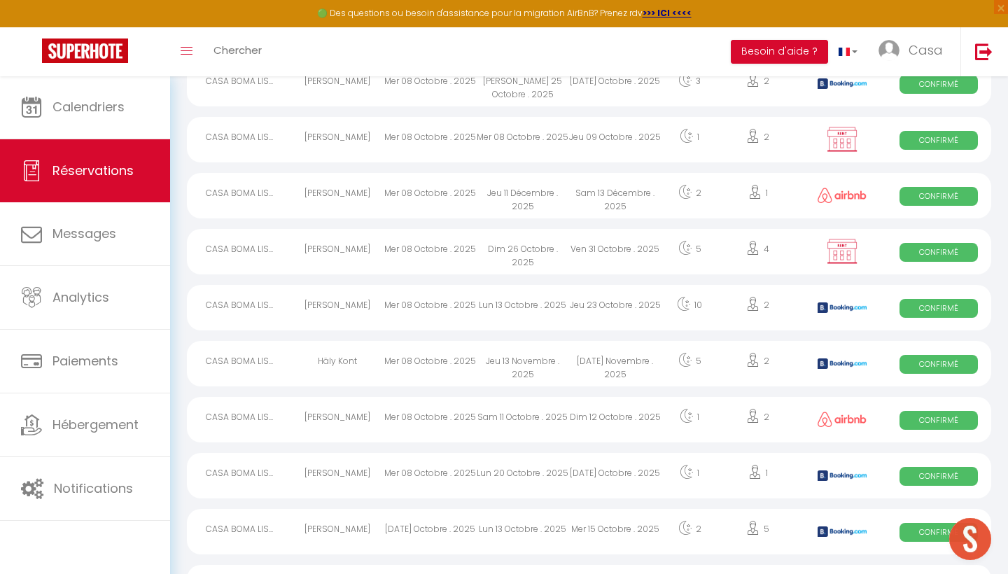
click at [591, 257] on div "Ven 31 Octobre . 2025" at bounding box center [615, 251] width 92 height 45
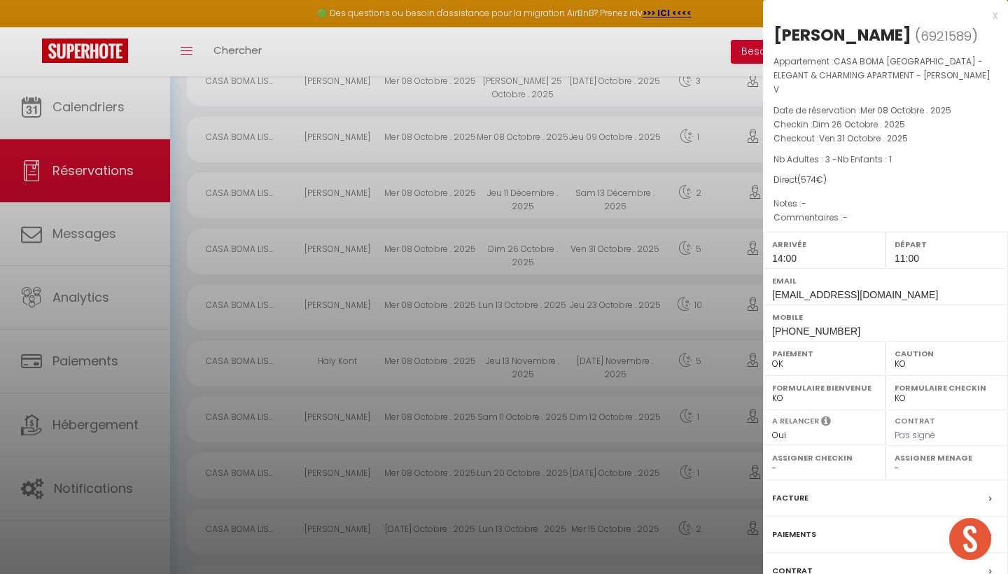
click at [993, 13] on div "x" at bounding box center [880, 15] width 234 height 17
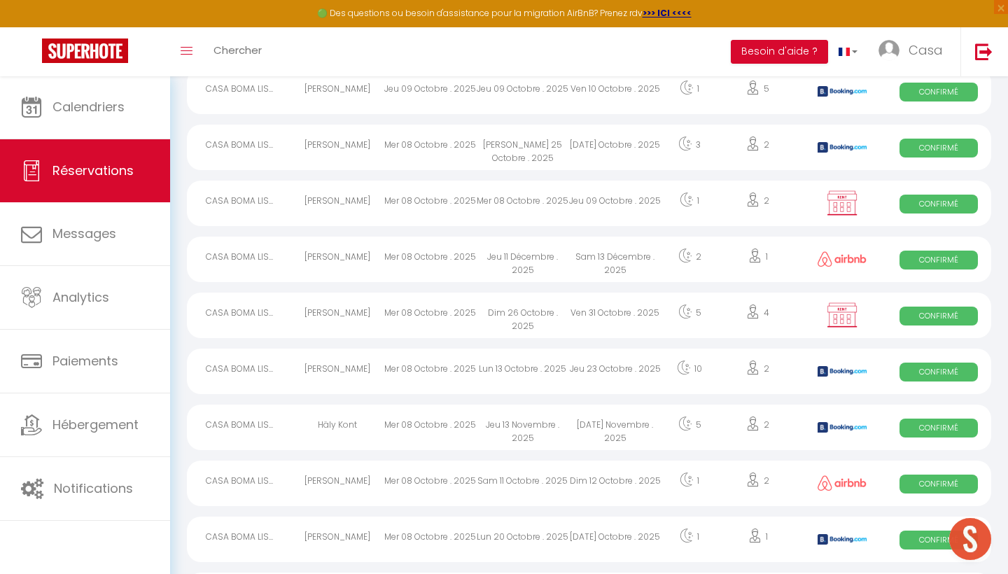
scroll to position [862, 0]
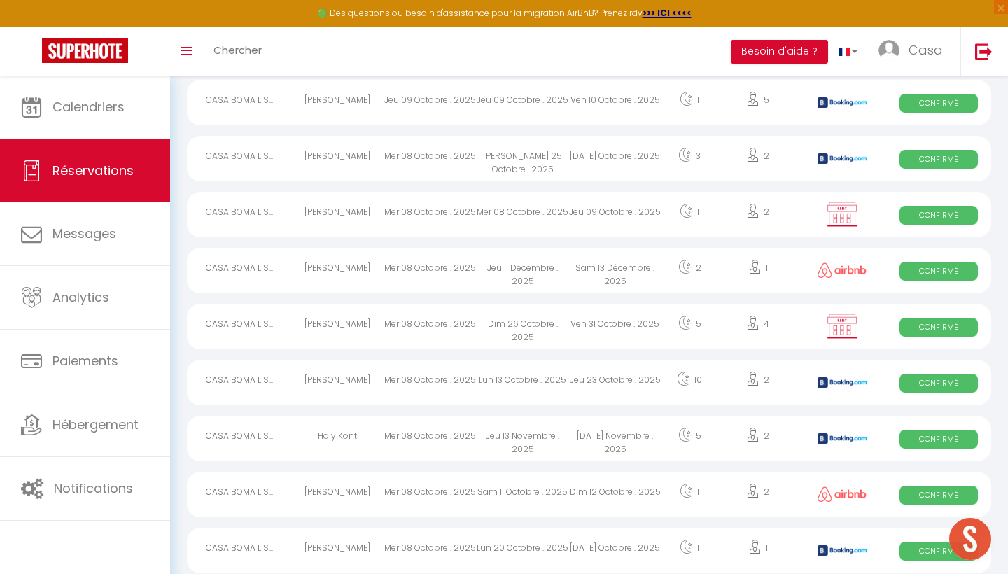
click at [591, 272] on div "Sam 13 Décembre . 2025" at bounding box center [615, 270] width 92 height 45
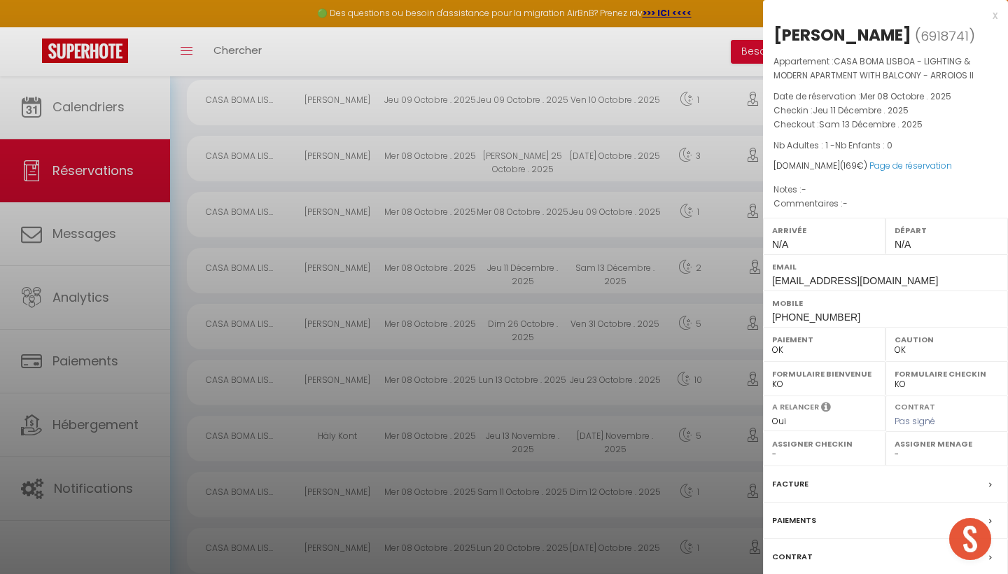
click at [993, 15] on div "x" at bounding box center [880, 15] width 234 height 17
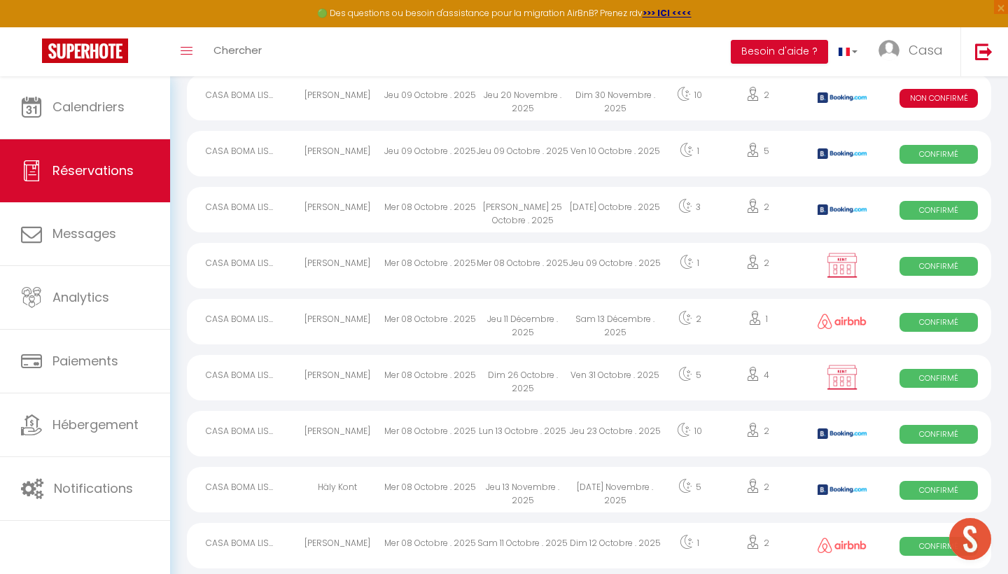
scroll to position [798, 0]
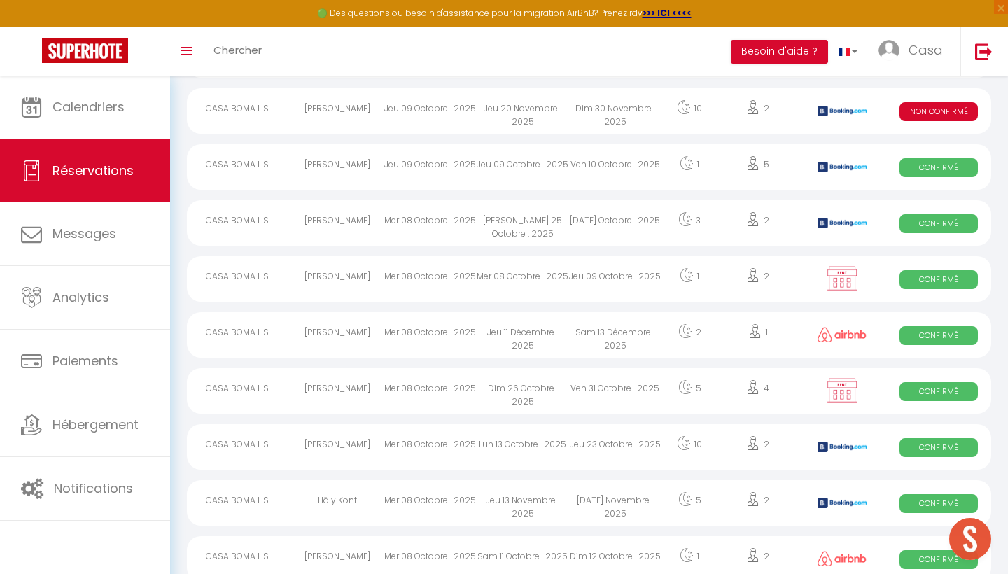
click at [591, 282] on div "Jeu 09 Octobre . 2025" at bounding box center [615, 278] width 92 height 45
select select "KO"
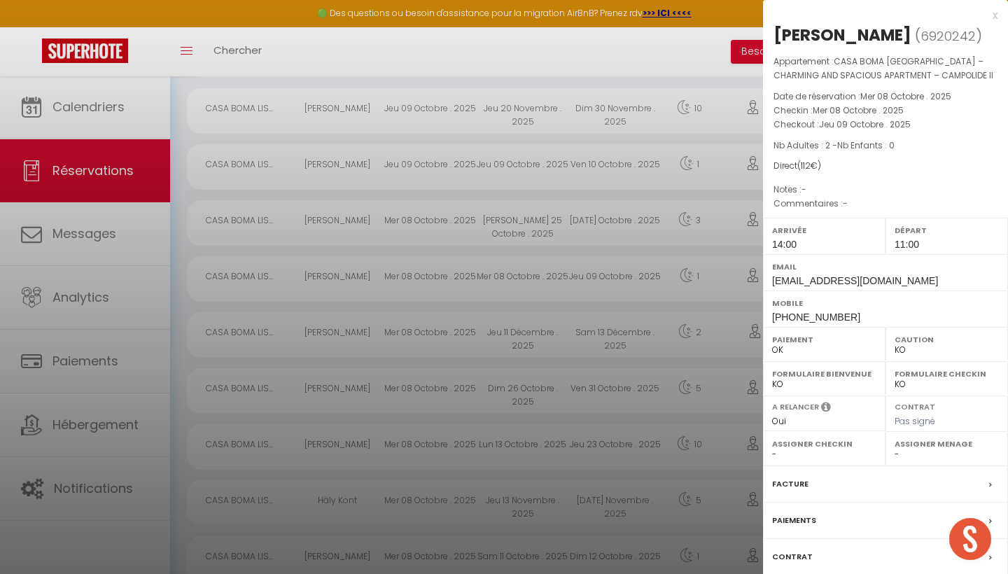
click at [992, 17] on div "x" at bounding box center [880, 15] width 234 height 17
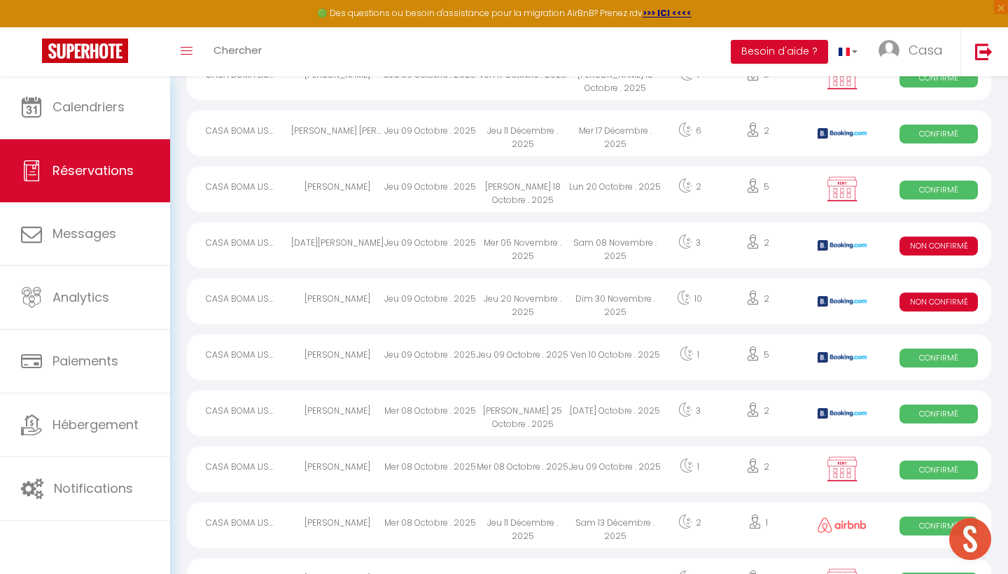
scroll to position [582, 0]
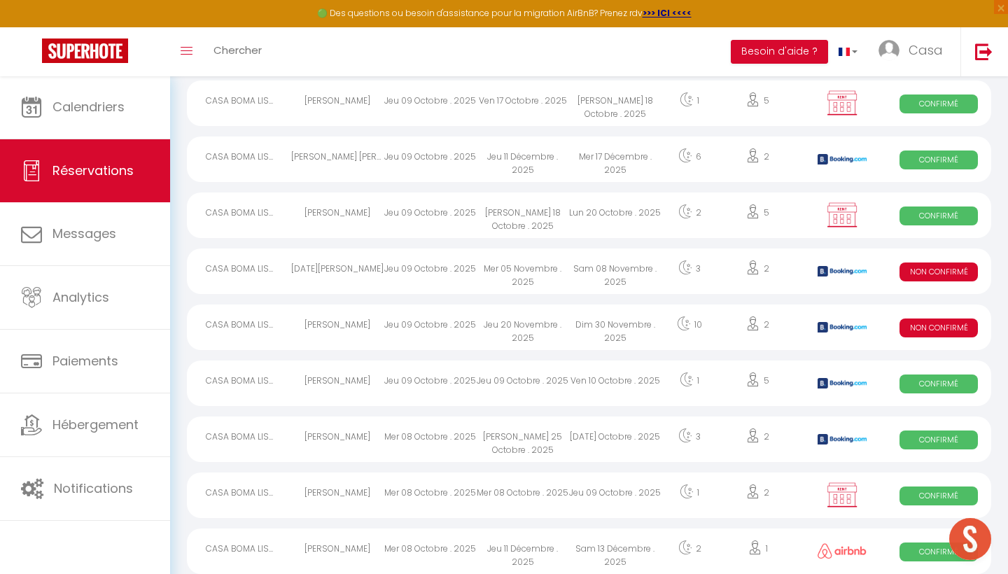
click at [601, 326] on div "Dim 30 Novembre . 2025" at bounding box center [615, 326] width 92 height 45
select select "KO"
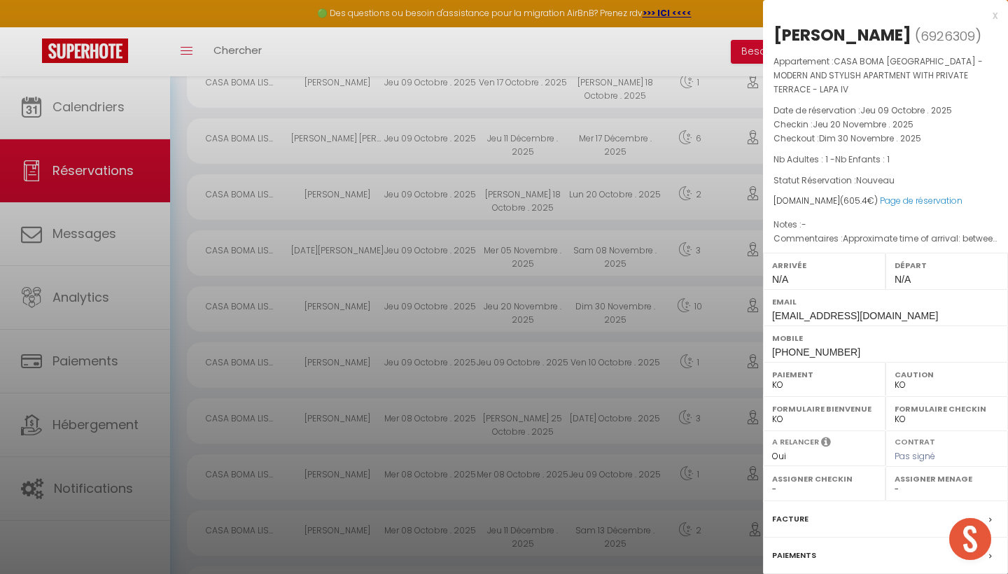
scroll to position [601, 0]
click at [796, 517] on label "Facture" at bounding box center [790, 519] width 36 height 15
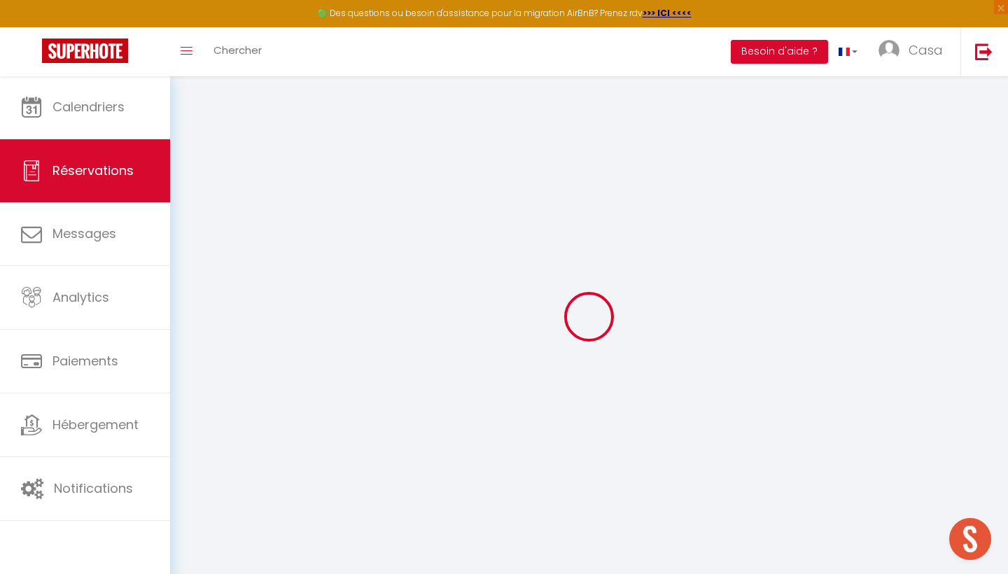
select select "cleaning"
select select "taxes"
select select
checkbox input "false"
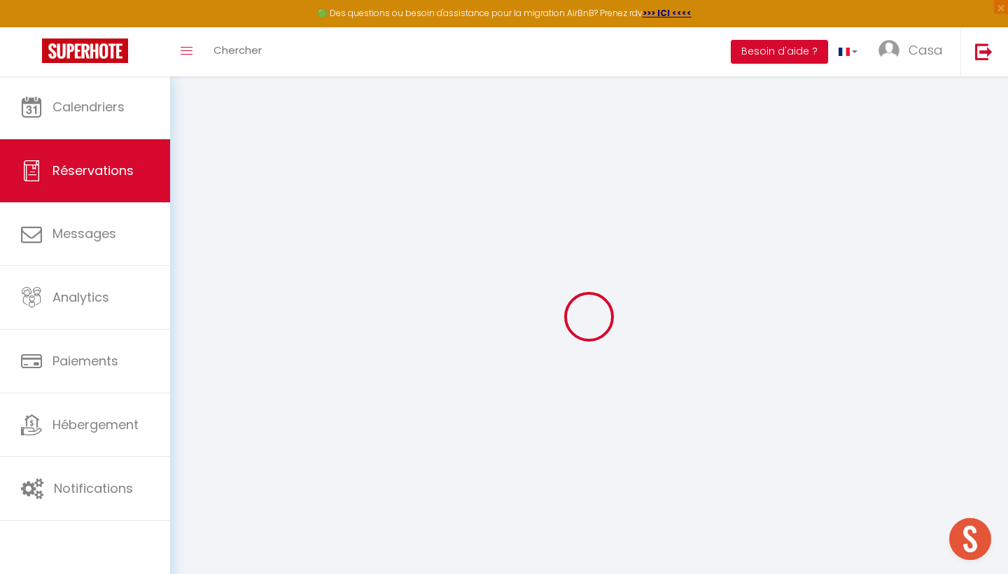
select select
checkbox input "false"
type textarea "Approximate time of arrival: between 01:00 and 02:00 the next day"
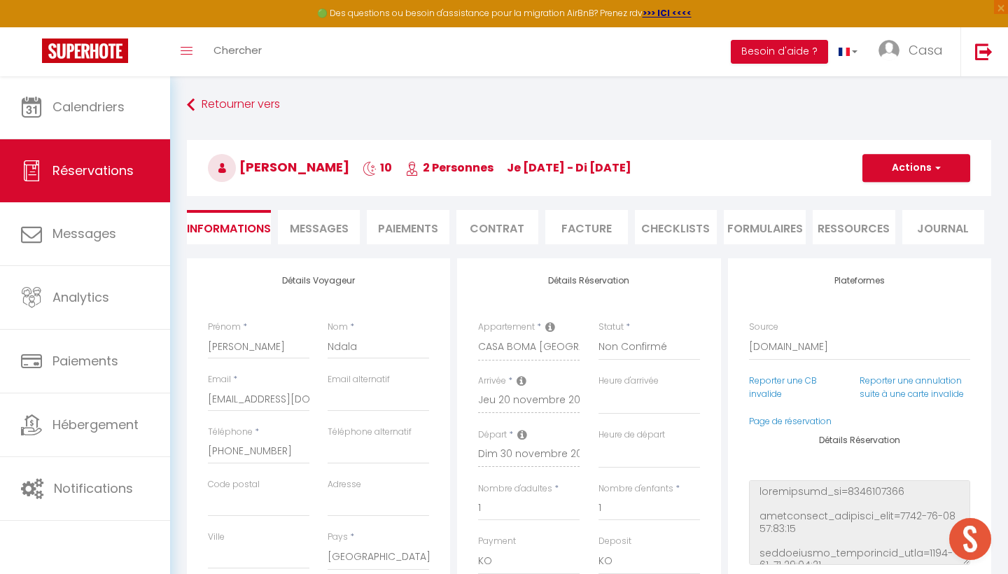
select select
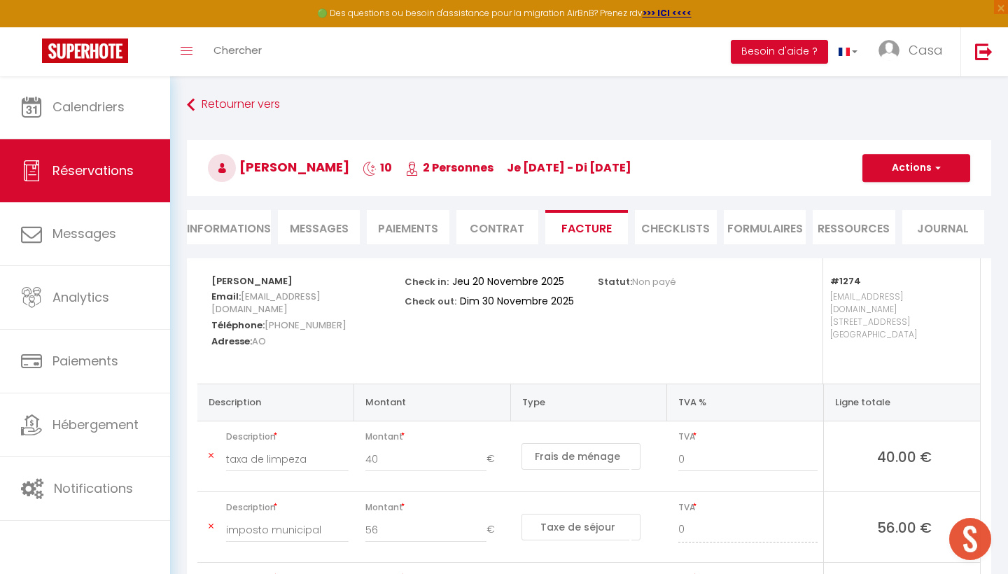
click at [253, 229] on li "Informations" at bounding box center [229, 227] width 84 height 34
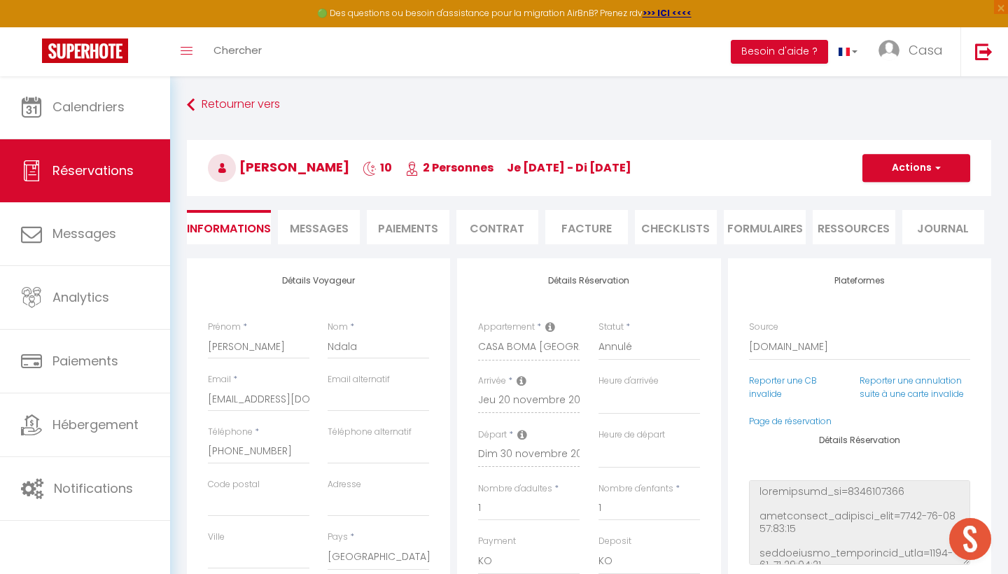
click at [909, 172] on button "Actions" at bounding box center [916, 168] width 108 height 28
click at [898, 193] on link "Enregistrer" at bounding box center [902, 199] width 111 height 18
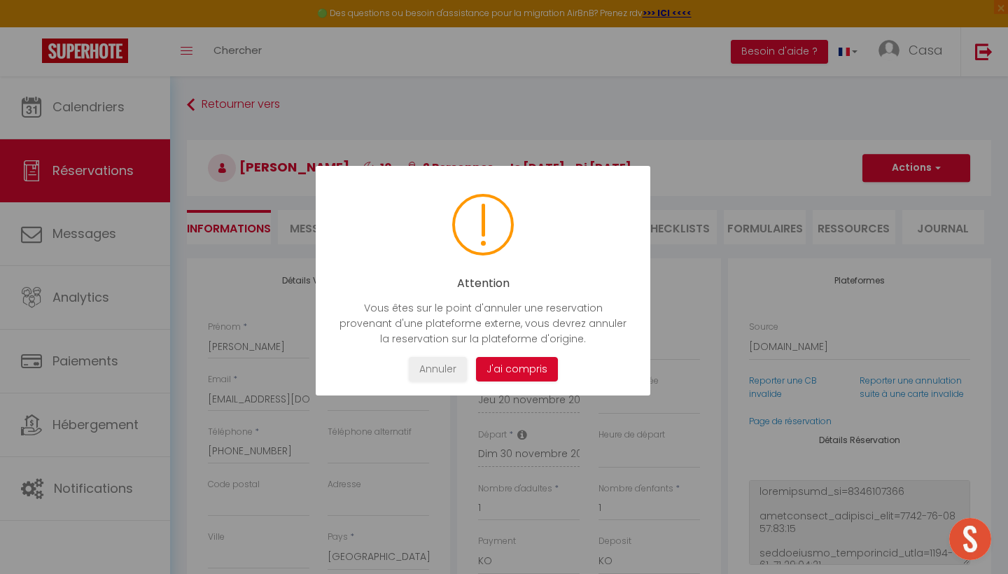
click at [533, 371] on button "J'ai compris" at bounding box center [517, 369] width 82 height 24
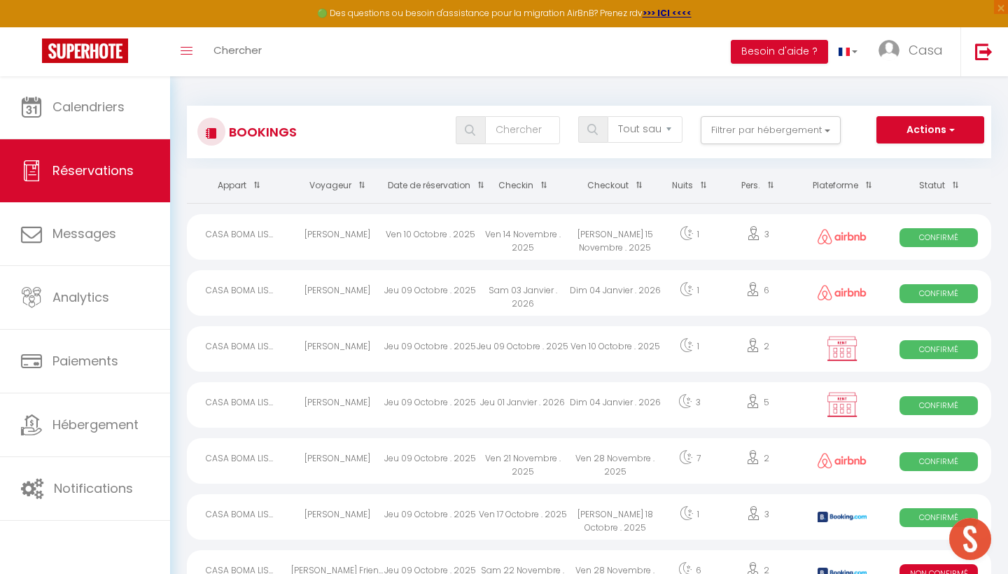
scroll to position [158, 0]
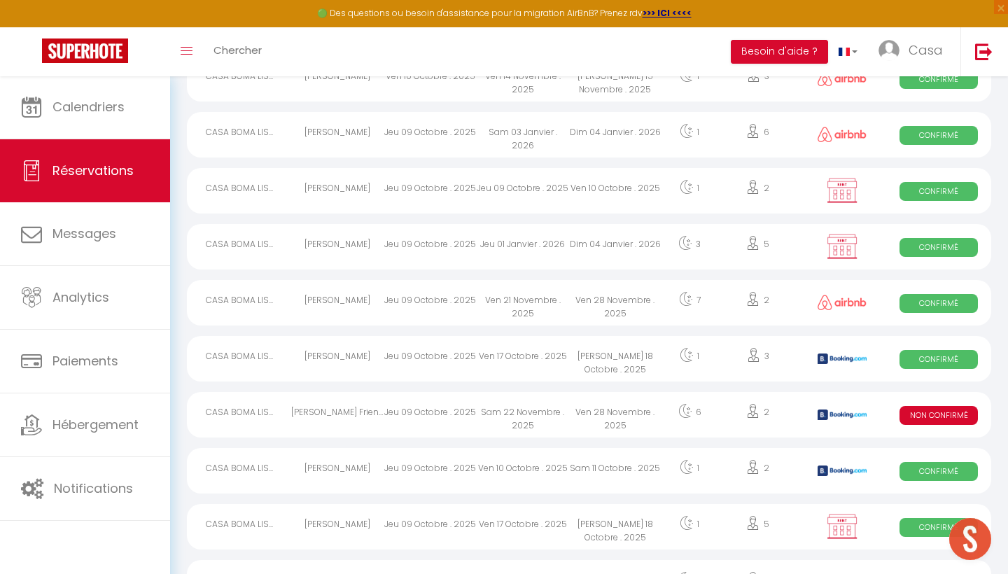
click at [618, 419] on div "Ven 28 Novembre . 2025" at bounding box center [615, 414] width 92 height 45
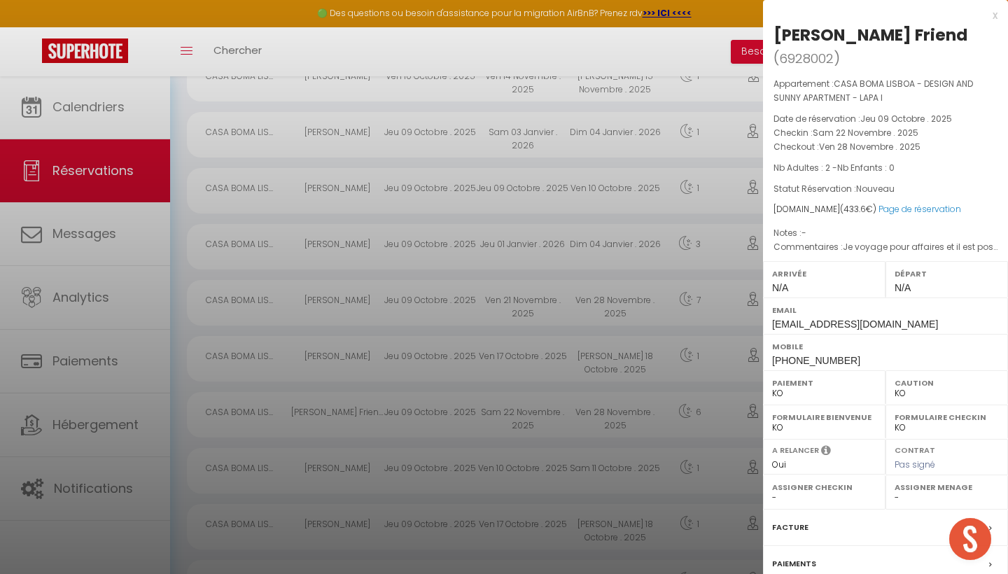
click at [993, 17] on div "x" at bounding box center [880, 15] width 234 height 17
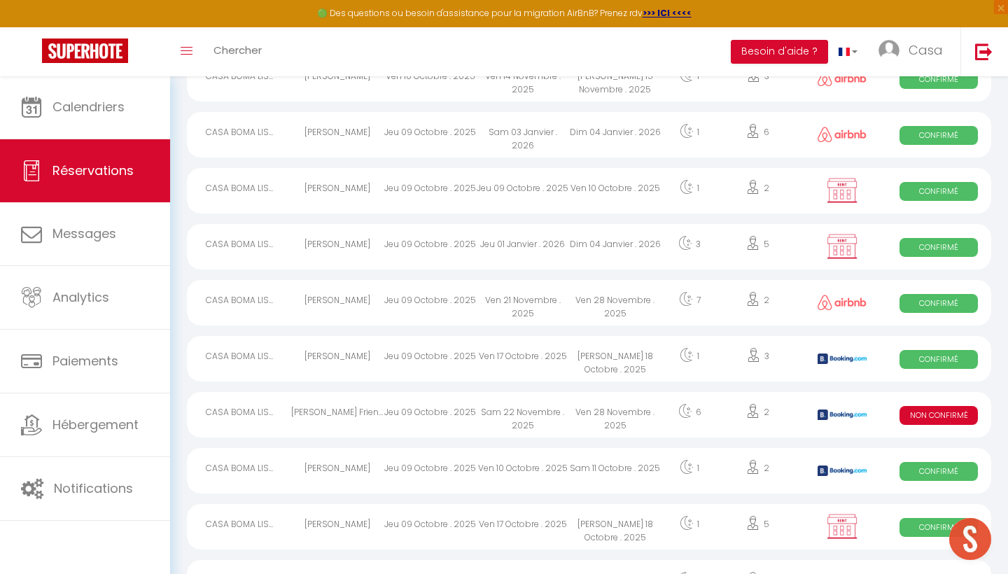
click at [558, 475] on div "Ven 10 Octobre . 2025" at bounding box center [523, 470] width 92 height 45
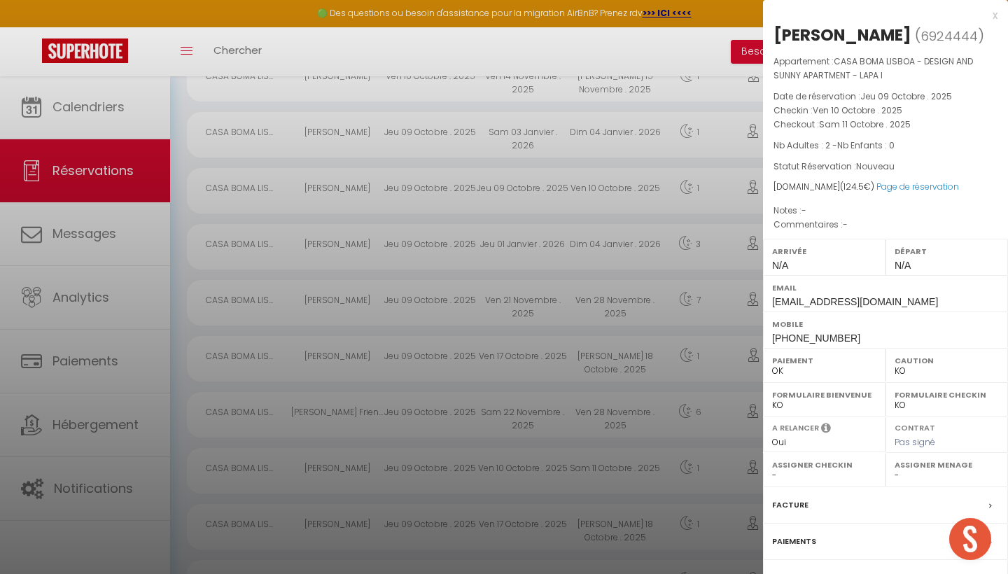
click at [993, 14] on div "x" at bounding box center [880, 15] width 234 height 17
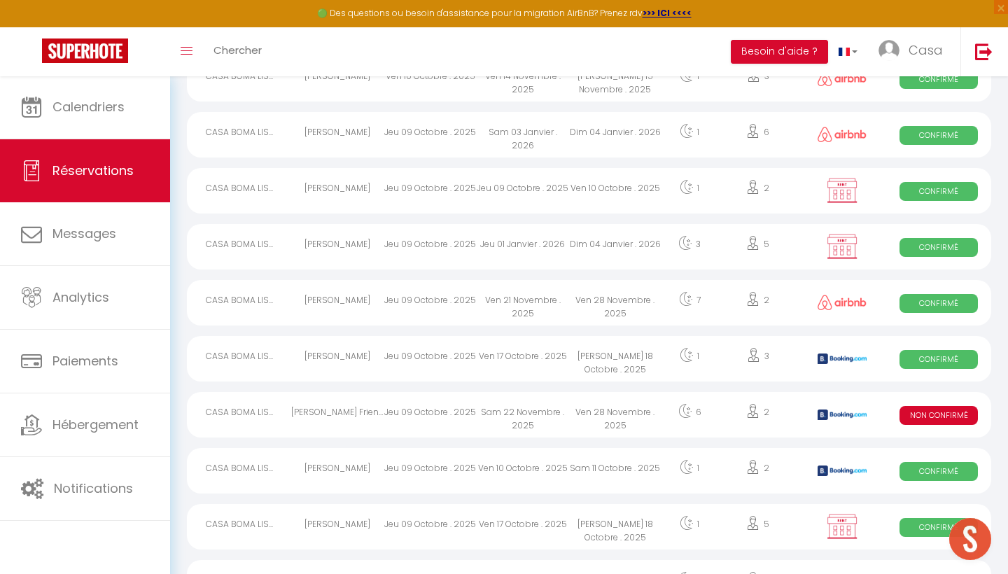
click at [584, 350] on div "Sam 18 Octobre . 2025" at bounding box center [615, 358] width 92 height 45
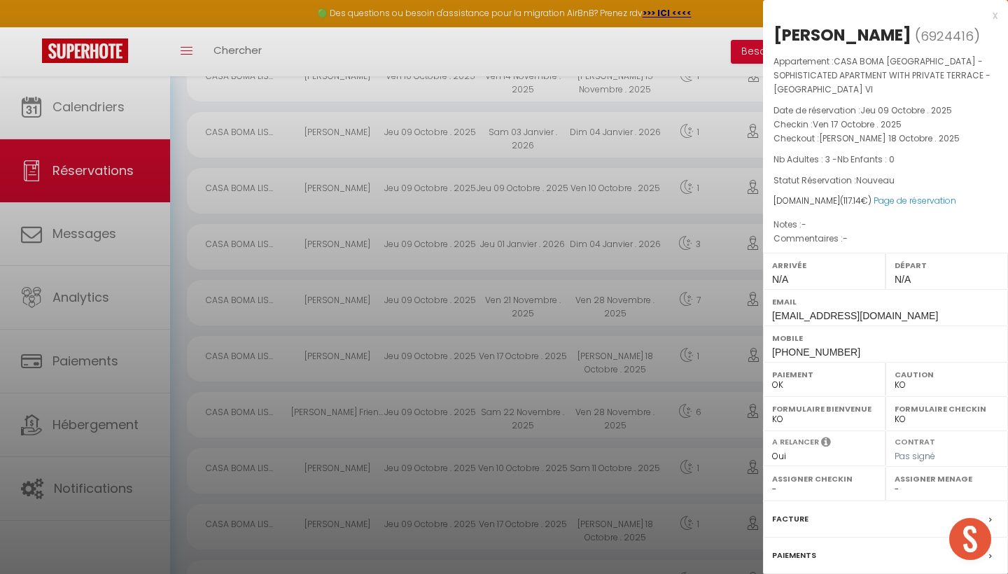
click at [993, 15] on div "x" at bounding box center [880, 15] width 234 height 17
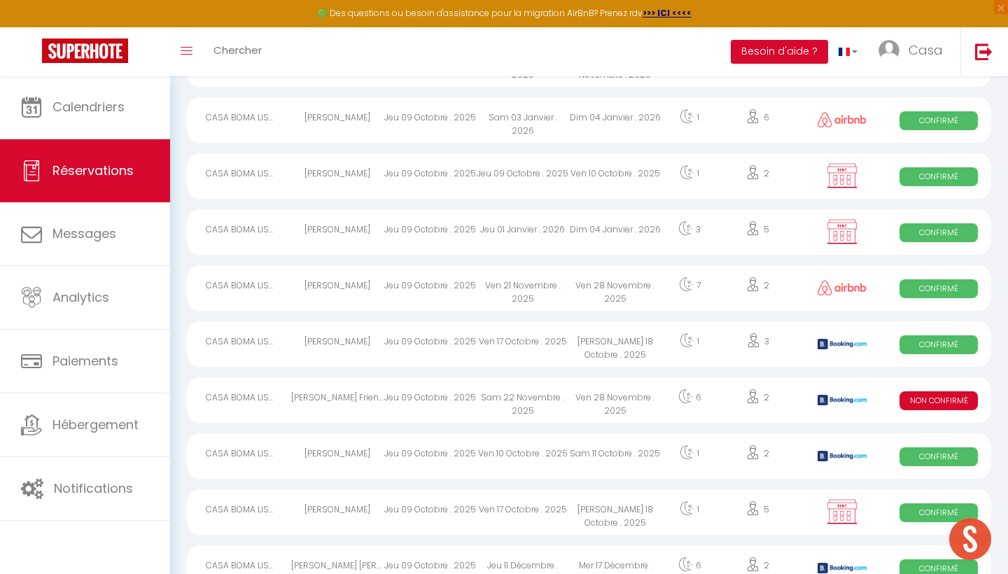
scroll to position [211, 0]
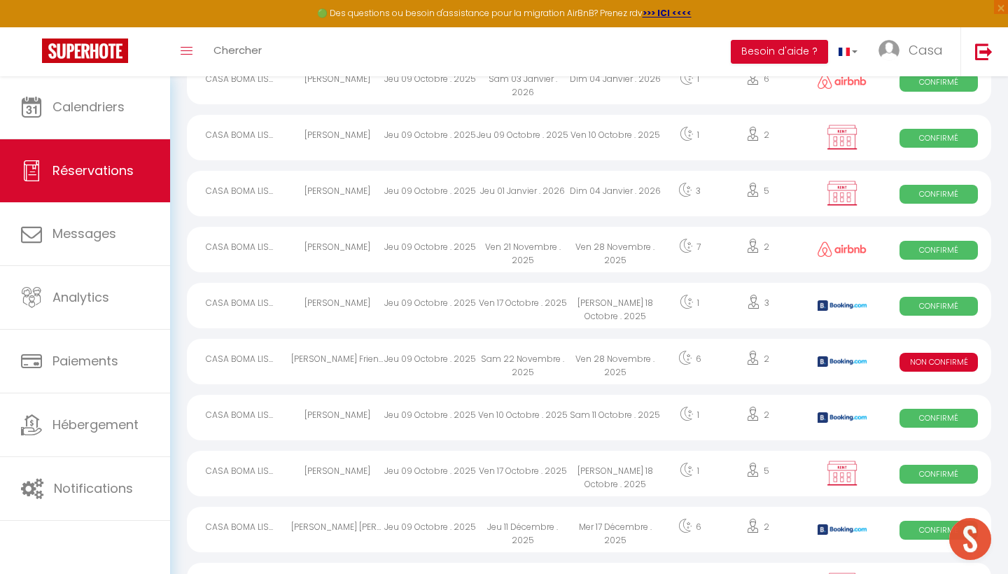
click at [605, 468] on div "Sam 18 Octobre . 2025" at bounding box center [615, 473] width 92 height 45
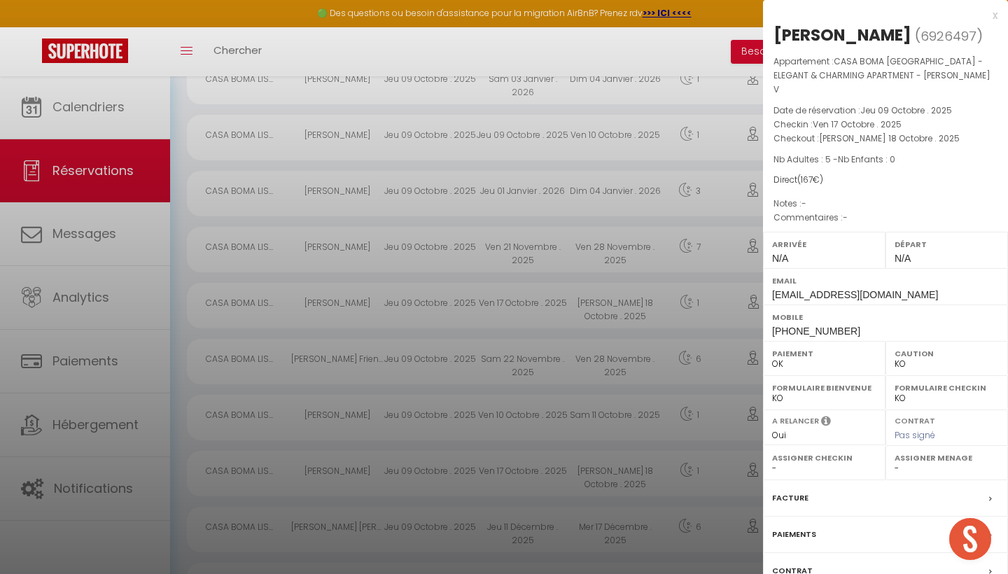
click at [993, 15] on div "x" at bounding box center [880, 15] width 234 height 17
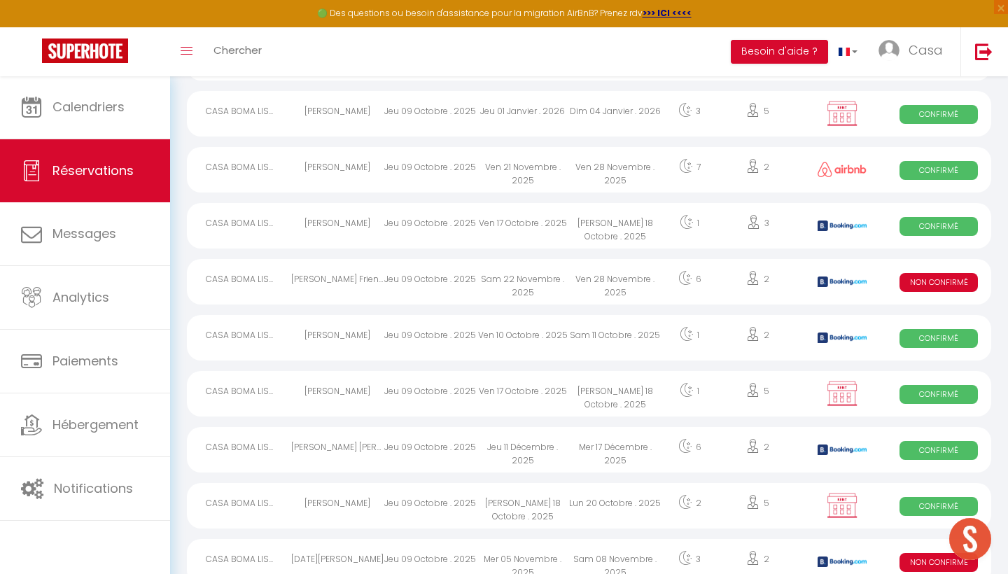
scroll to position [312, 0]
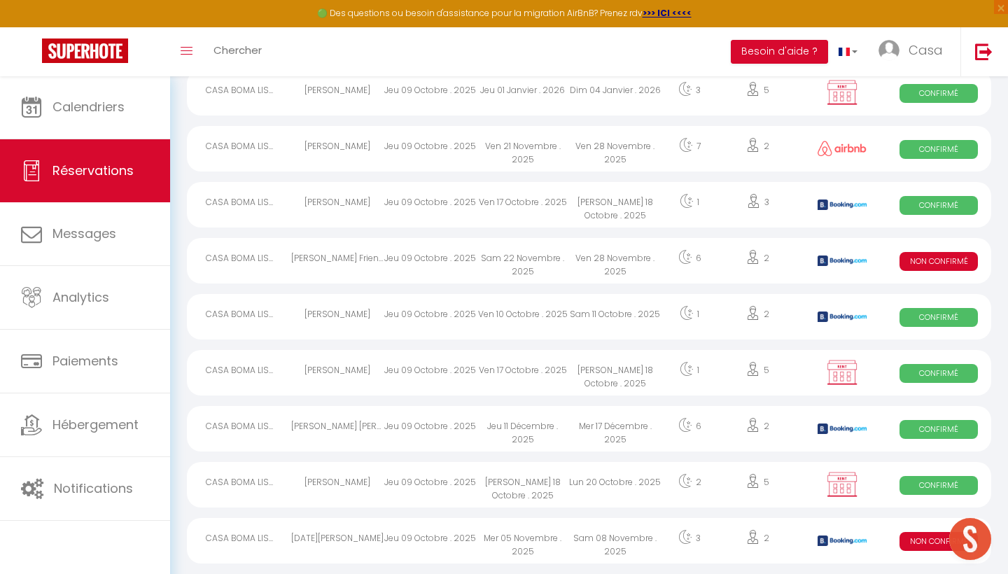
click at [571, 489] on div "Lun 20 Octobre . 2025" at bounding box center [615, 484] width 92 height 45
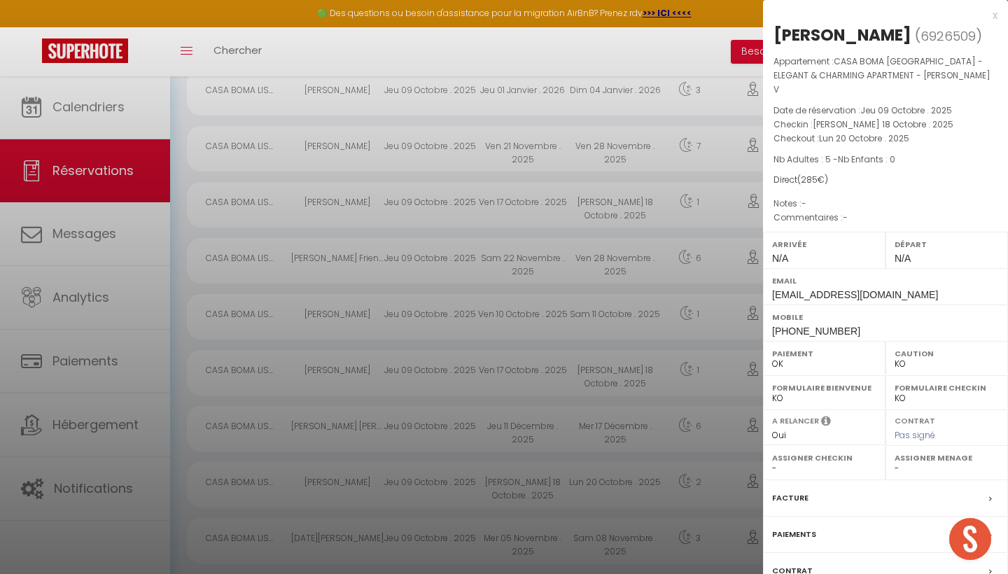
click at [992, 17] on div "x" at bounding box center [880, 15] width 234 height 17
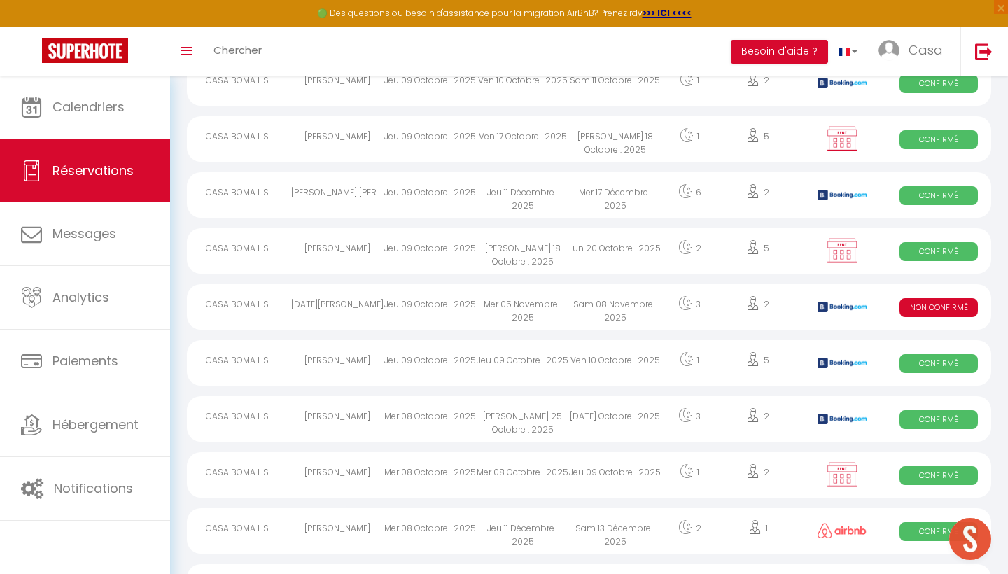
scroll to position [542, 0]
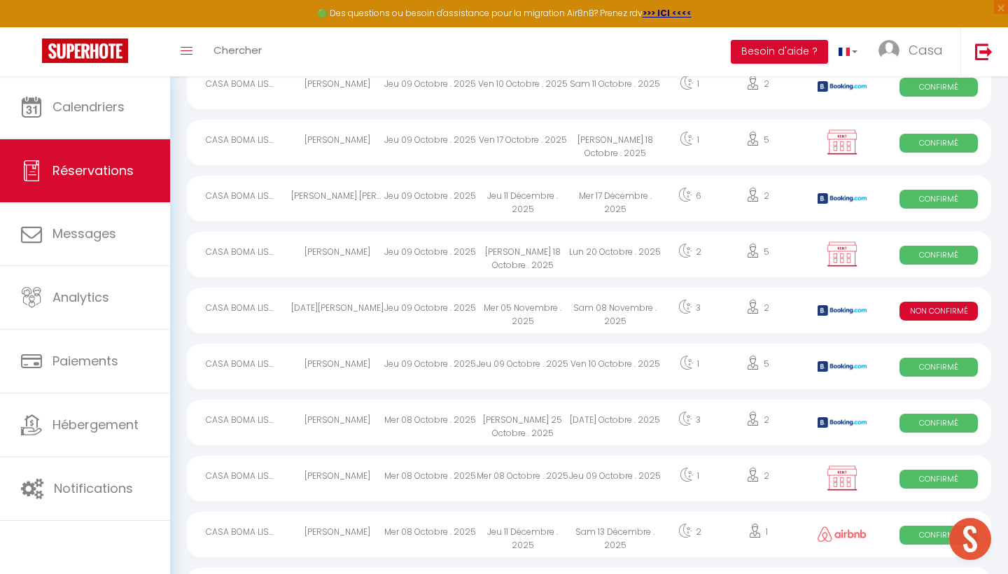
click at [591, 360] on div "Ven 10 Octobre . 2025" at bounding box center [615, 366] width 92 height 45
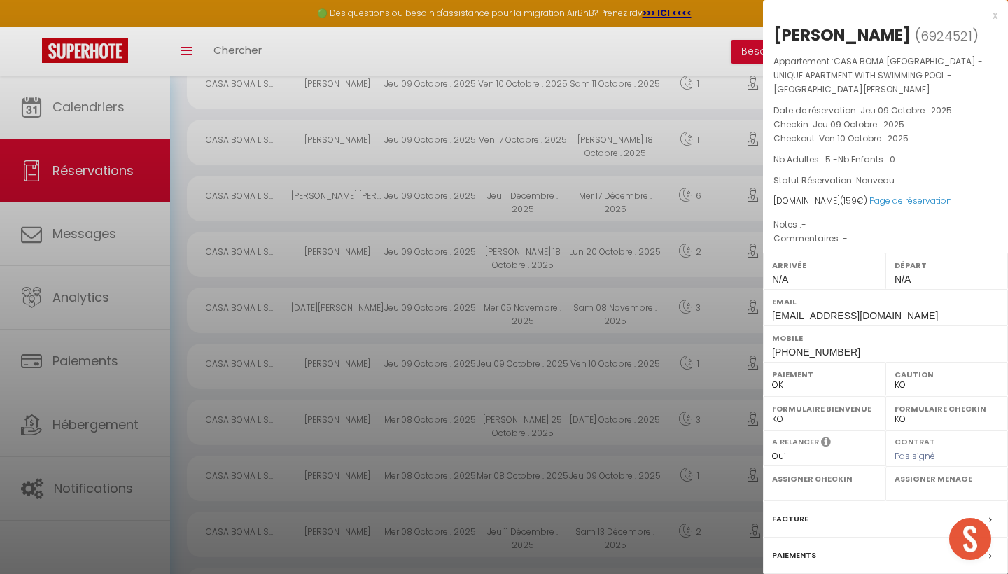
click at [995, 12] on div "x" at bounding box center [880, 15] width 234 height 17
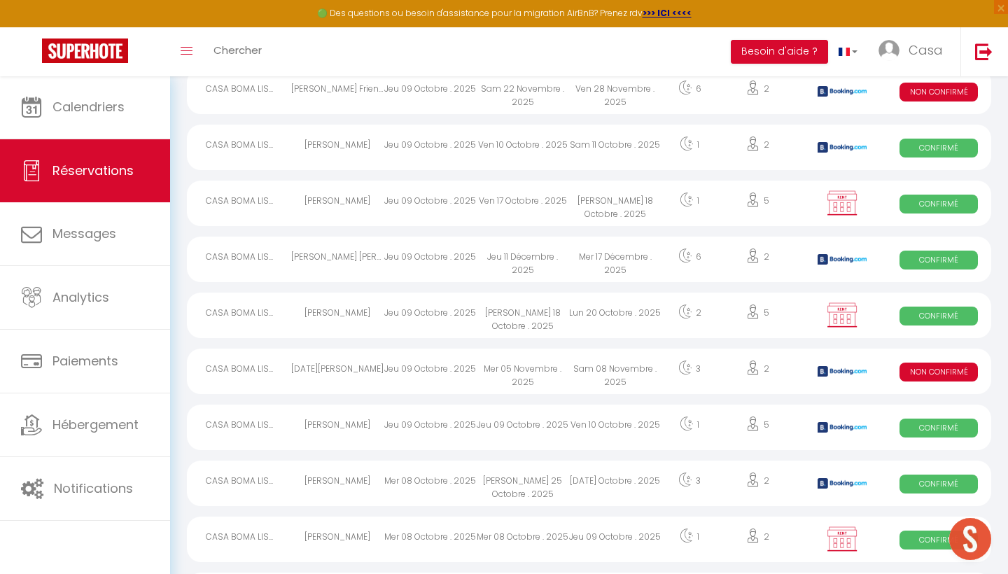
scroll to position [458, 0]
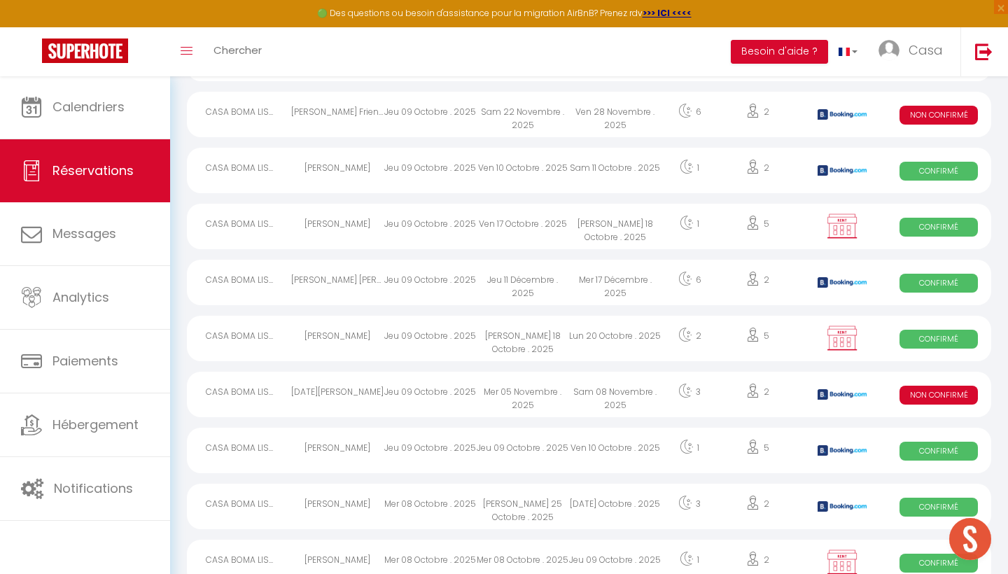
click at [608, 288] on div "Mer 17 Décembre . 2025" at bounding box center [615, 282] width 92 height 45
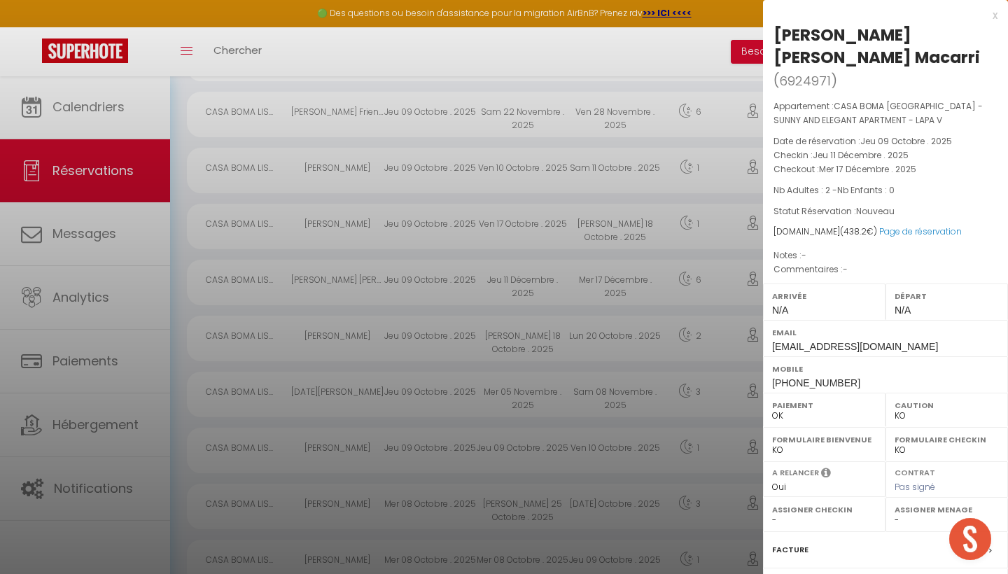
click at [996, 14] on div "x" at bounding box center [880, 15] width 234 height 17
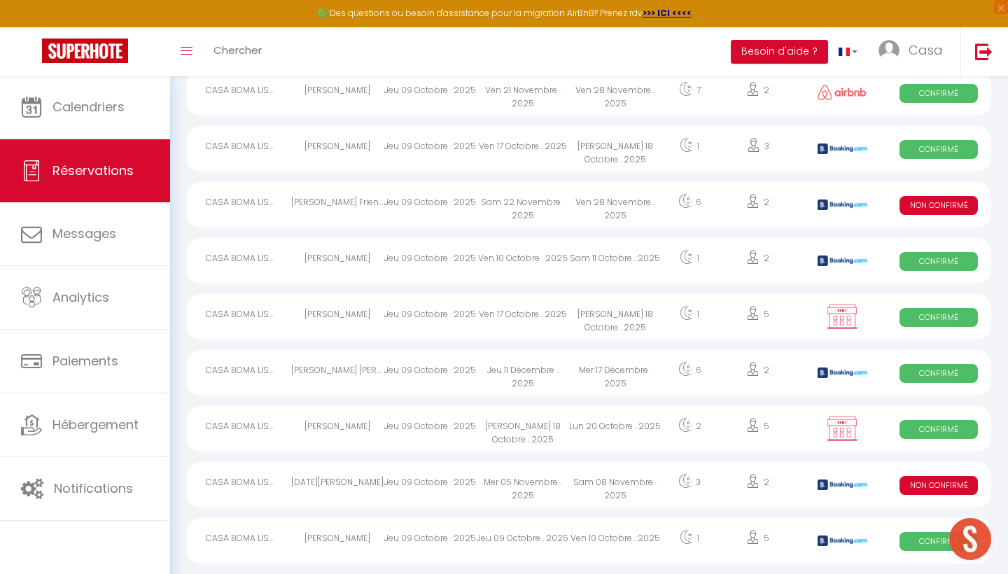
scroll to position [365, 0]
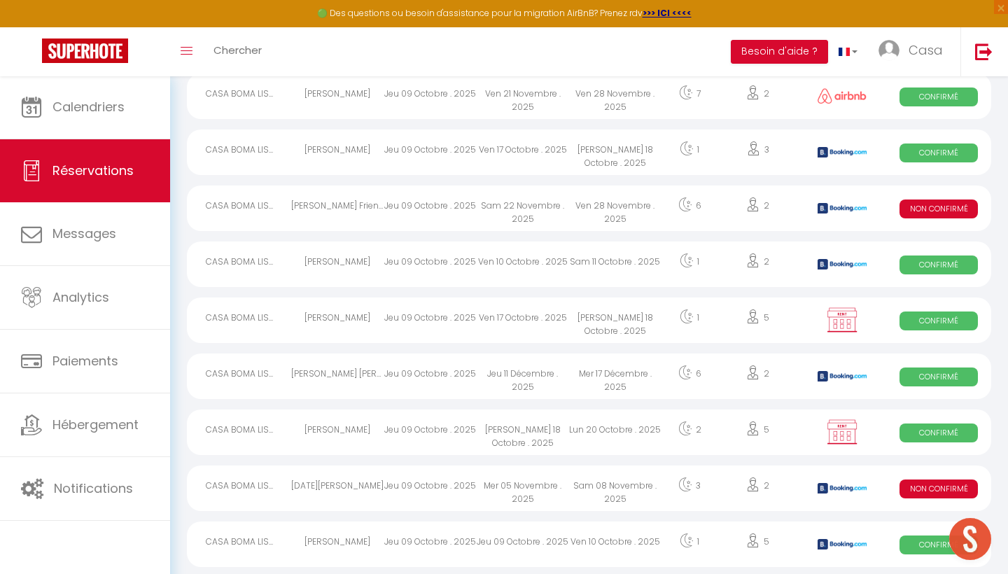
click at [596, 268] on div "Sam 11 Octobre . 2025" at bounding box center [615, 263] width 92 height 45
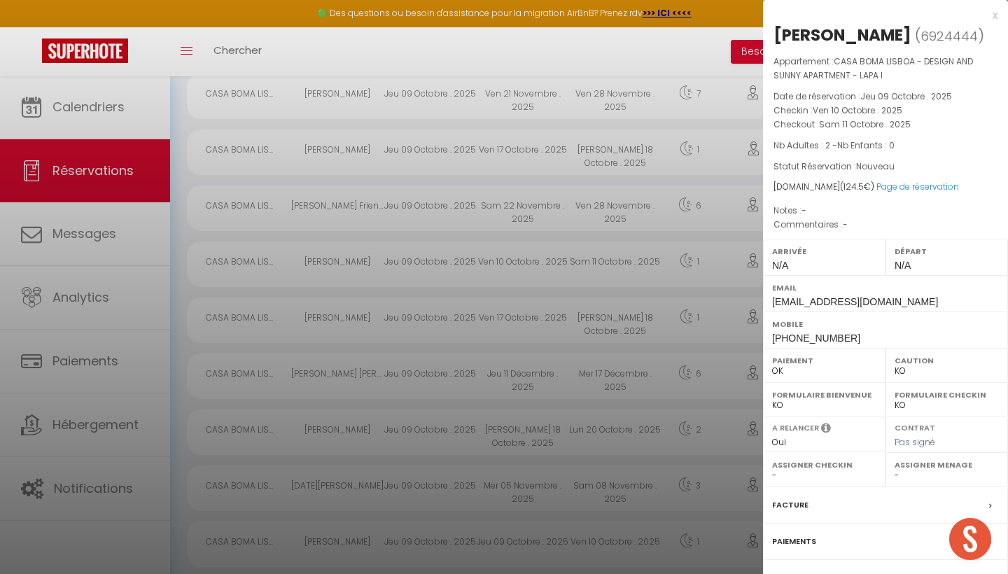
click at [995, 15] on div "x" at bounding box center [880, 15] width 234 height 17
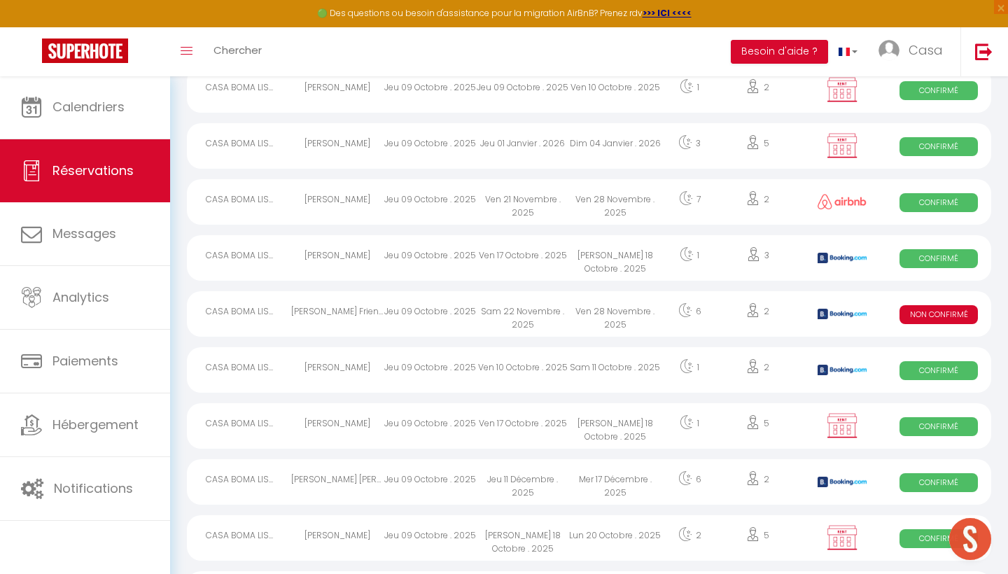
scroll to position [250, 0]
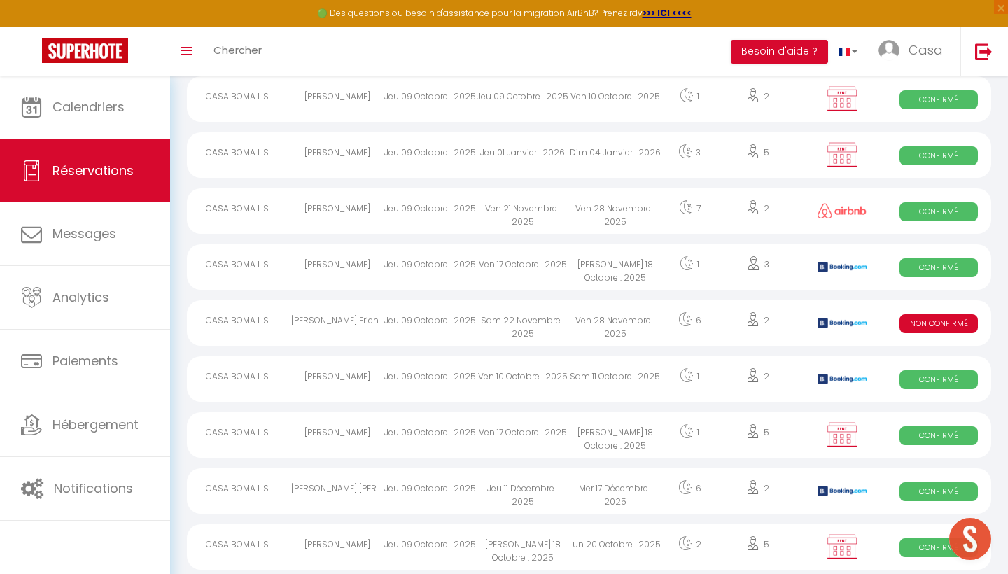
click at [609, 265] on div "Sam 18 Octobre . 2025" at bounding box center [615, 266] width 92 height 45
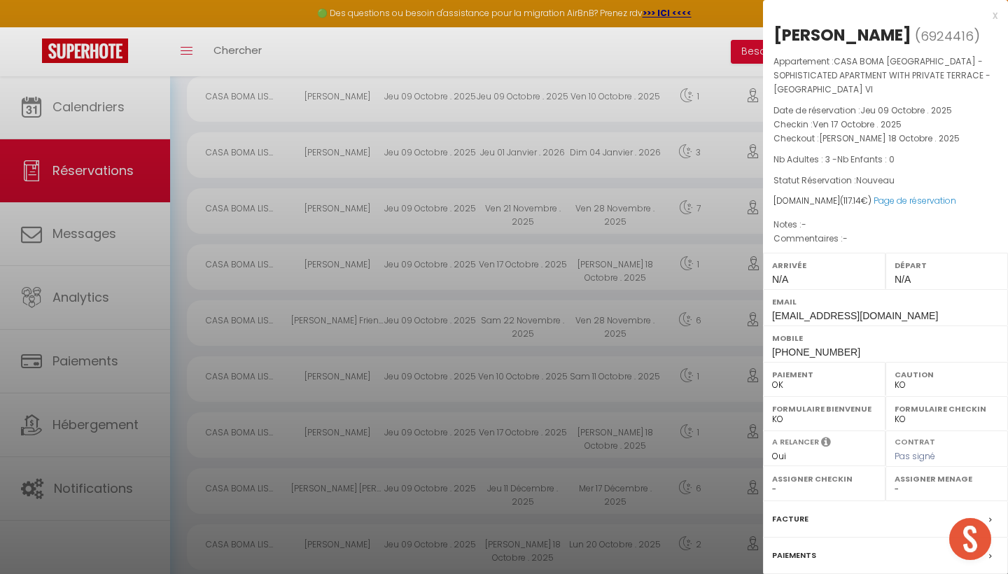
click at [995, 19] on div "x" at bounding box center [880, 15] width 234 height 17
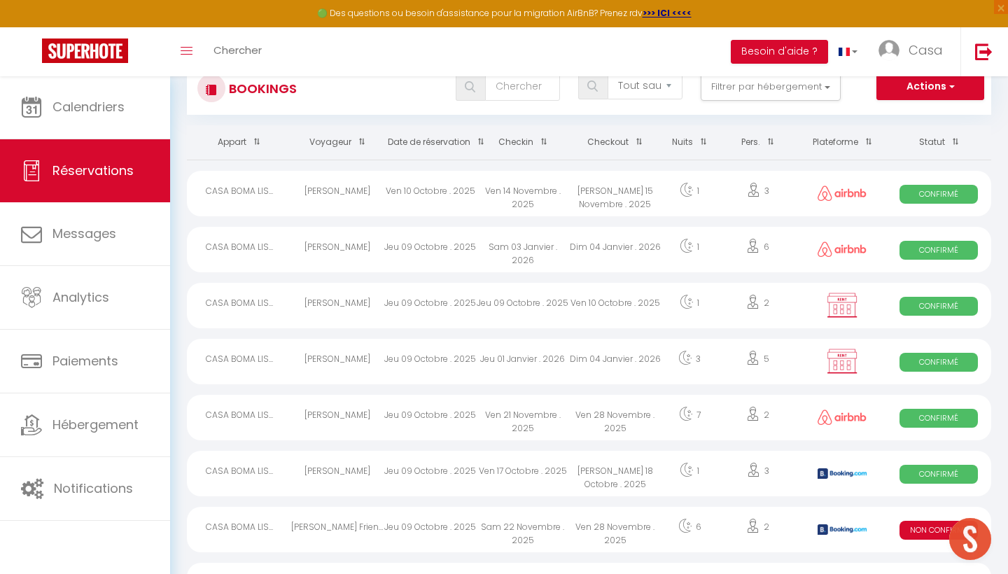
scroll to position [47, 0]
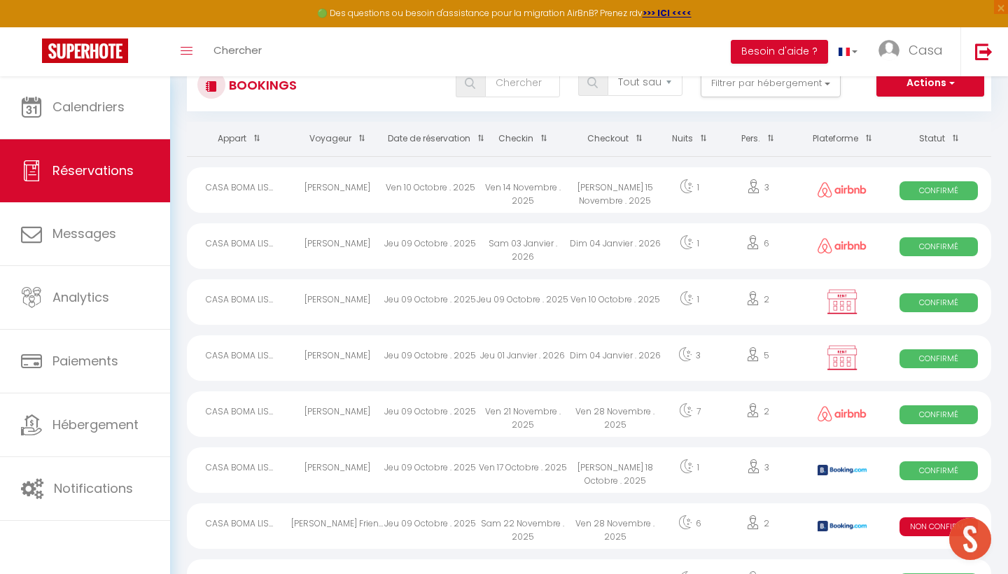
click at [629, 251] on div "Dim 04 Janvier . 2026" at bounding box center [615, 245] width 92 height 45
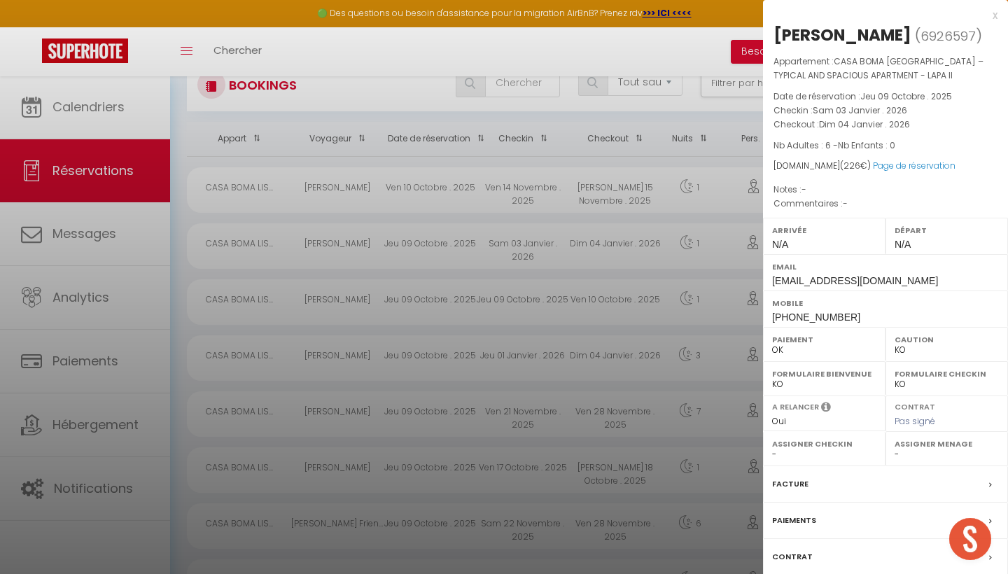
click at [993, 15] on div "x" at bounding box center [880, 15] width 234 height 17
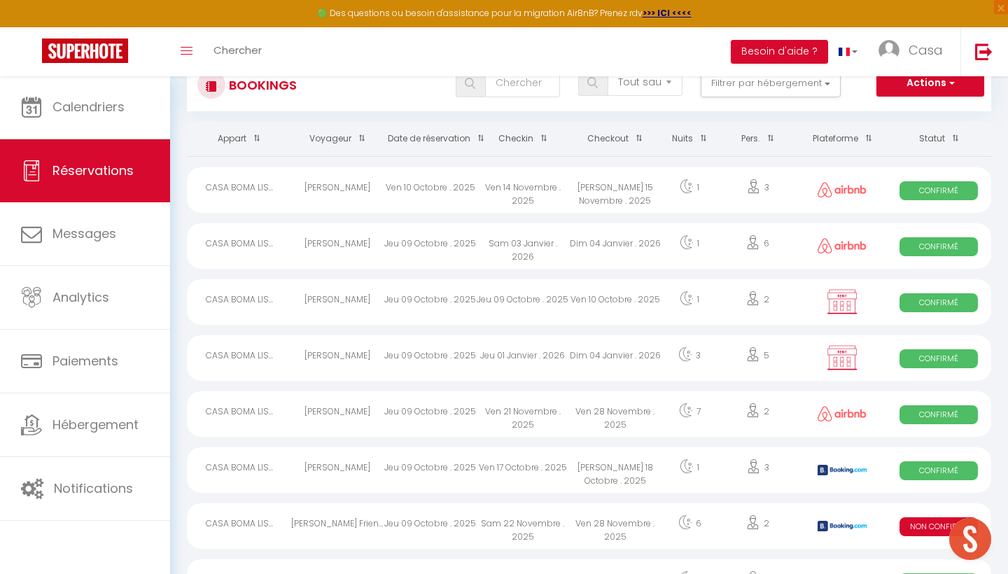
click at [629, 304] on div "Ven 10 Octobre . 2025" at bounding box center [615, 301] width 92 height 45
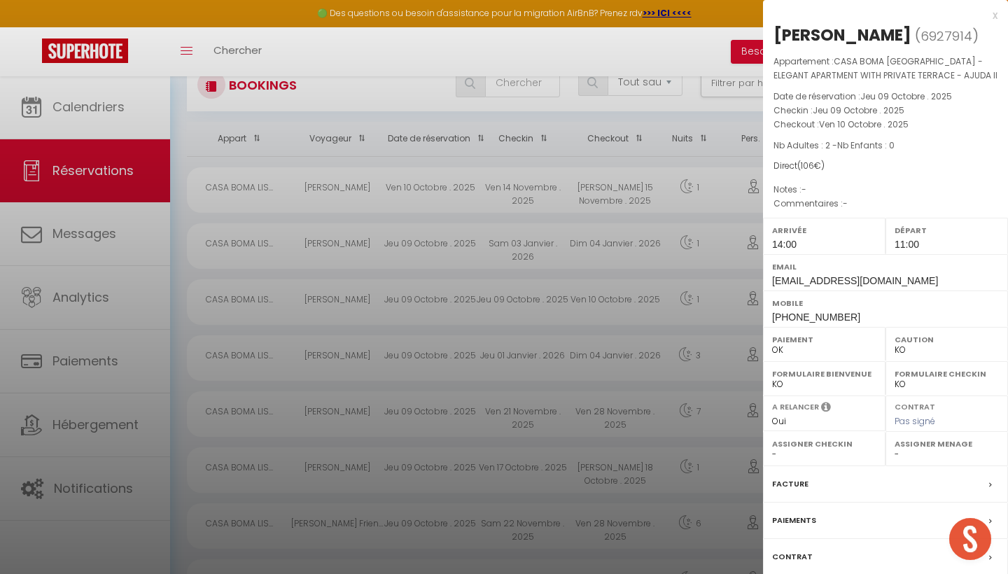
click at [993, 17] on div "x" at bounding box center [880, 15] width 234 height 17
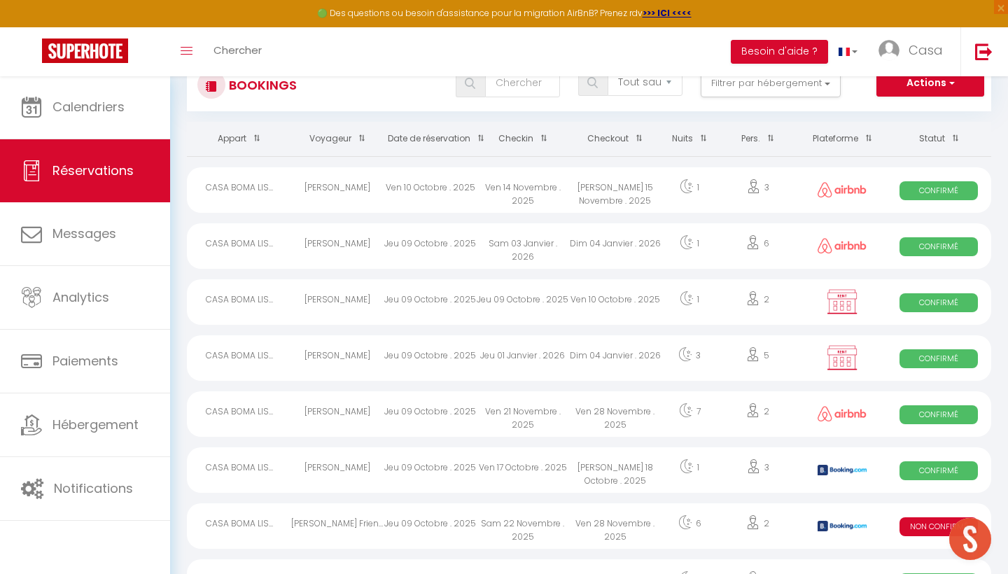
click at [638, 360] on div "Dim 04 Janvier . 2026" at bounding box center [615, 357] width 92 height 45
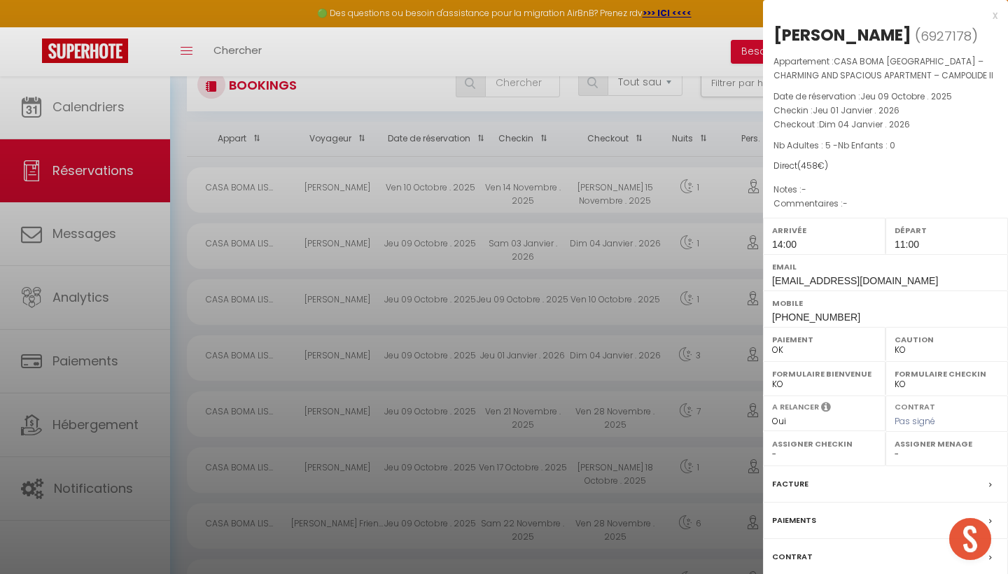
click at [992, 17] on div "x" at bounding box center [880, 15] width 234 height 17
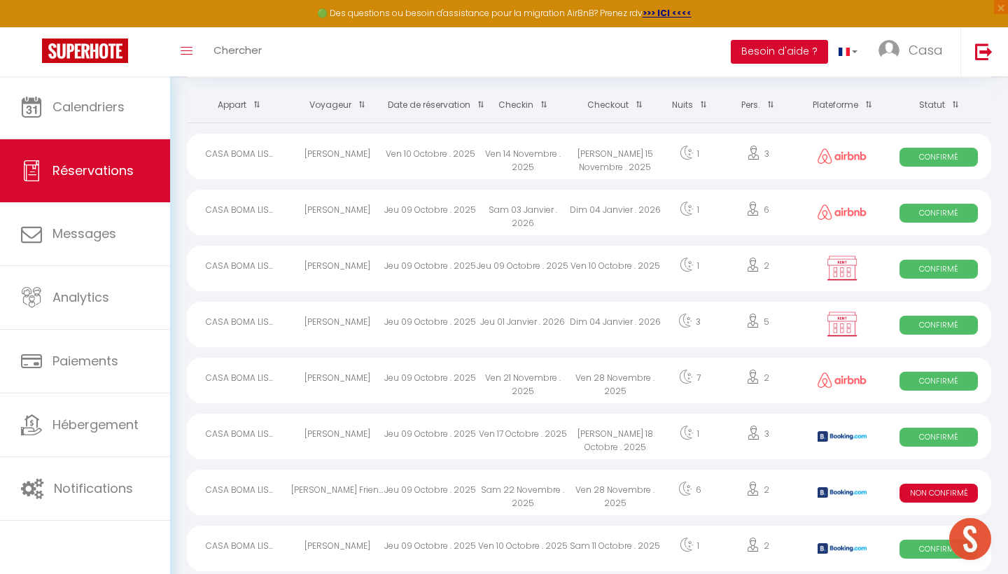
scroll to position [83, 0]
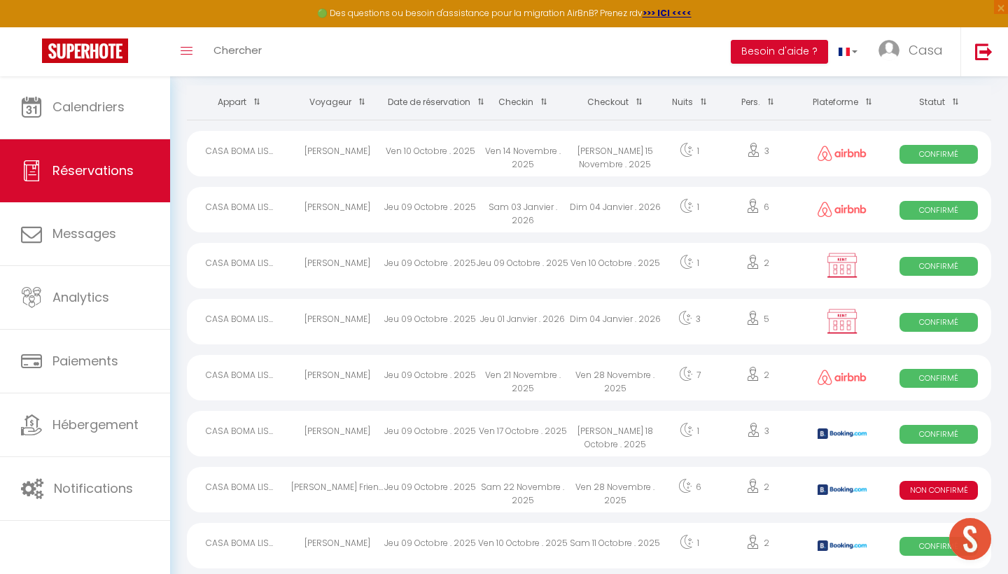
click at [620, 379] on div "Ven 28 Novembre . 2025" at bounding box center [615, 377] width 92 height 45
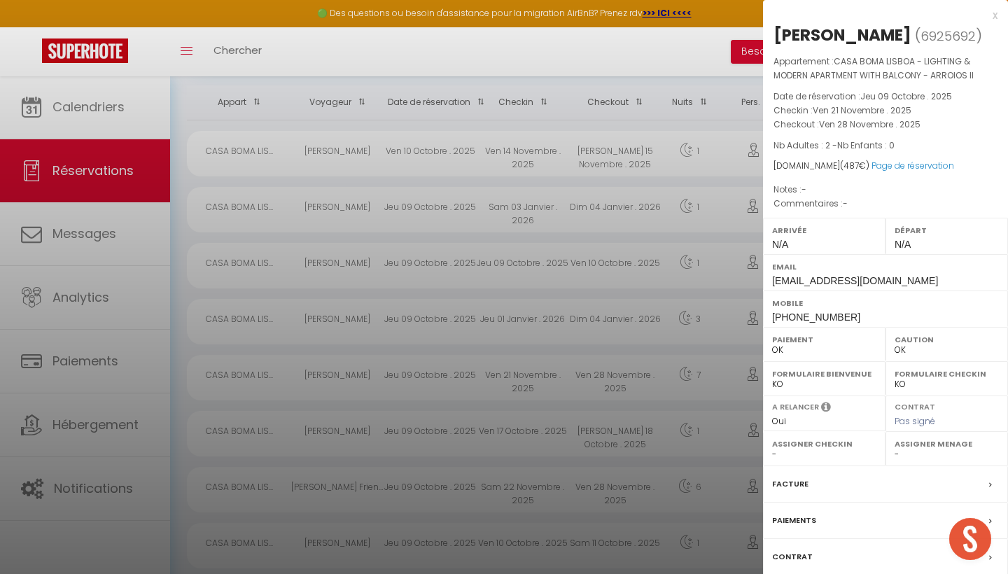
click at [991, 15] on div "x" at bounding box center [880, 15] width 234 height 17
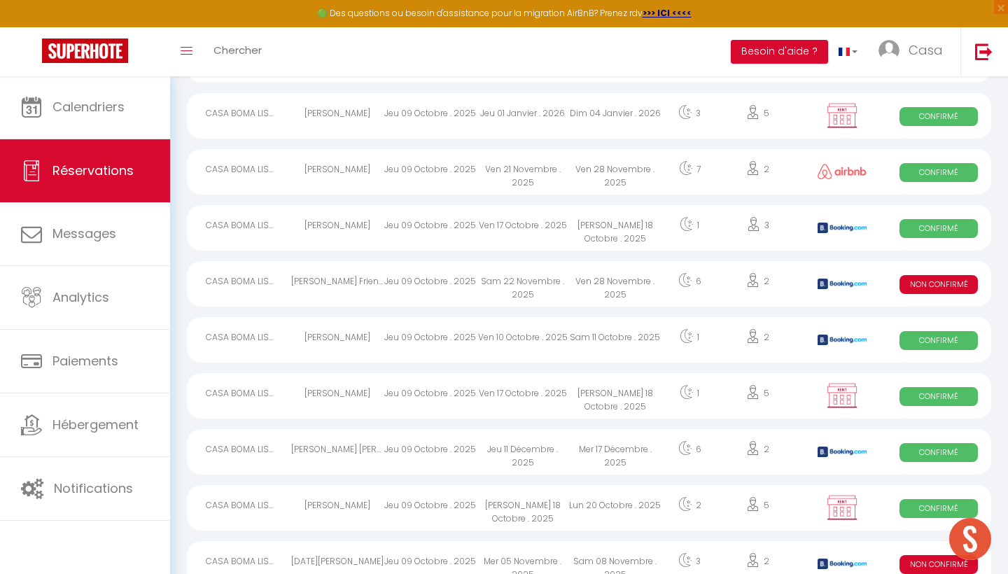
scroll to position [328, 0]
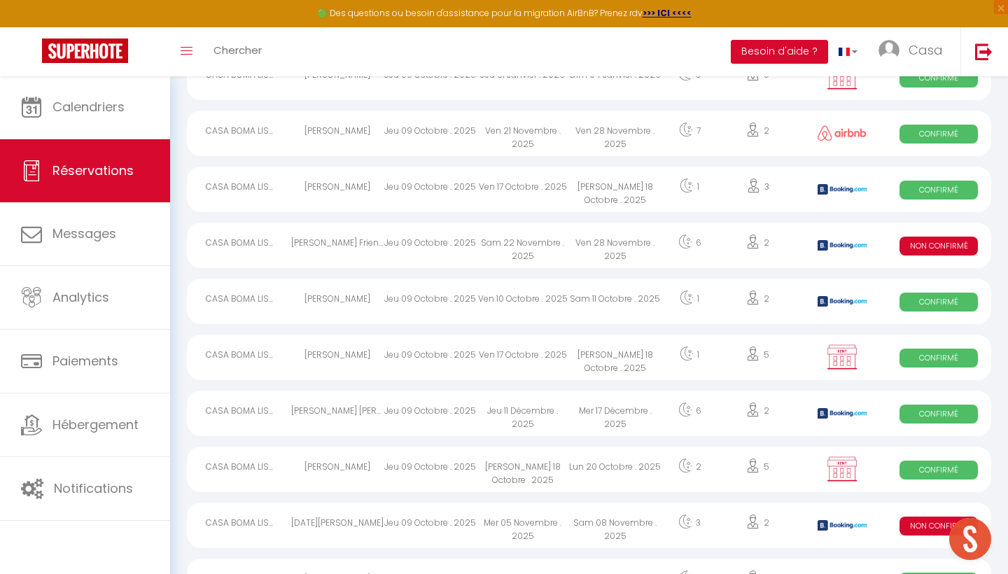
click at [651, 353] on div "Sam 18 Octobre . 2025" at bounding box center [615, 357] width 92 height 45
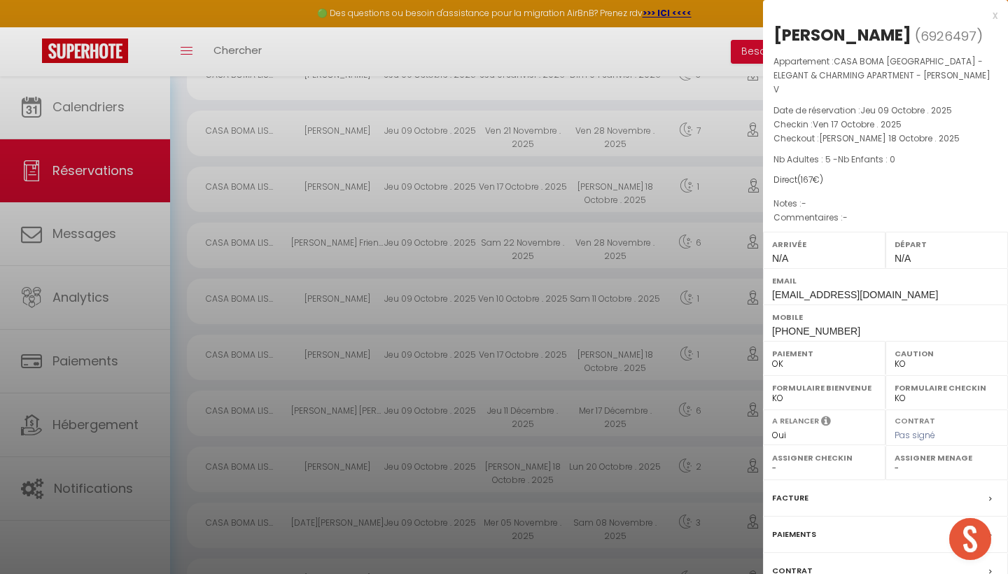
click at [994, 15] on div "x" at bounding box center [880, 15] width 234 height 17
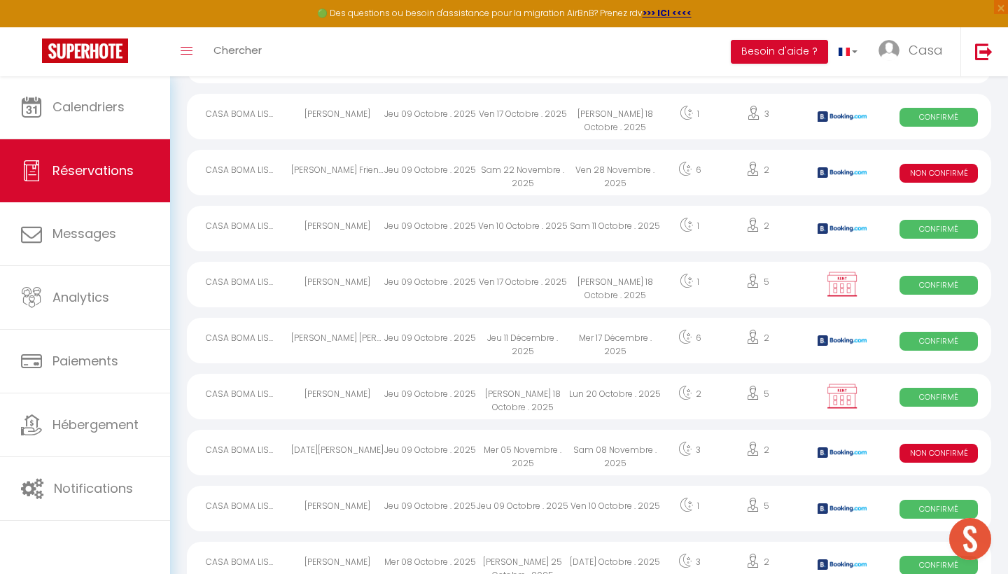
scroll to position [402, 0]
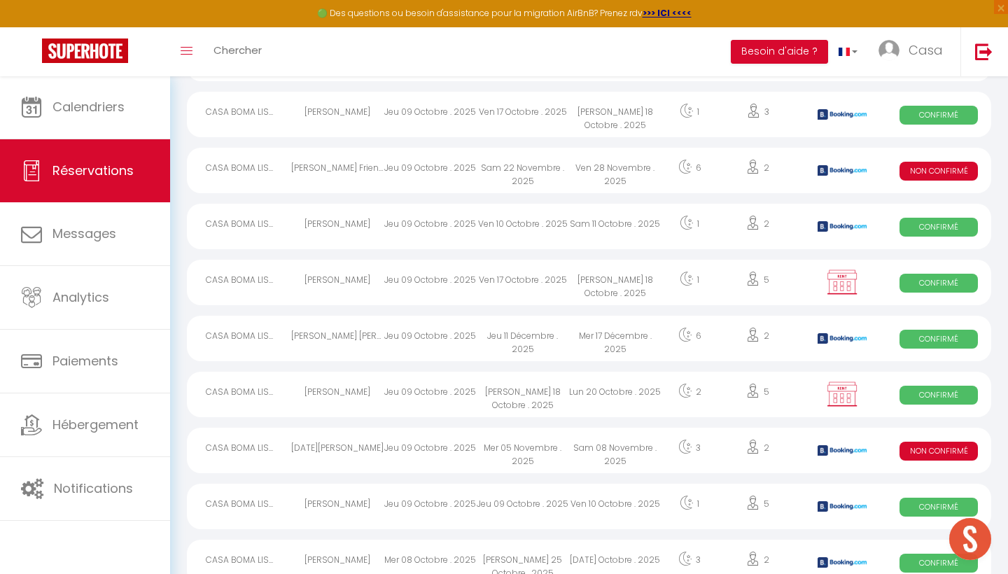
click at [648, 400] on div "Lun 20 Octobre . 2025" at bounding box center [615, 394] width 92 height 45
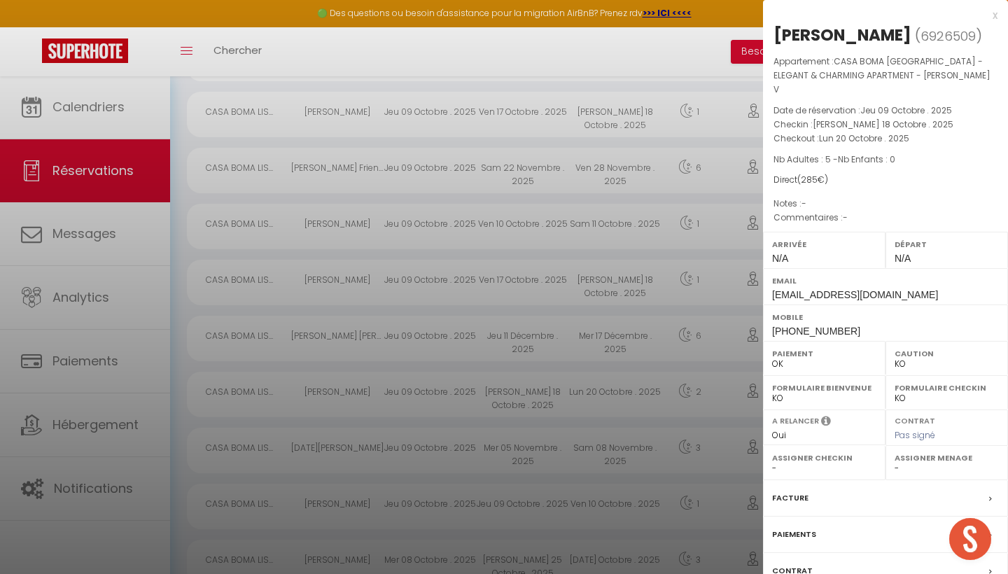
click at [993, 15] on div "x" at bounding box center [880, 15] width 234 height 17
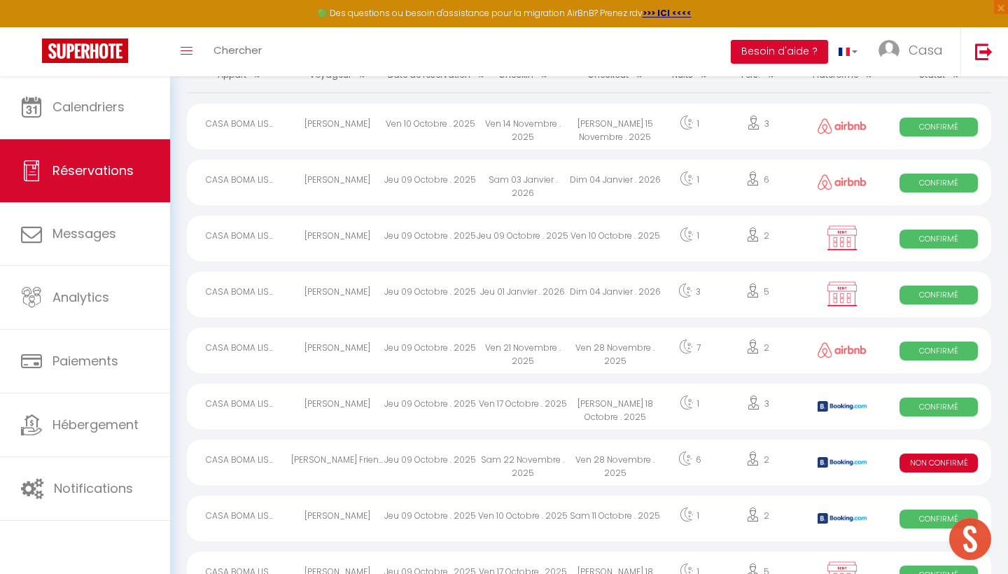
scroll to position [109, 0]
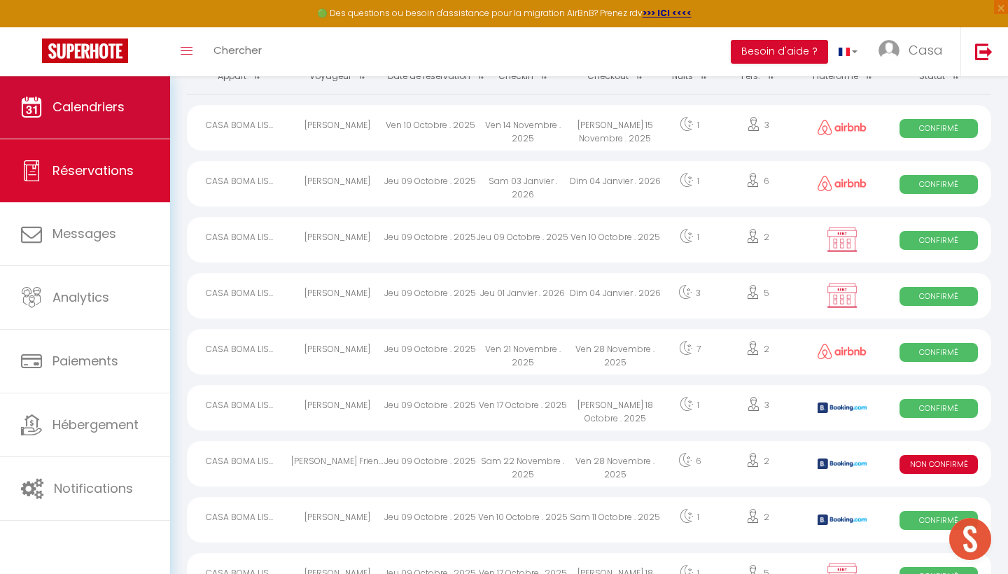
click at [76, 108] on span "Calendriers" at bounding box center [88, 106] width 72 height 17
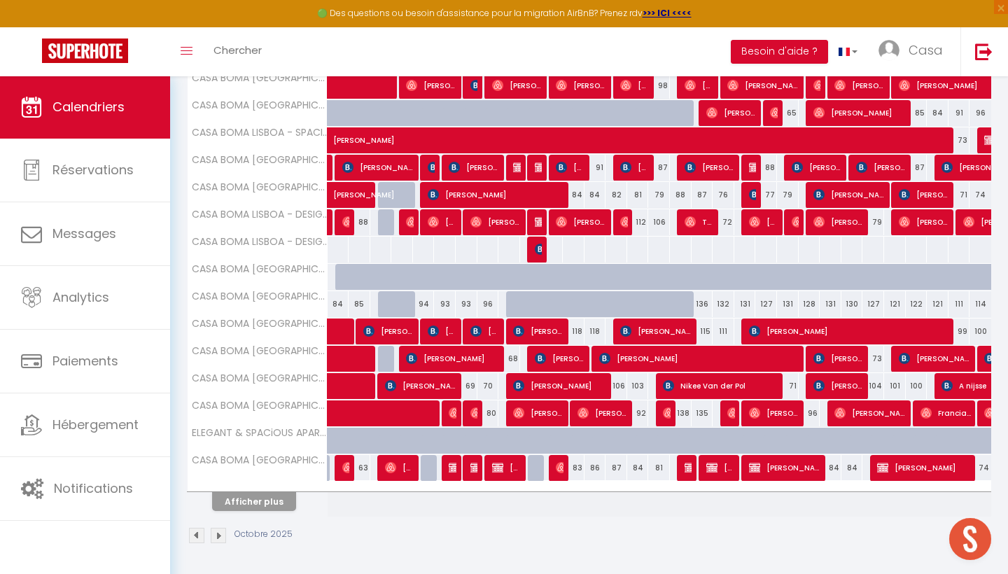
scroll to position [381, 0]
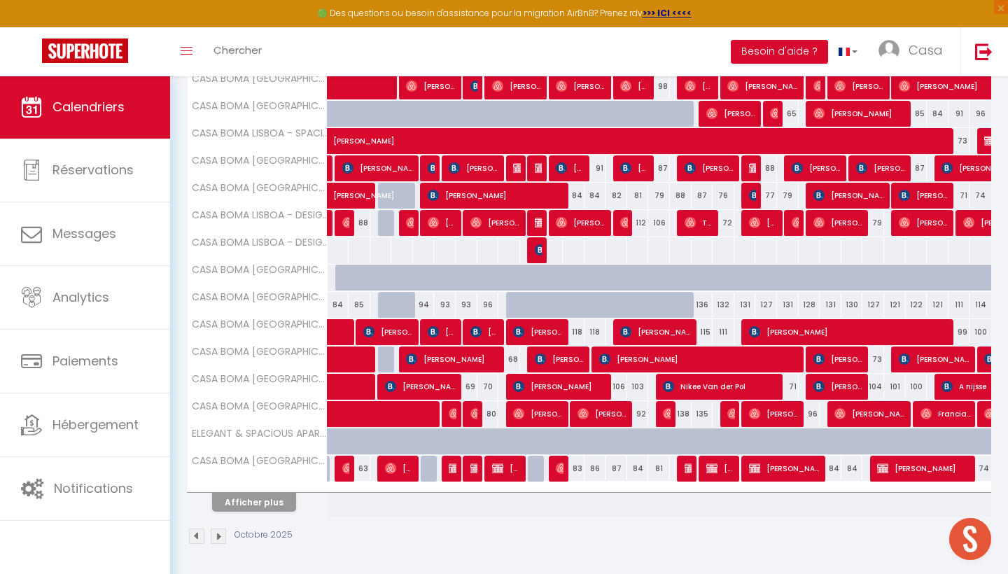
click at [268, 505] on button "Afficher plus" at bounding box center [254, 502] width 84 height 19
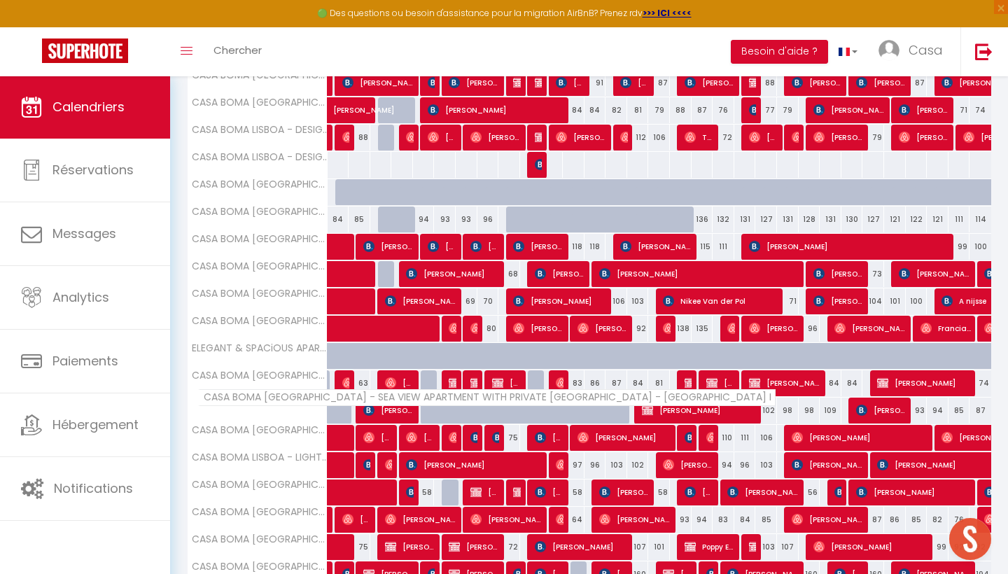
scroll to position [552, 0]
